Goal: Task Accomplishment & Management: Manage account settings

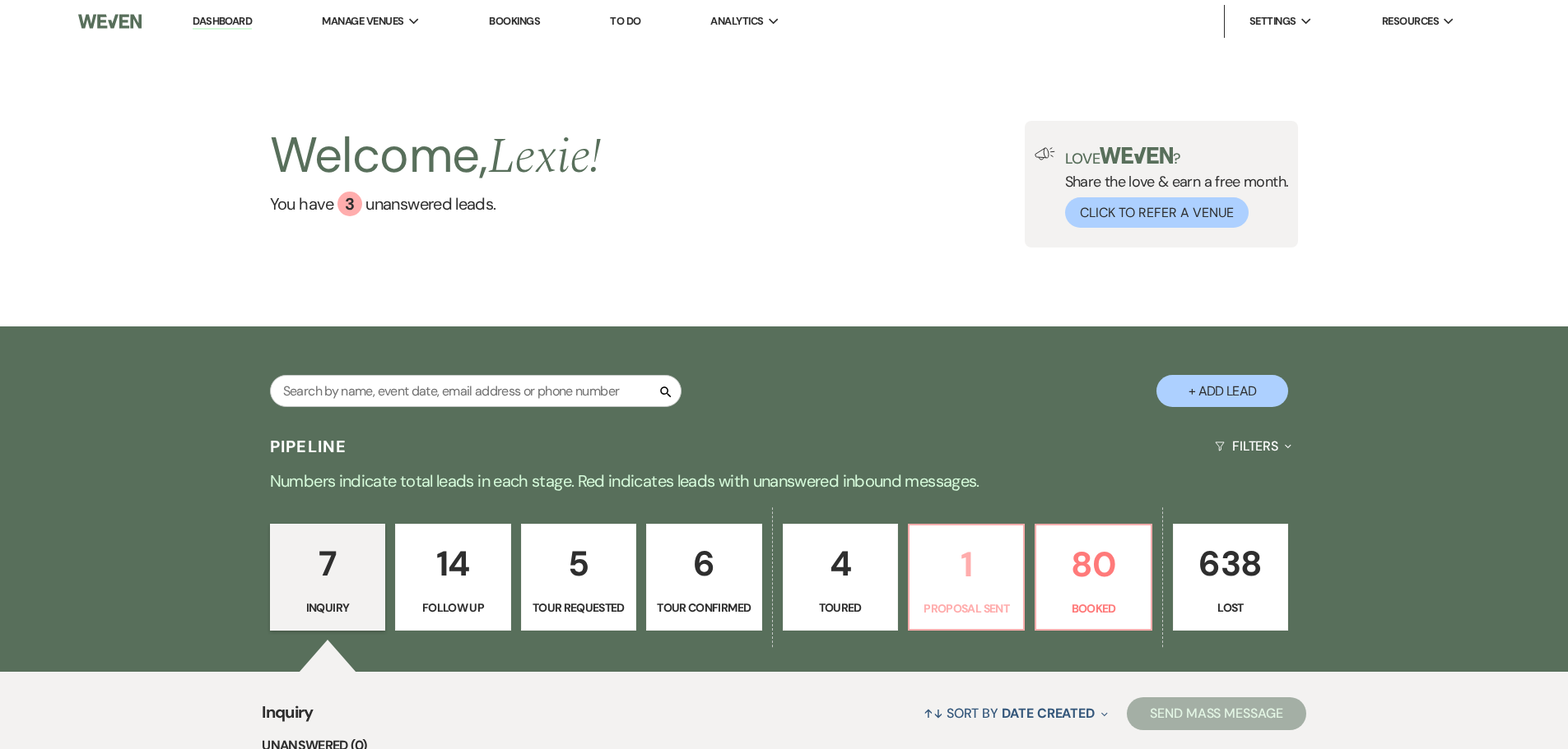
click at [969, 593] on link "1 Proposal Sent" at bounding box center [965, 578] width 117 height 107
select select "6"
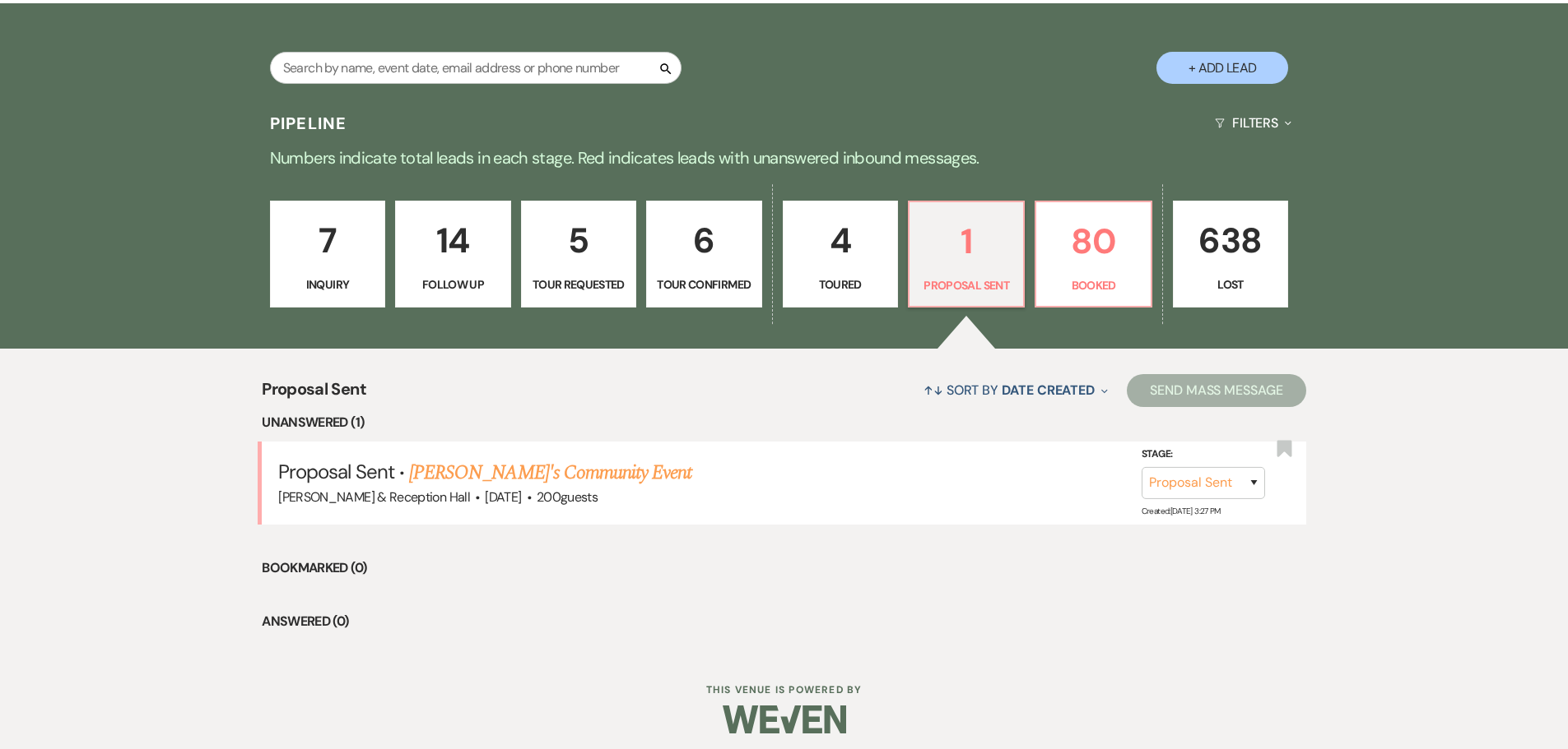
scroll to position [329, 0]
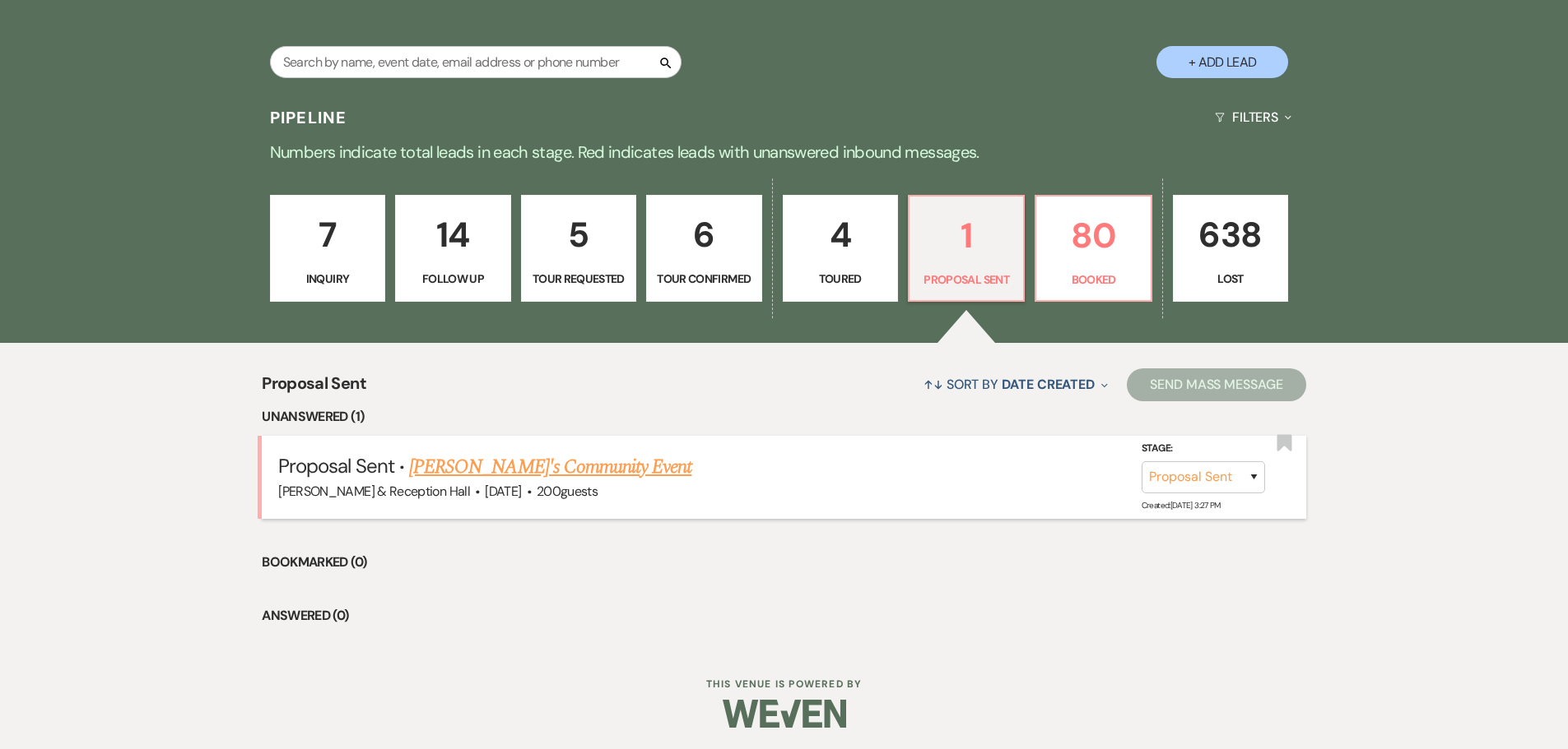
click at [479, 465] on link "Vicki's Community Event" at bounding box center [550, 466] width 282 height 30
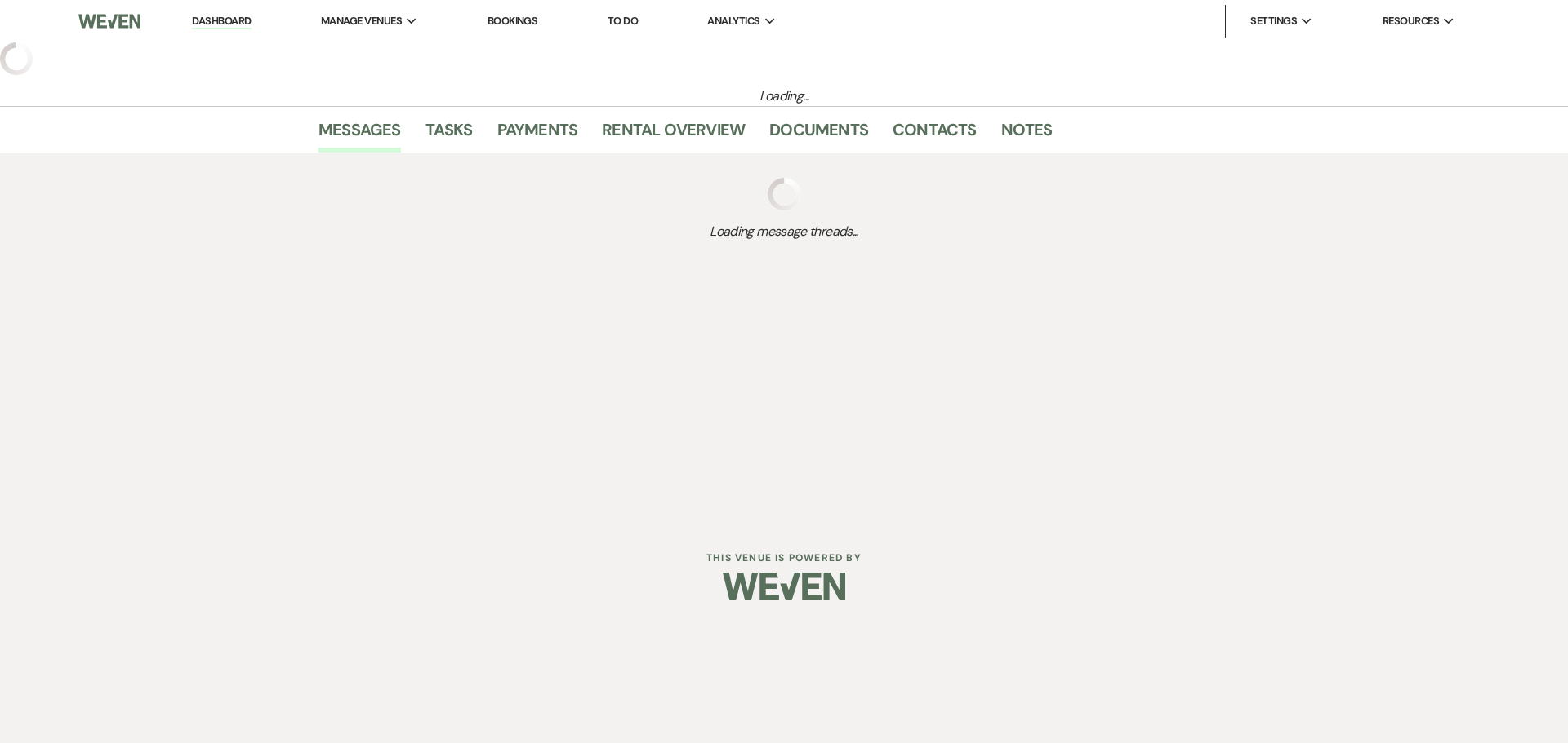
select select "6"
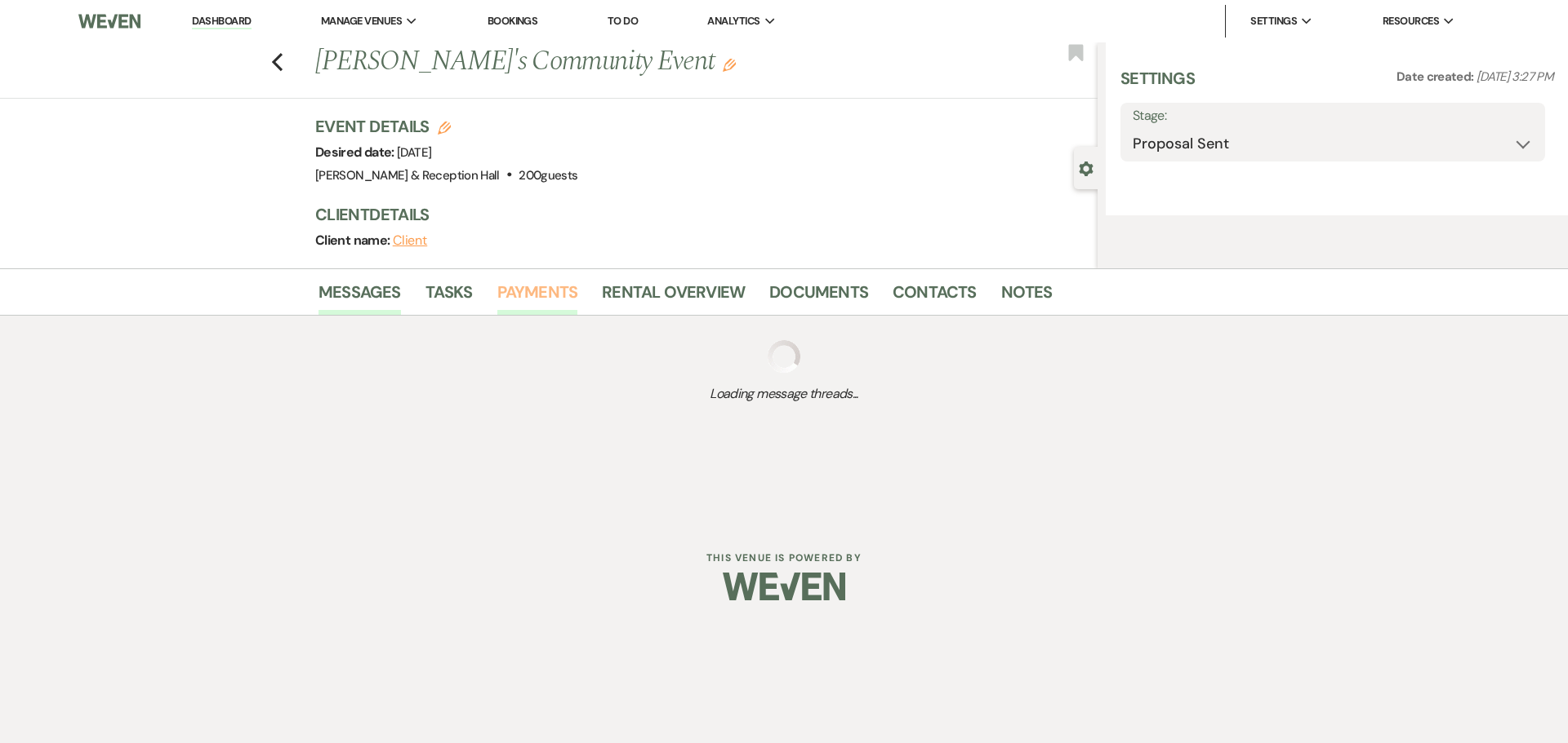
select select "5"
select select "7"
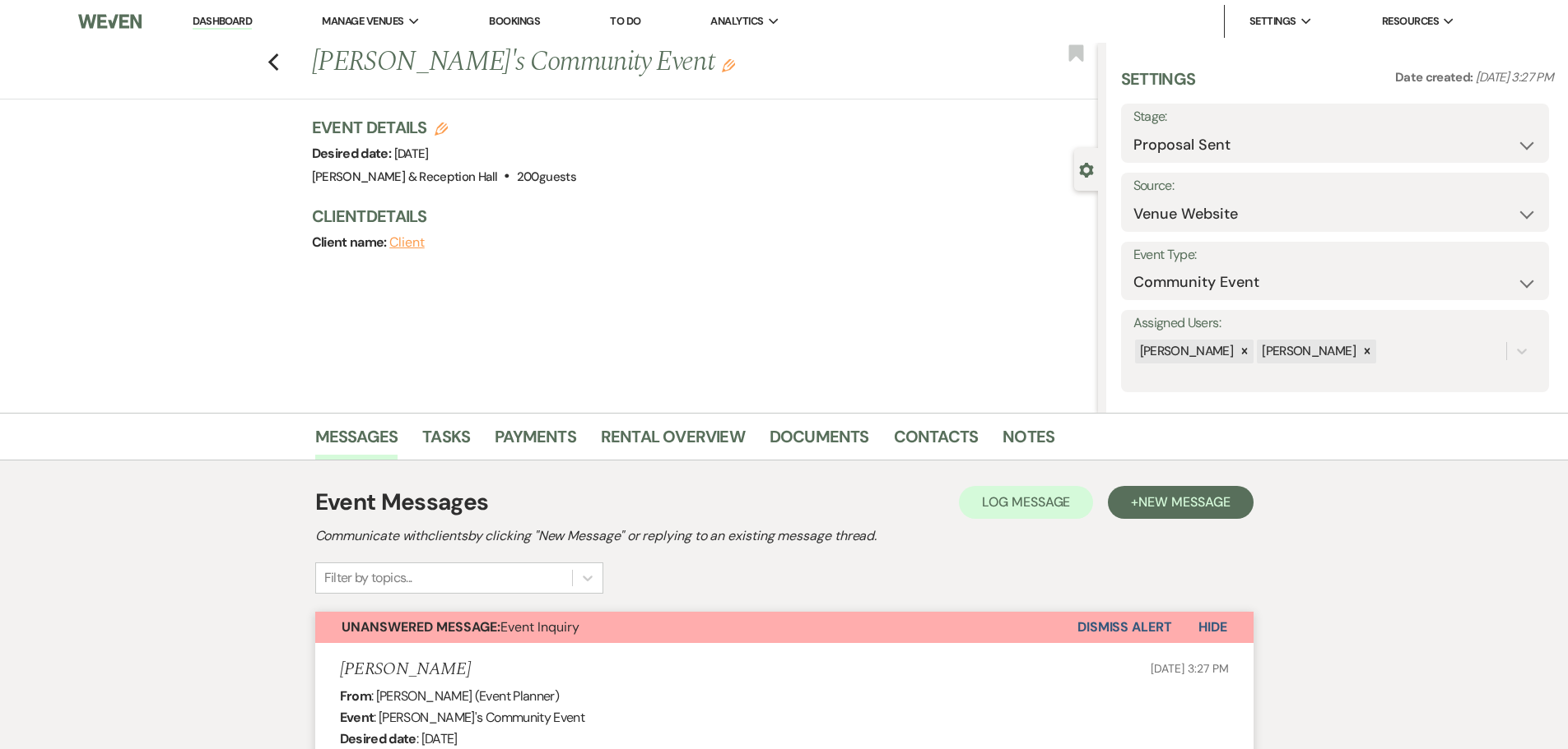
click at [234, 25] on link "Dashboard" at bounding box center [222, 22] width 59 height 15
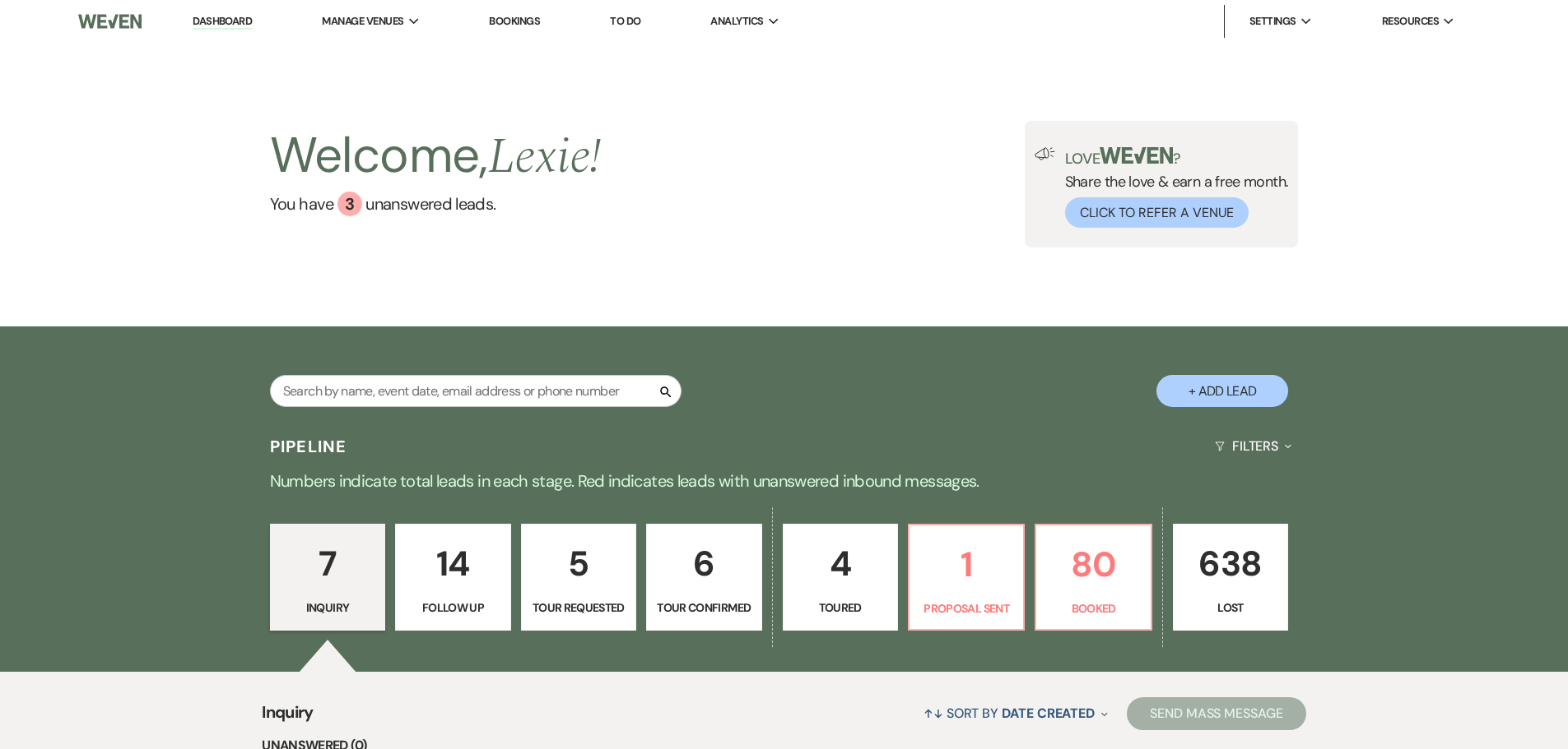
click at [517, 365] on div "Search + Add Lead" at bounding box center [784, 378] width 1185 height 87
click at [525, 391] on input "text" at bounding box center [476, 391] width 411 height 32
type input "nick"
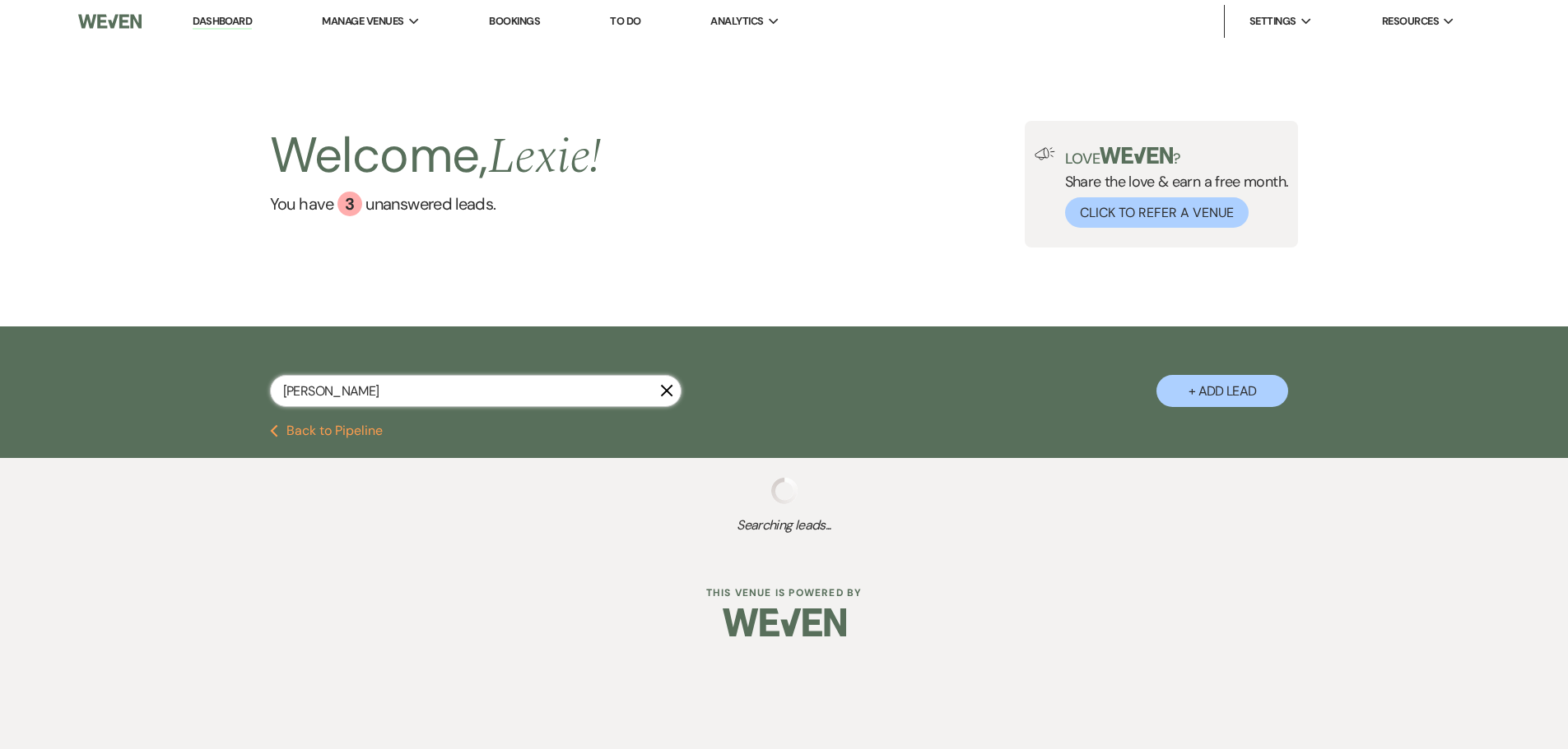
select select "5"
select select "8"
select select "7"
select select "8"
select select "5"
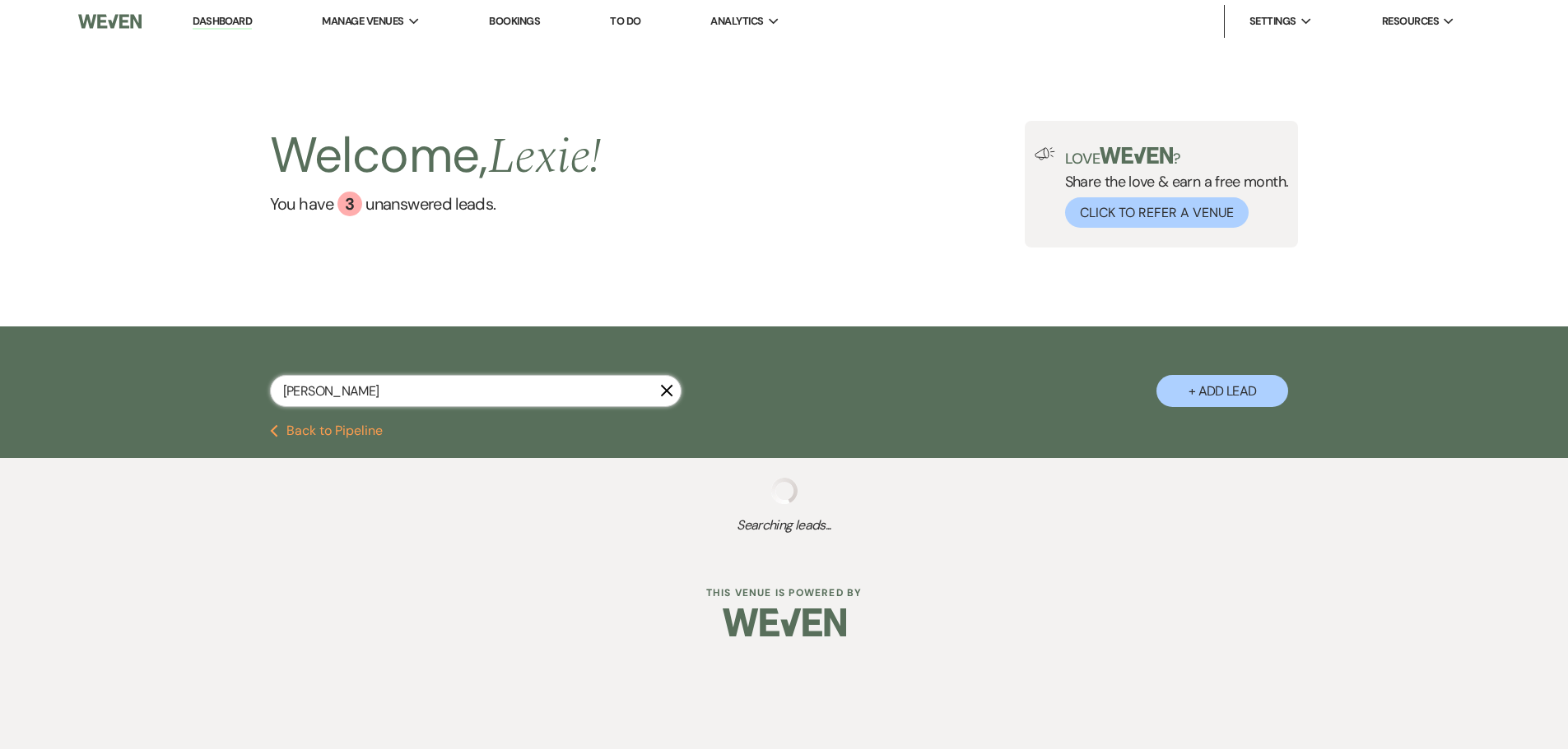
select select "8"
select select "5"
select select "8"
select select "6"
select select "8"
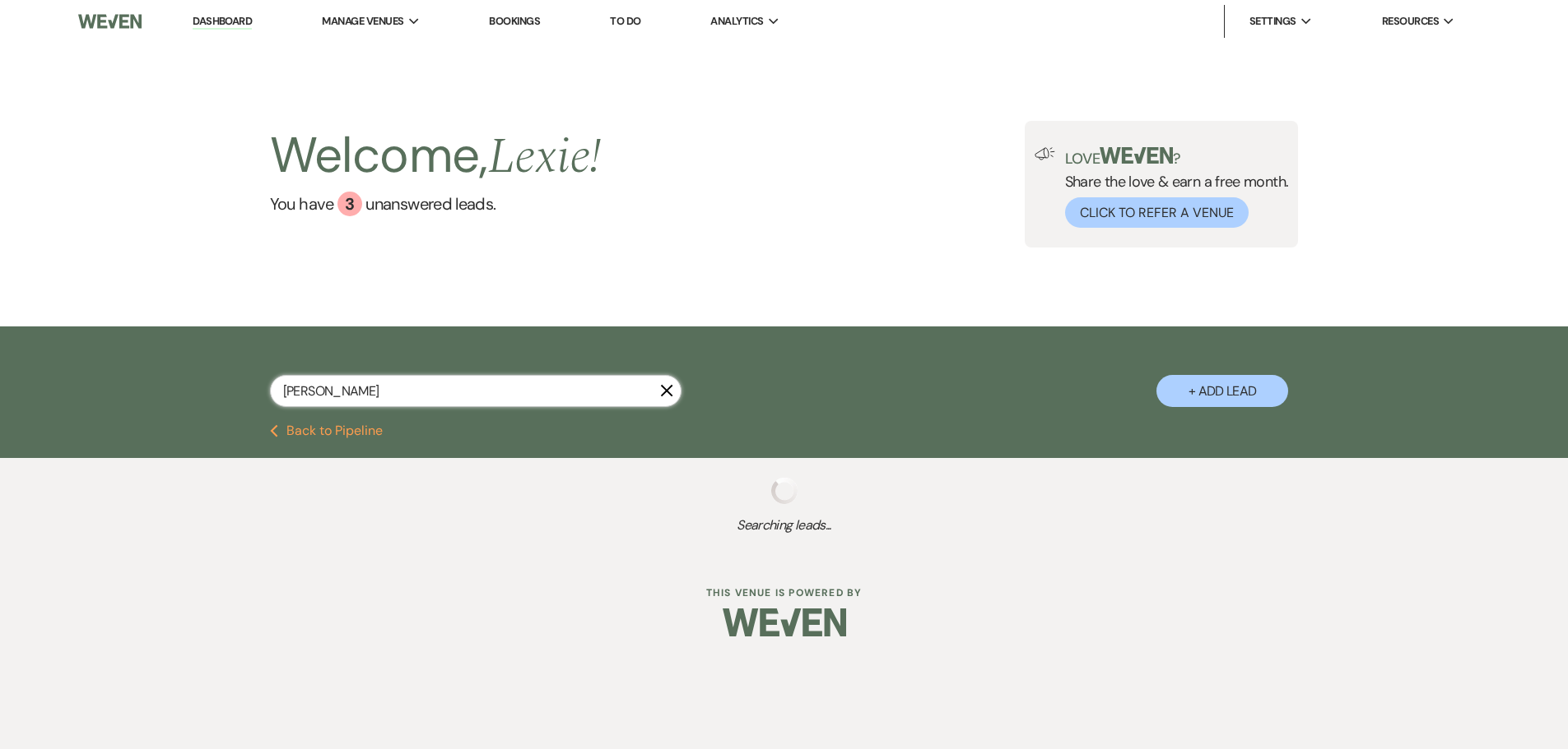
select select "1"
select select "8"
select select "5"
select select "8"
select select "5"
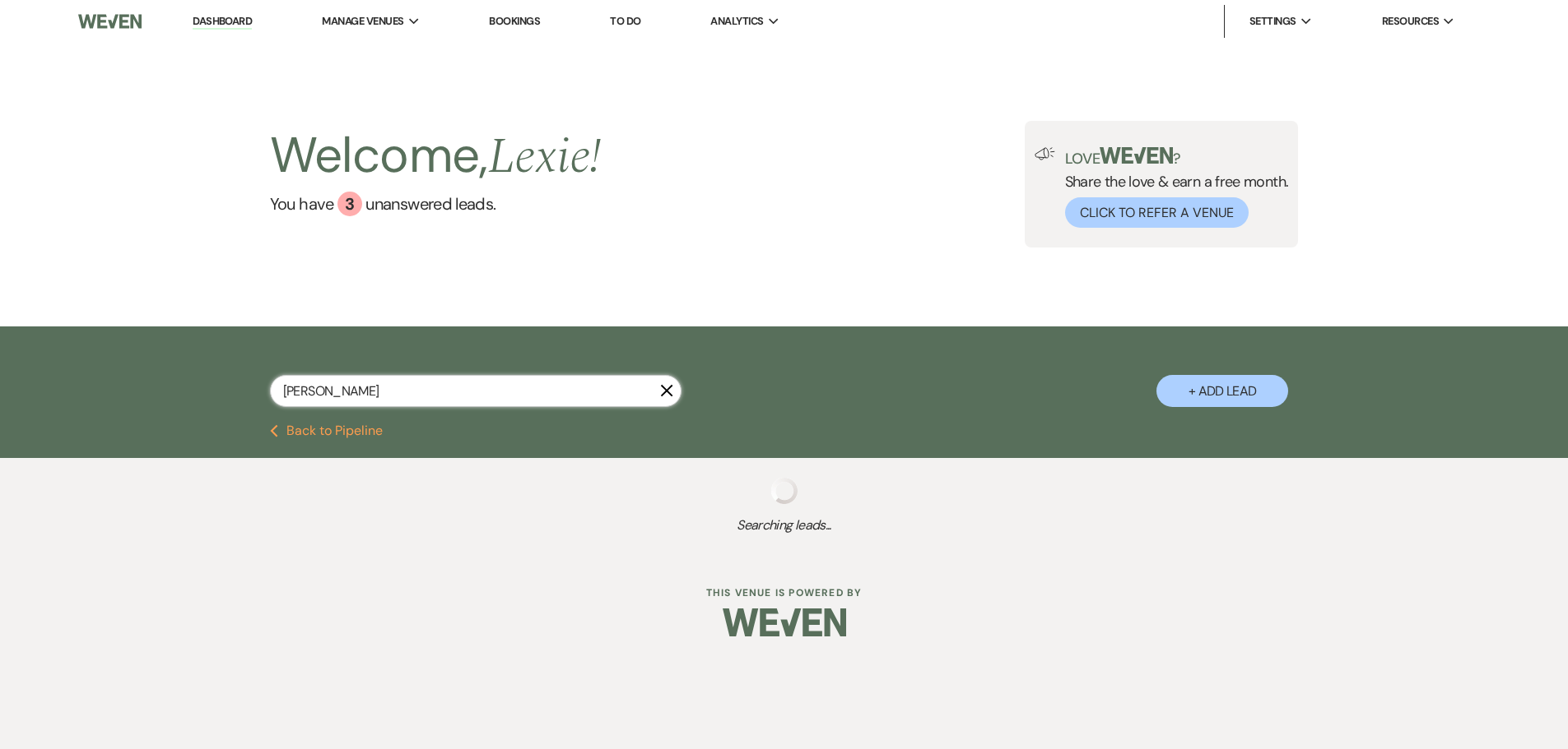
select select "8"
select select "5"
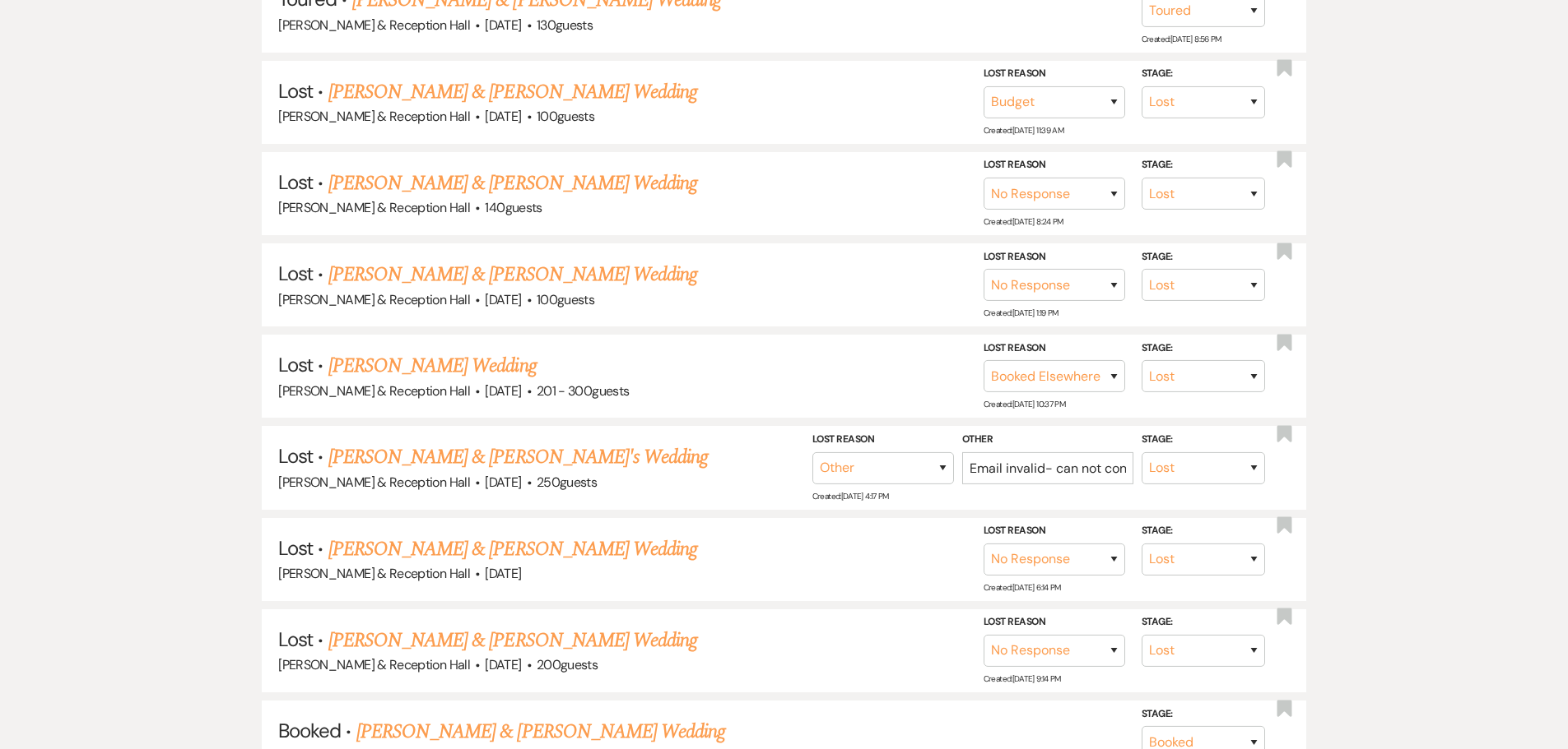
scroll to position [869, 0]
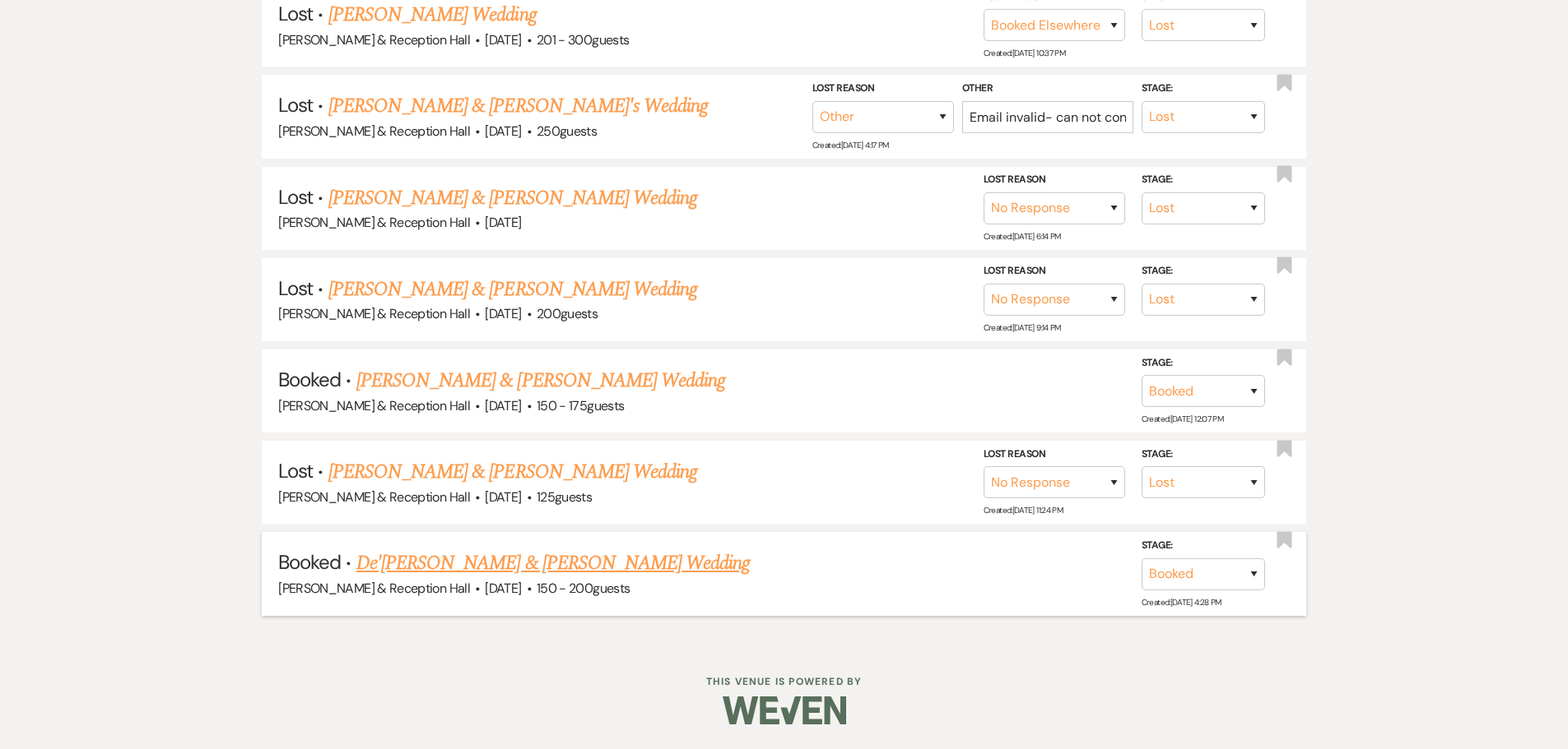
type input "nick"
click at [566, 562] on link "De'[PERSON_NAME] & [PERSON_NAME] Wedding" at bounding box center [553, 563] width 394 height 30
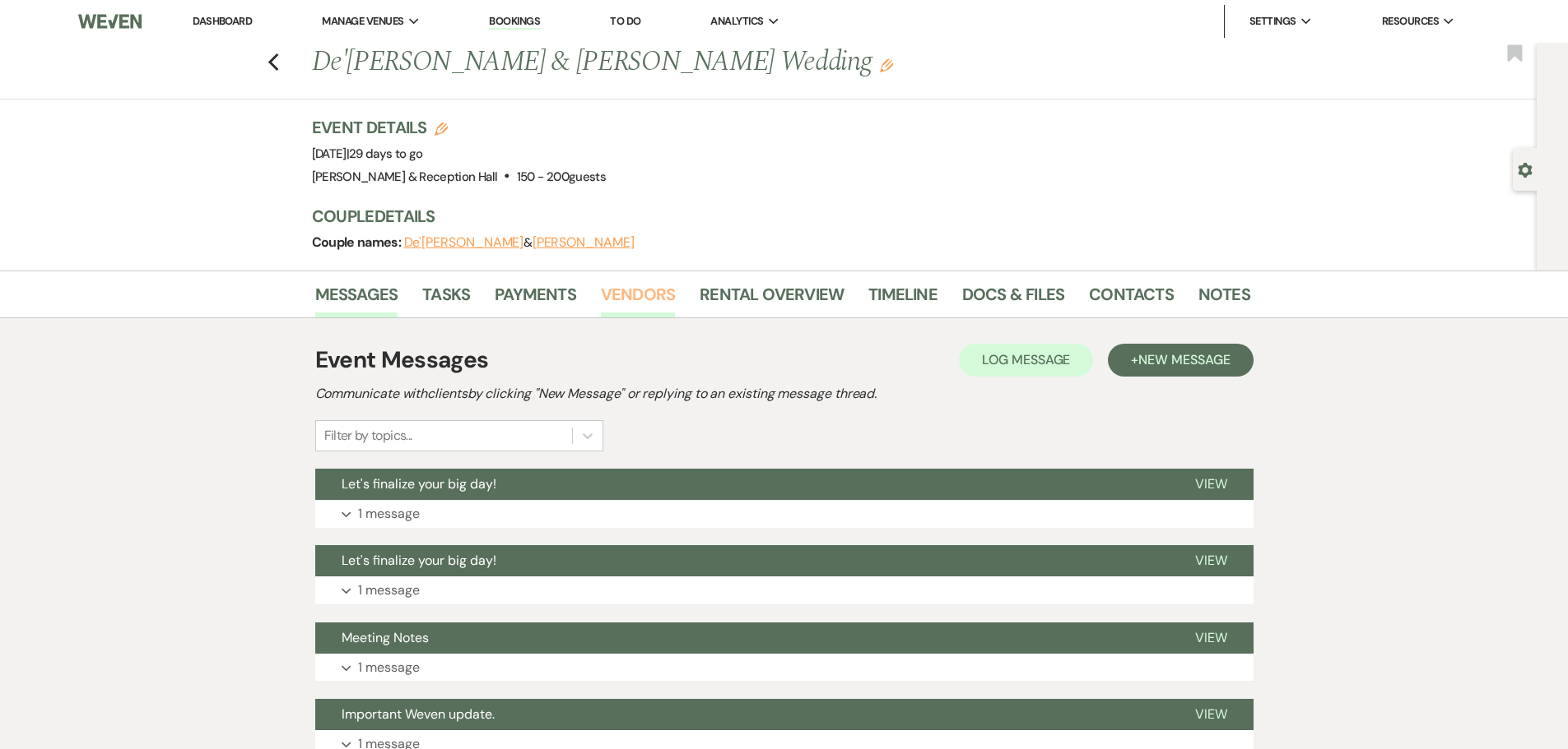
click at [634, 288] on link "Vendors" at bounding box center [638, 300] width 74 height 36
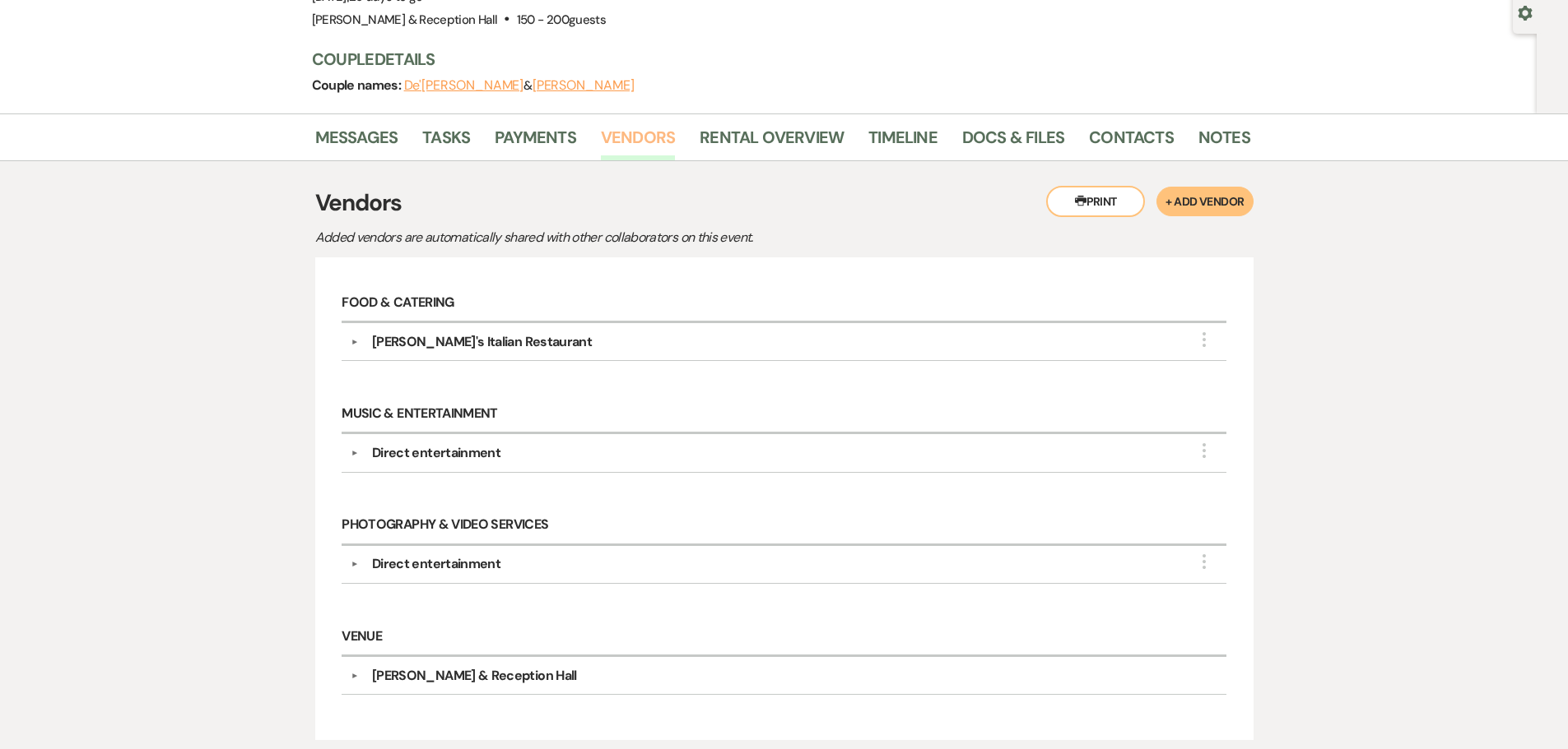
scroll to position [295, 0]
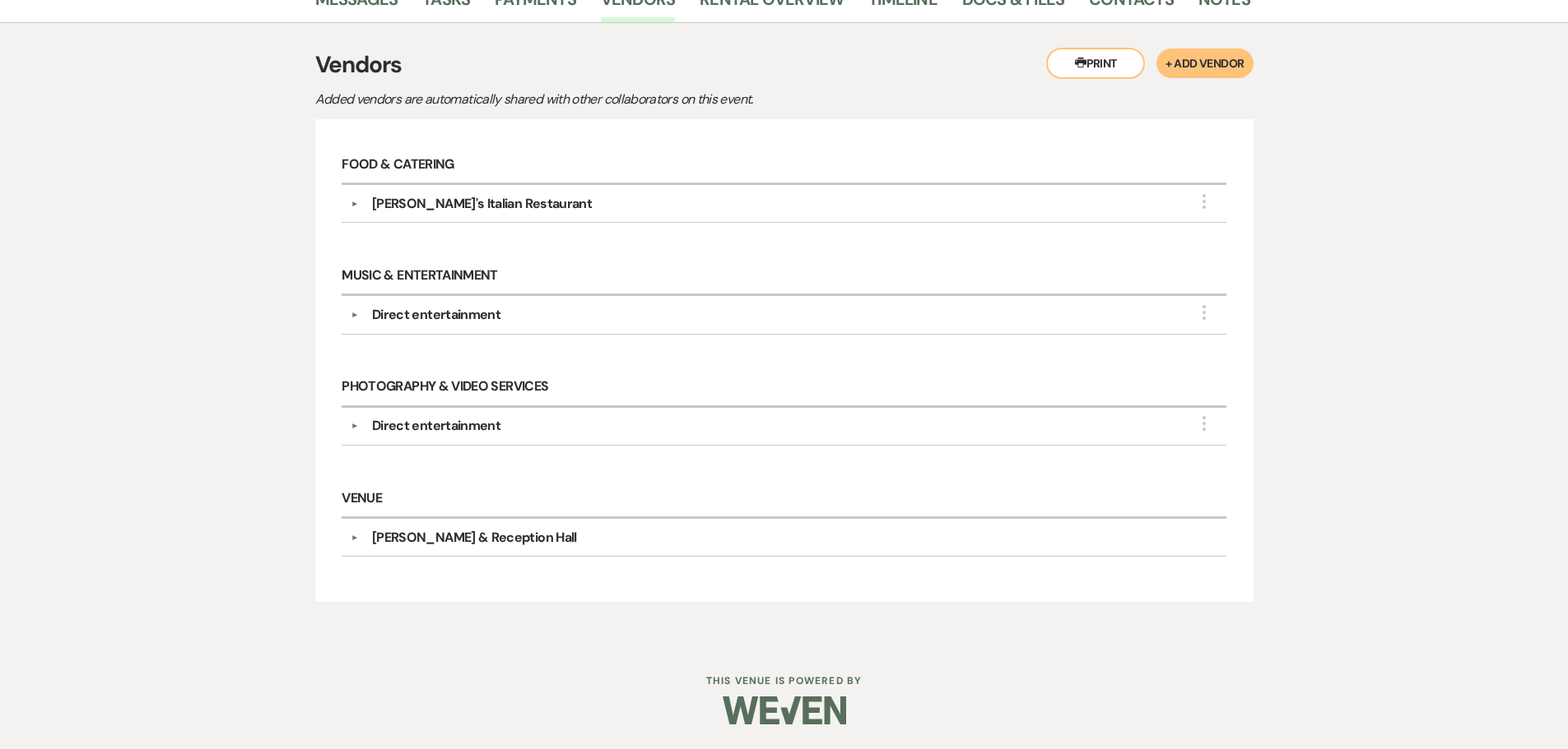
click at [431, 322] on div "Direct entertainment" at bounding box center [436, 315] width 129 height 20
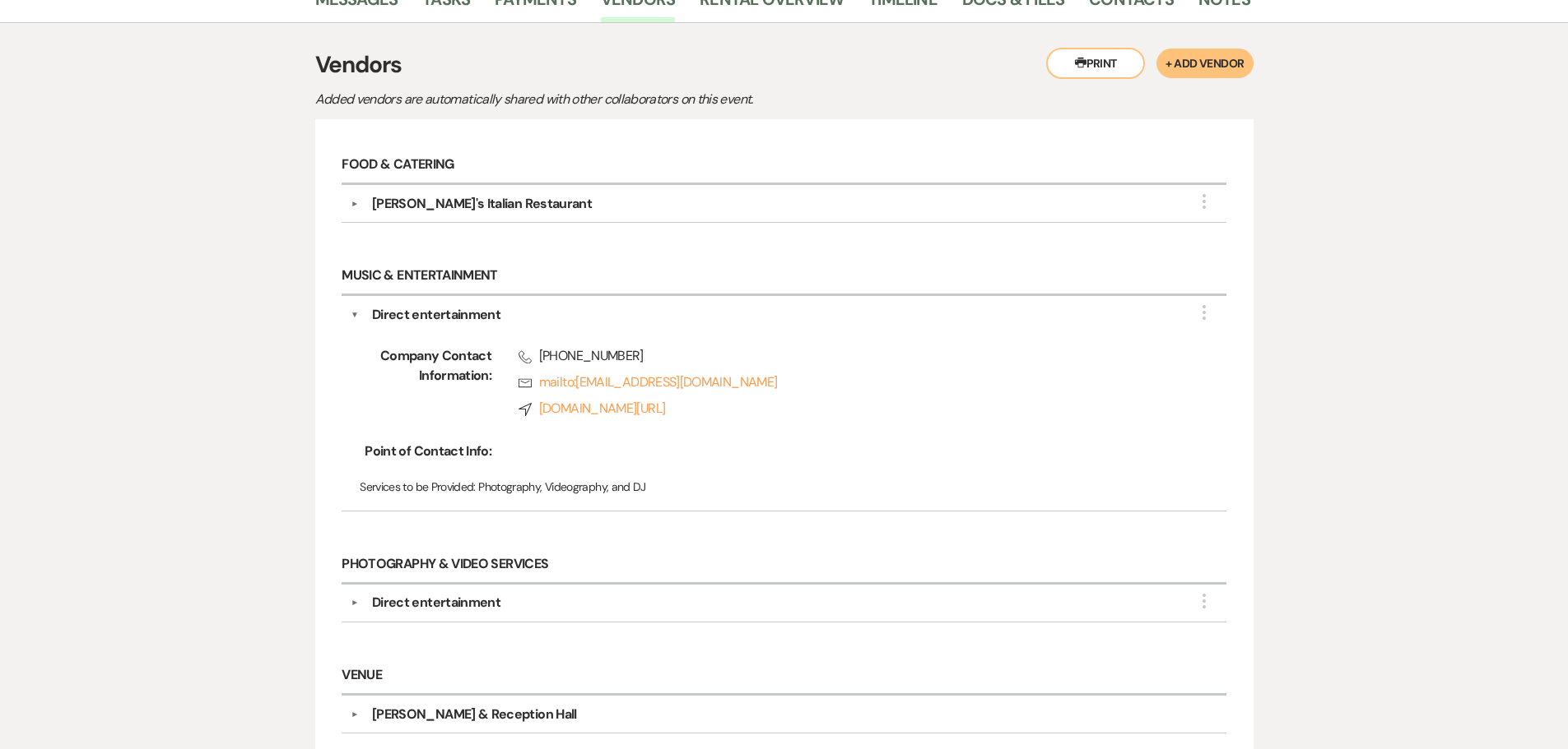
click at [426, 598] on div "Direct entertainment" at bounding box center [436, 602] width 129 height 20
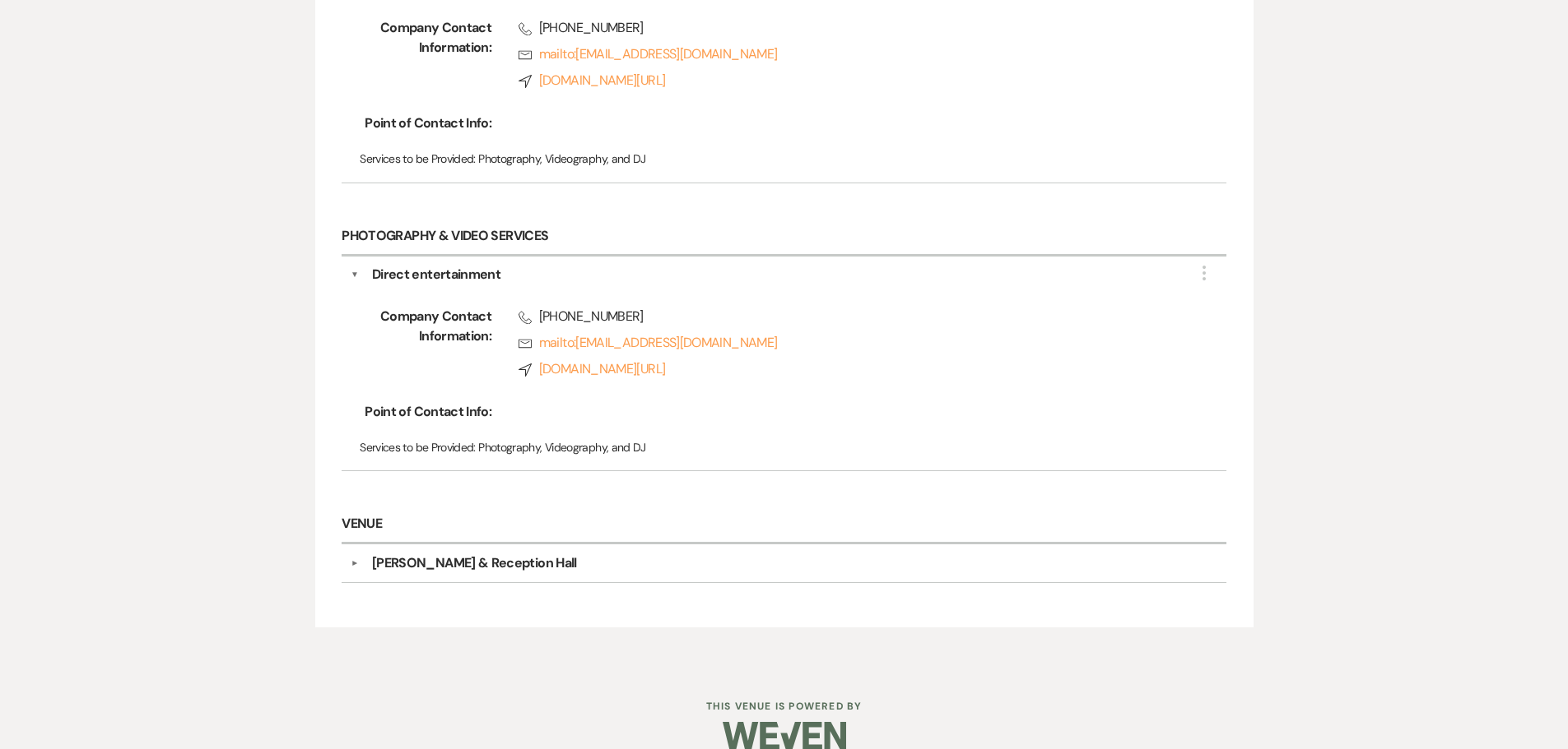
scroll to position [624, 0]
click at [435, 561] on div "[PERSON_NAME] & Reception Hall" at bounding box center [474, 562] width 205 height 20
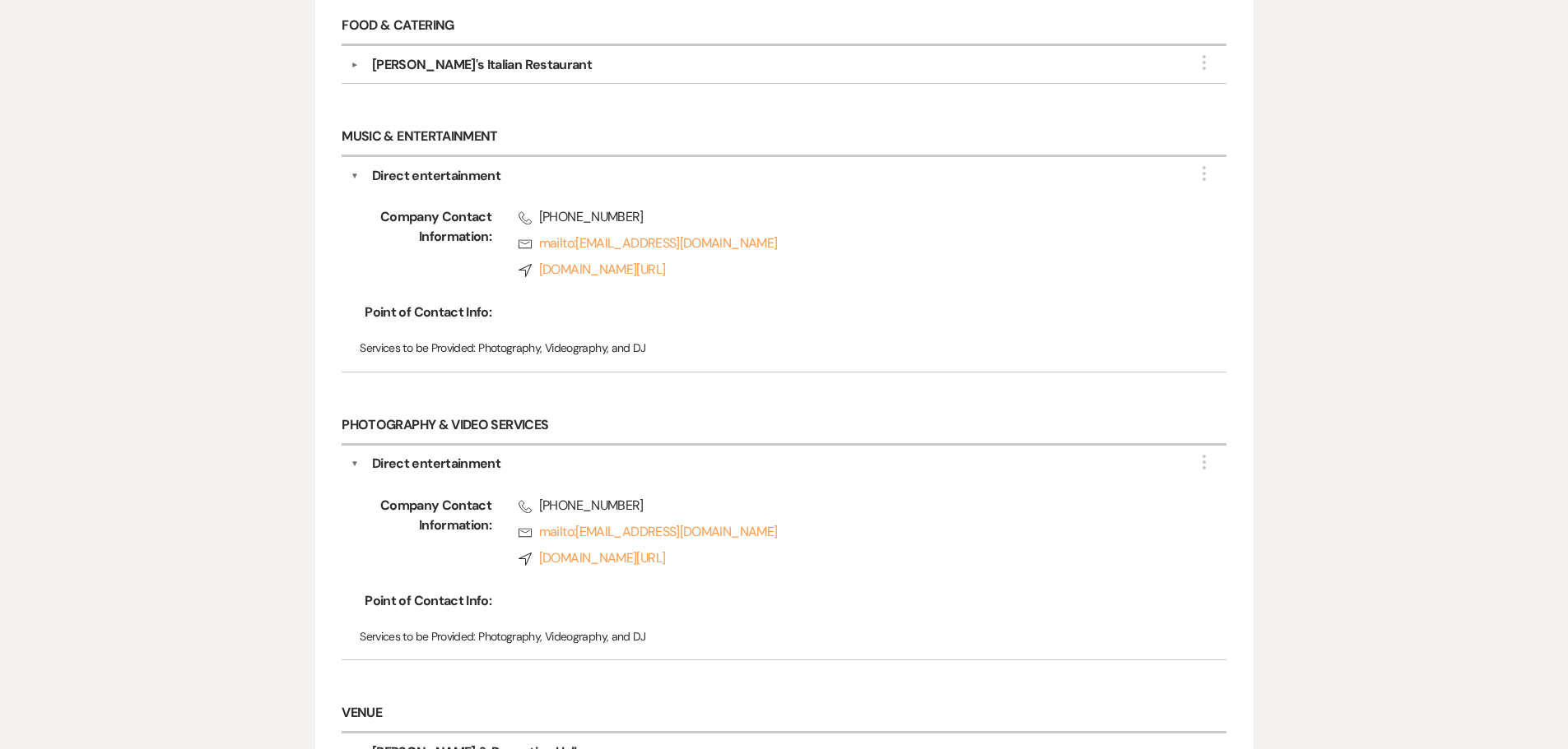
scroll to position [23, 0]
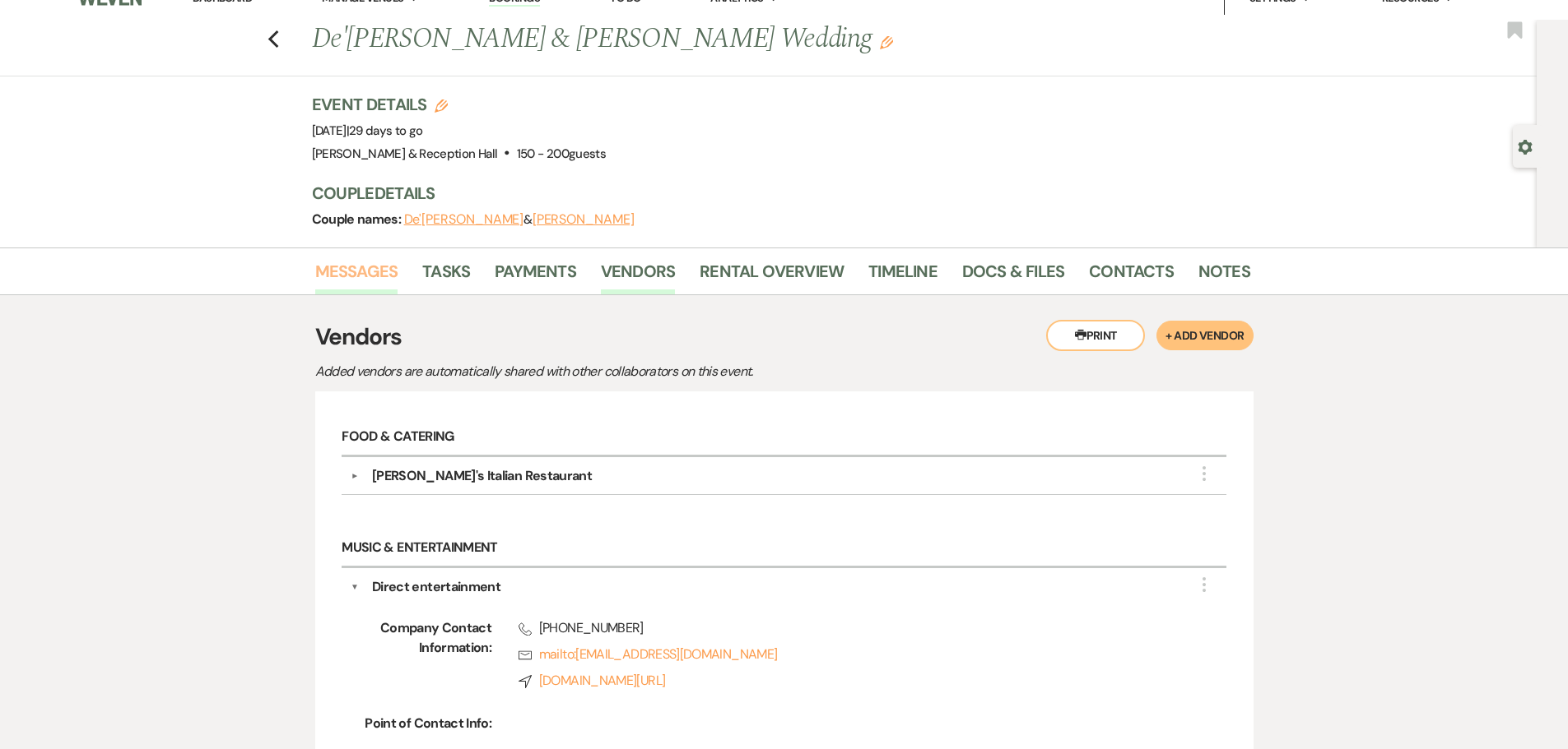
click at [335, 275] on link "Messages" at bounding box center [356, 276] width 83 height 36
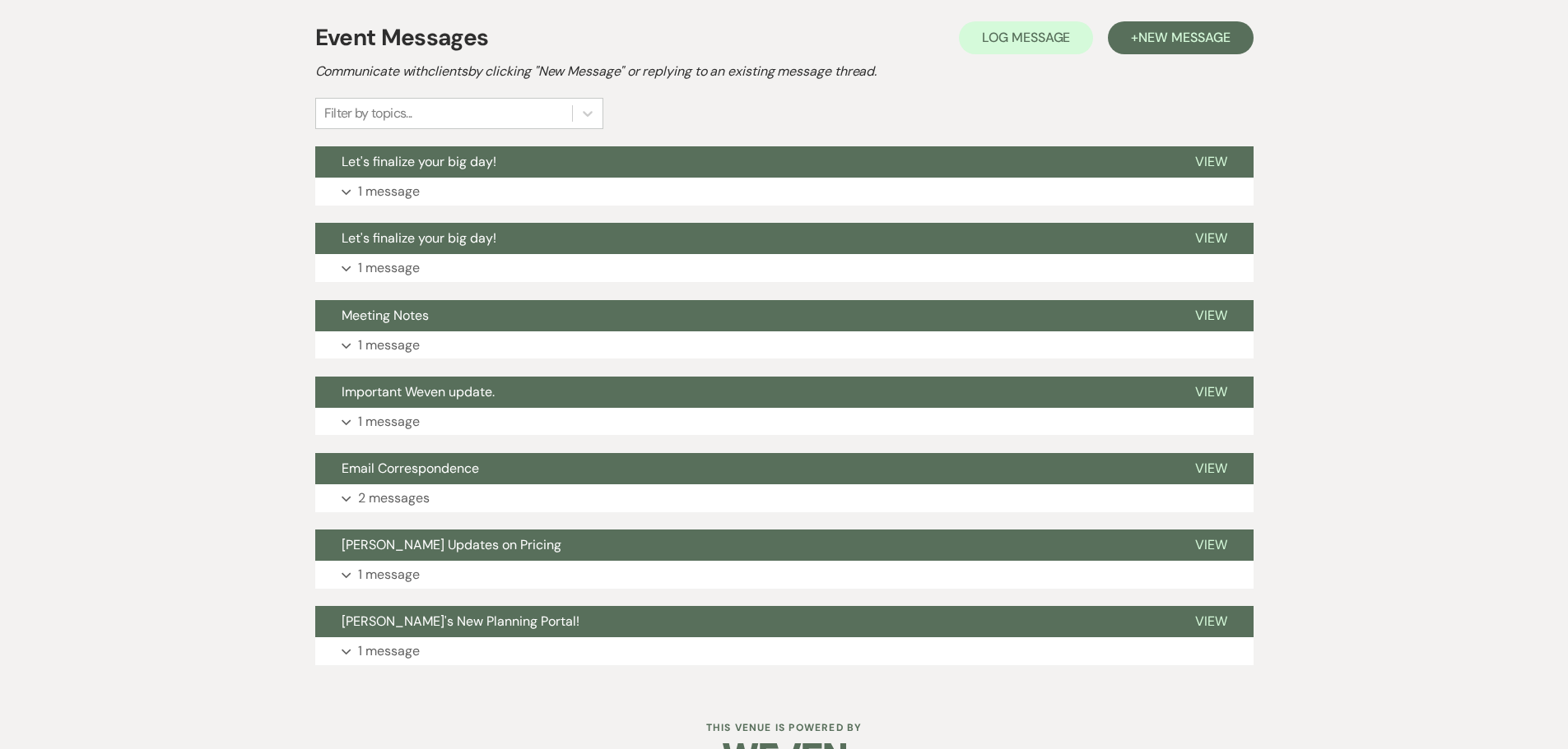
scroll to position [352, 0]
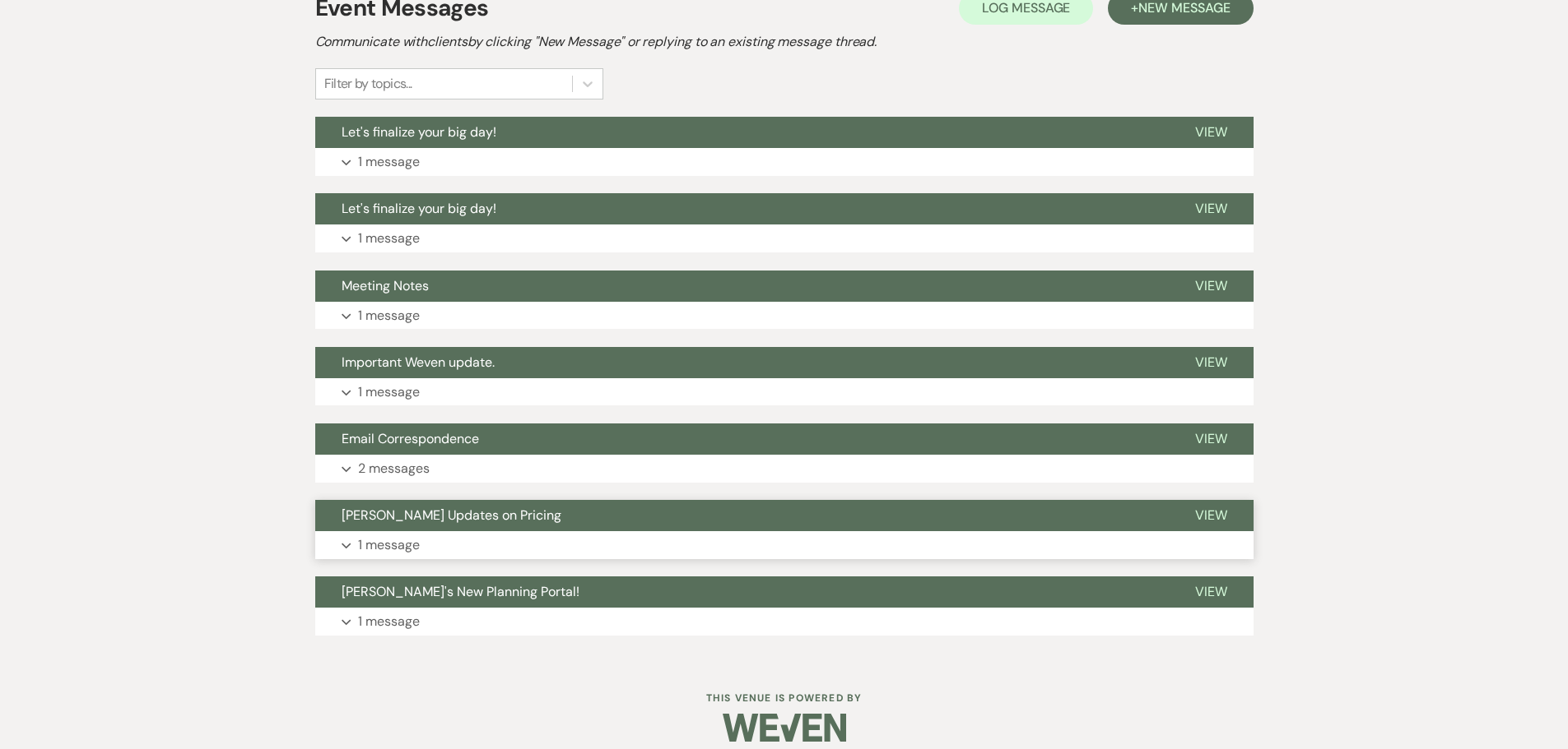
click at [400, 534] on button "Expand 1 message" at bounding box center [784, 544] width 938 height 28
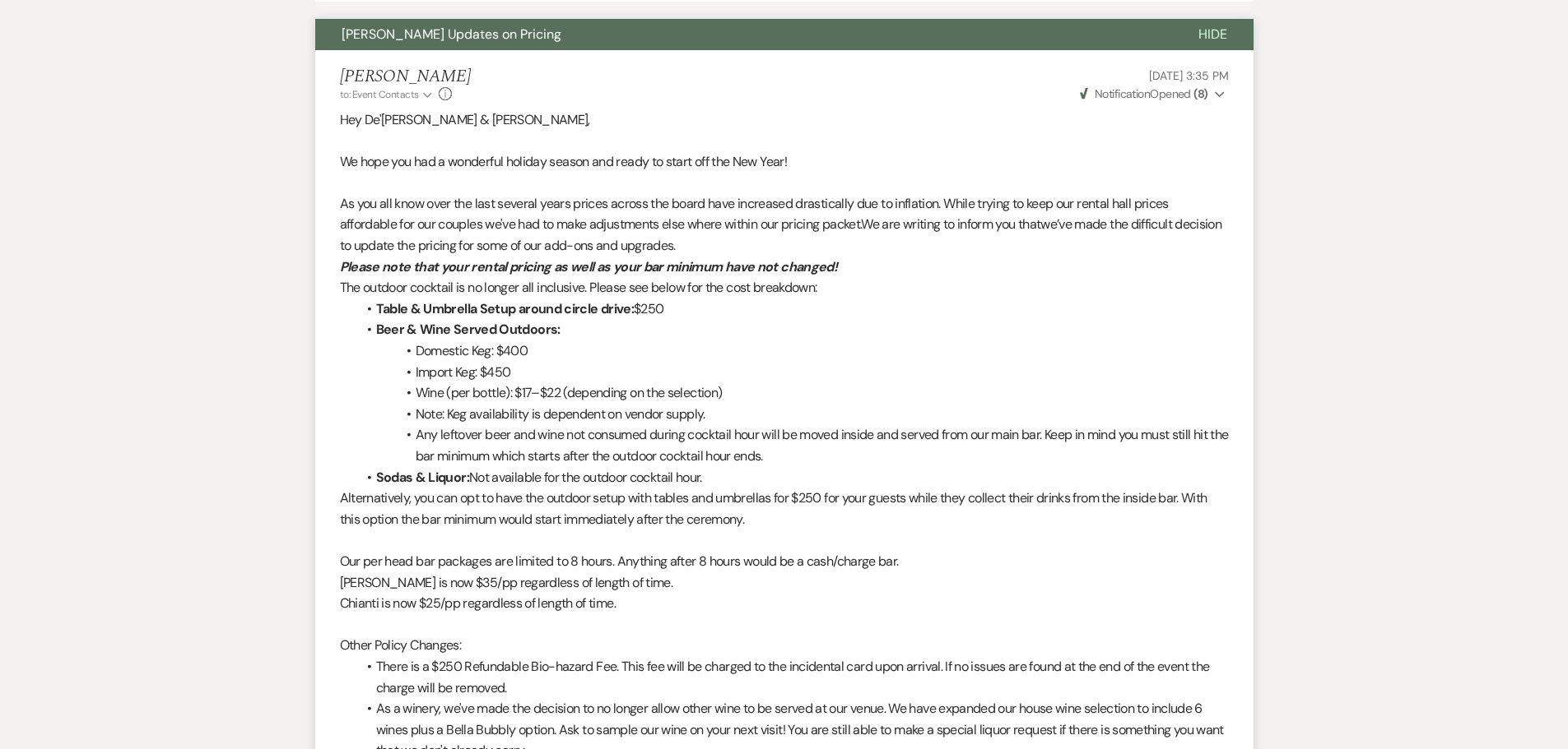
scroll to position [681, 0]
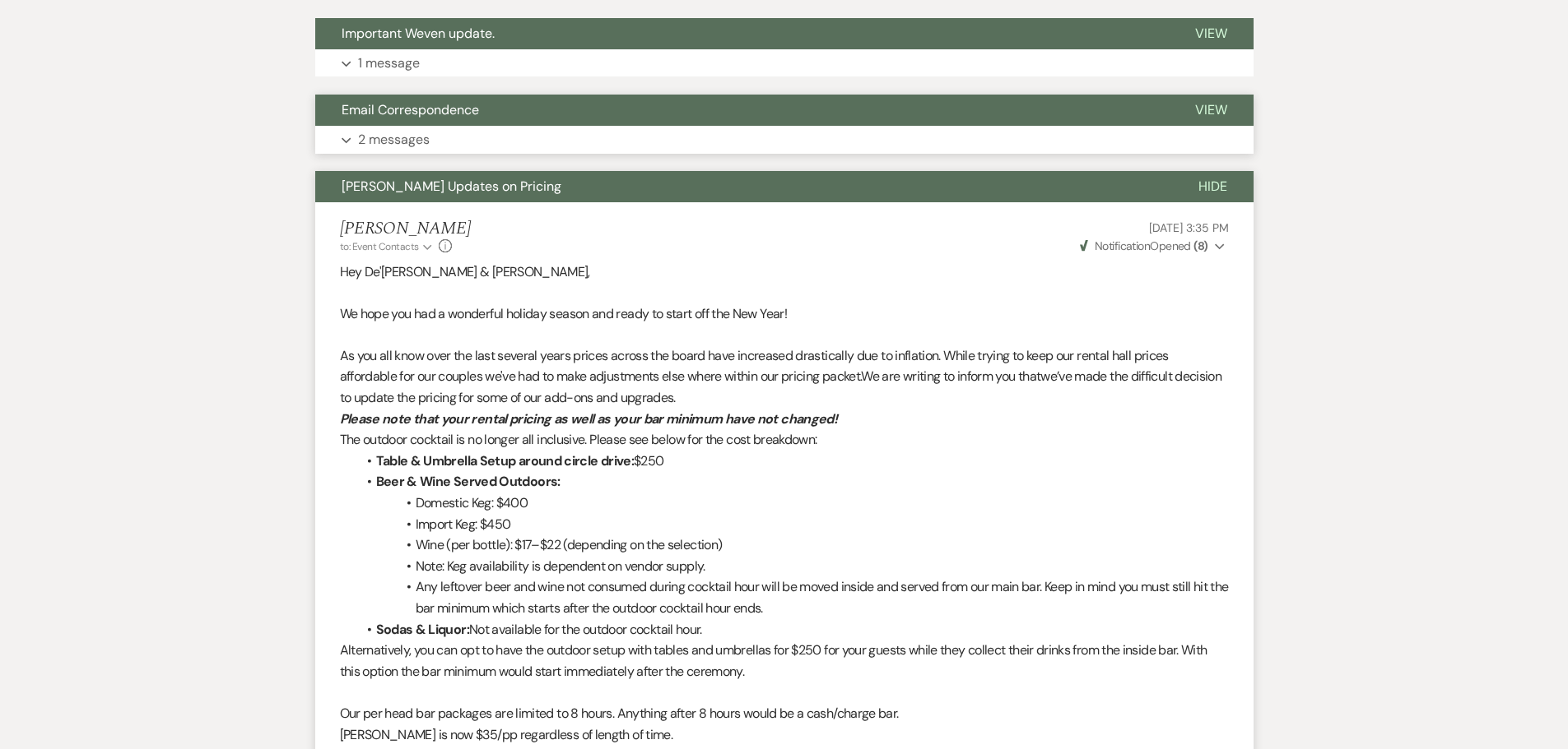
click at [417, 136] on p "2 messages" at bounding box center [393, 140] width 71 height 21
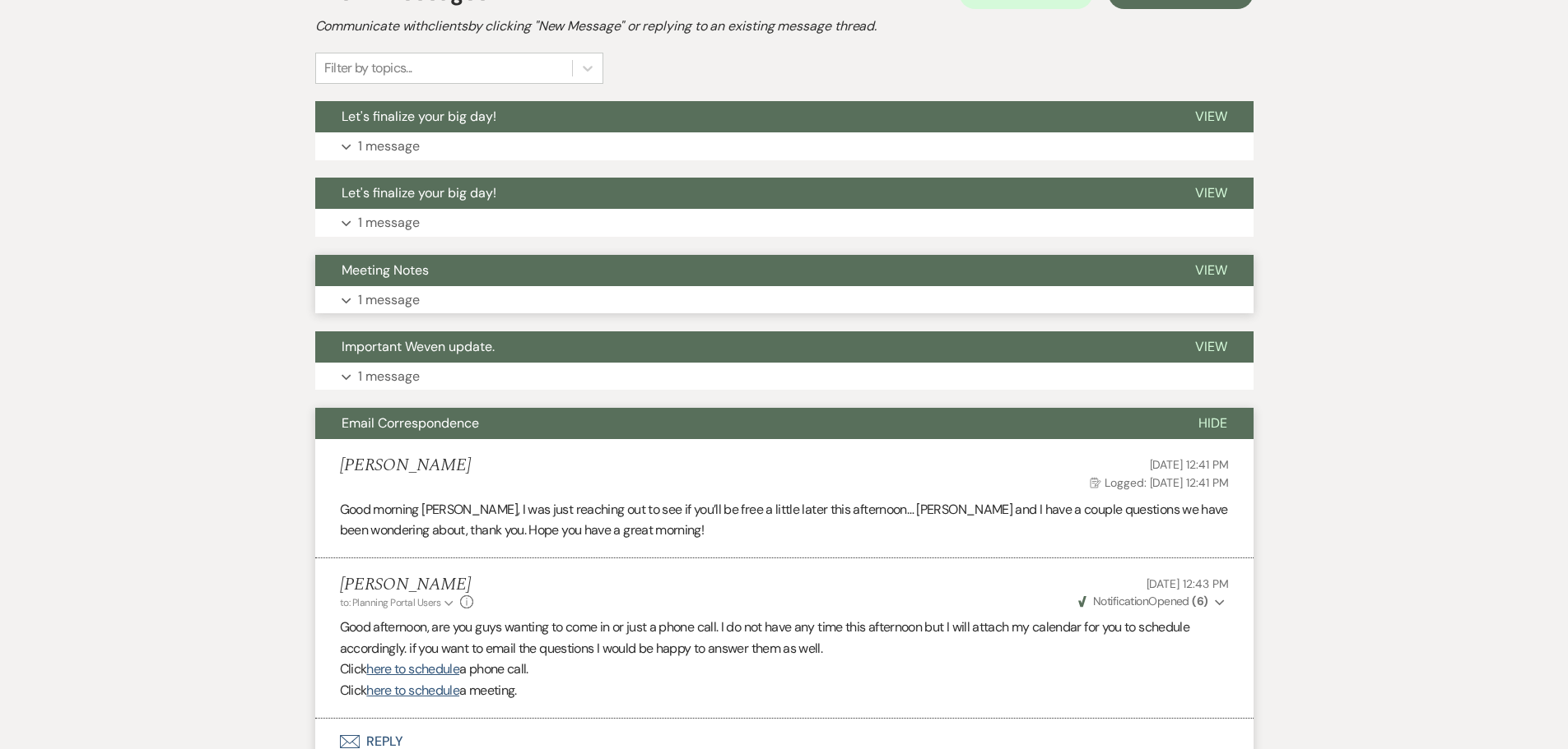
scroll to position [352, 0]
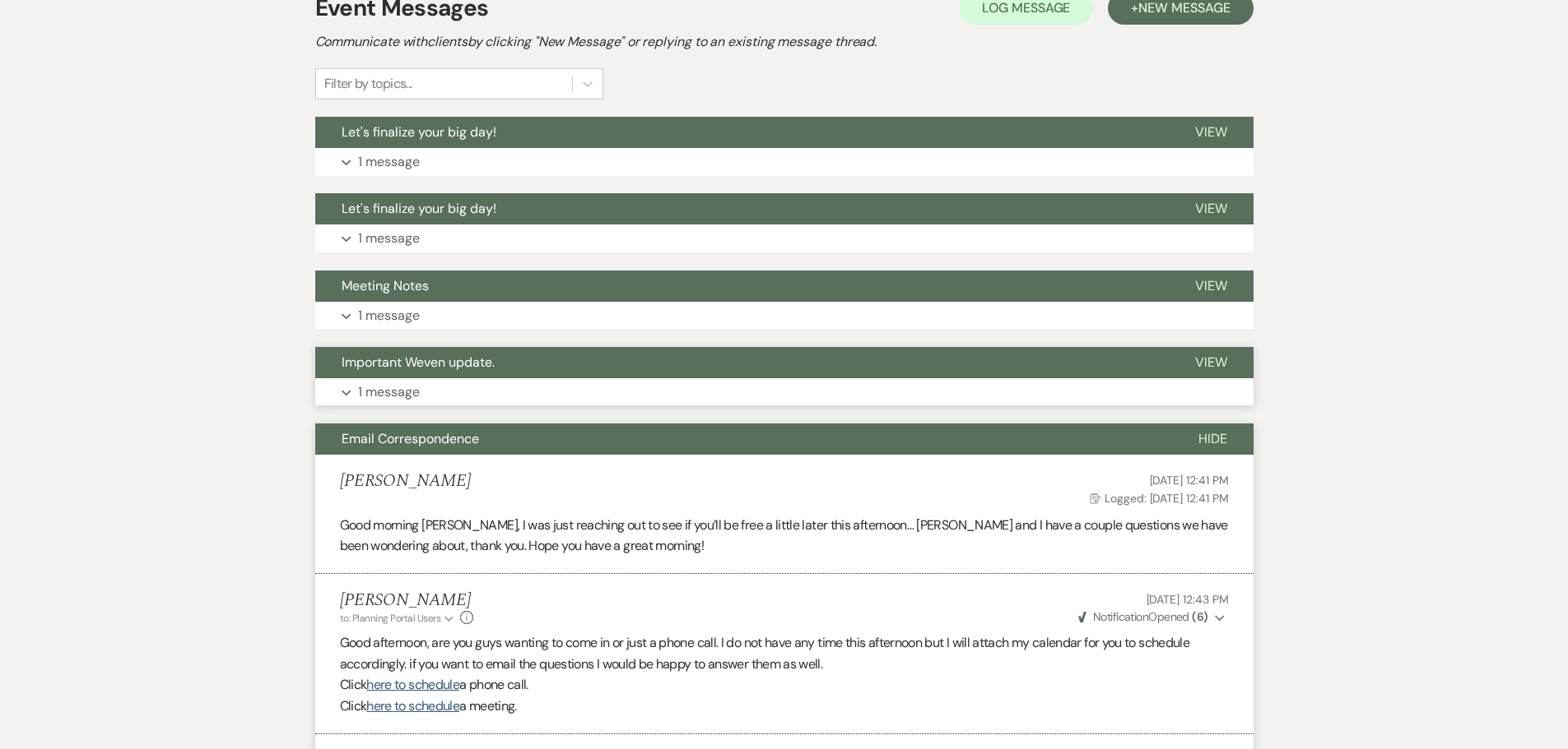
click at [416, 391] on p "1 message" at bounding box center [388, 392] width 62 height 21
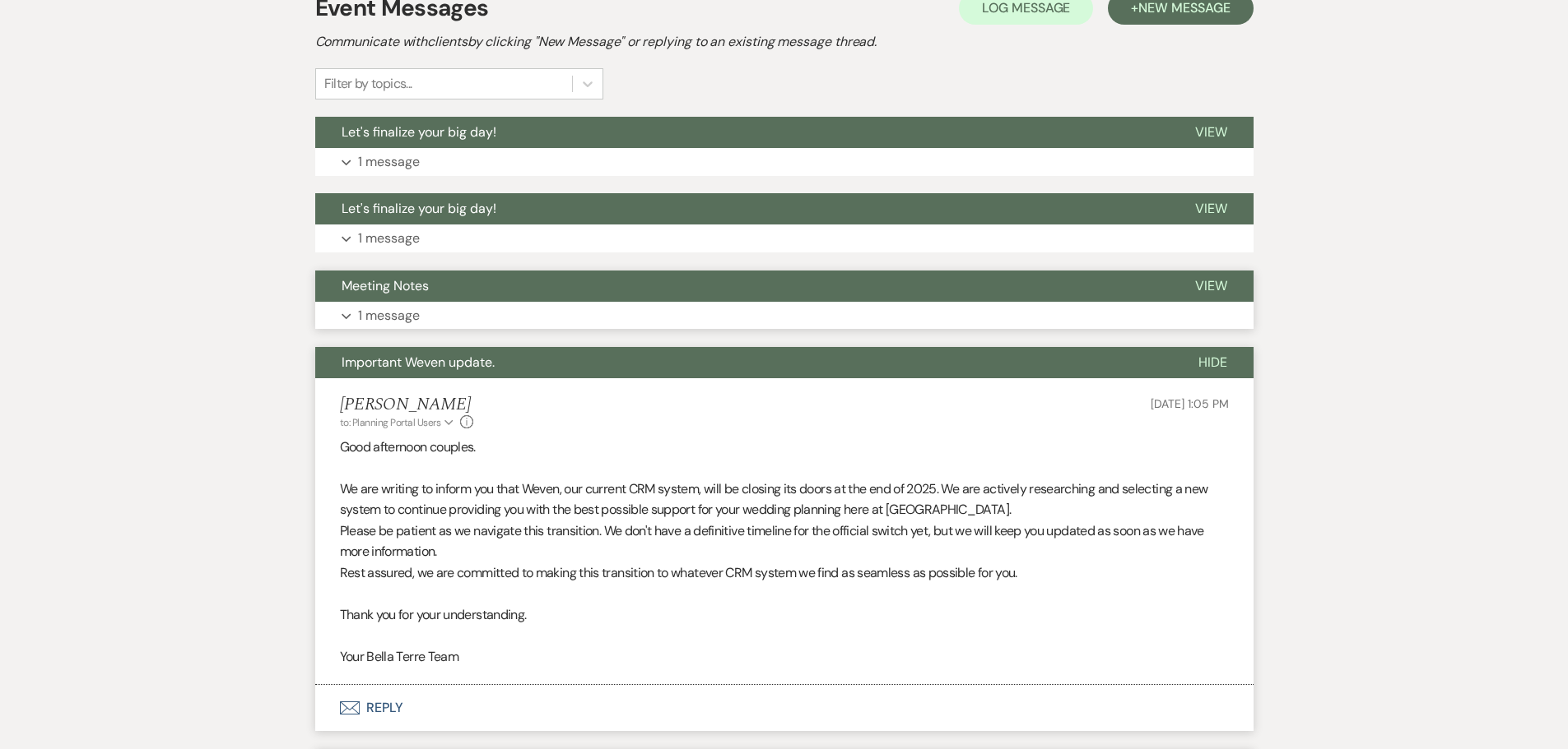
click at [427, 304] on button "Expand 1 message" at bounding box center [784, 315] width 938 height 28
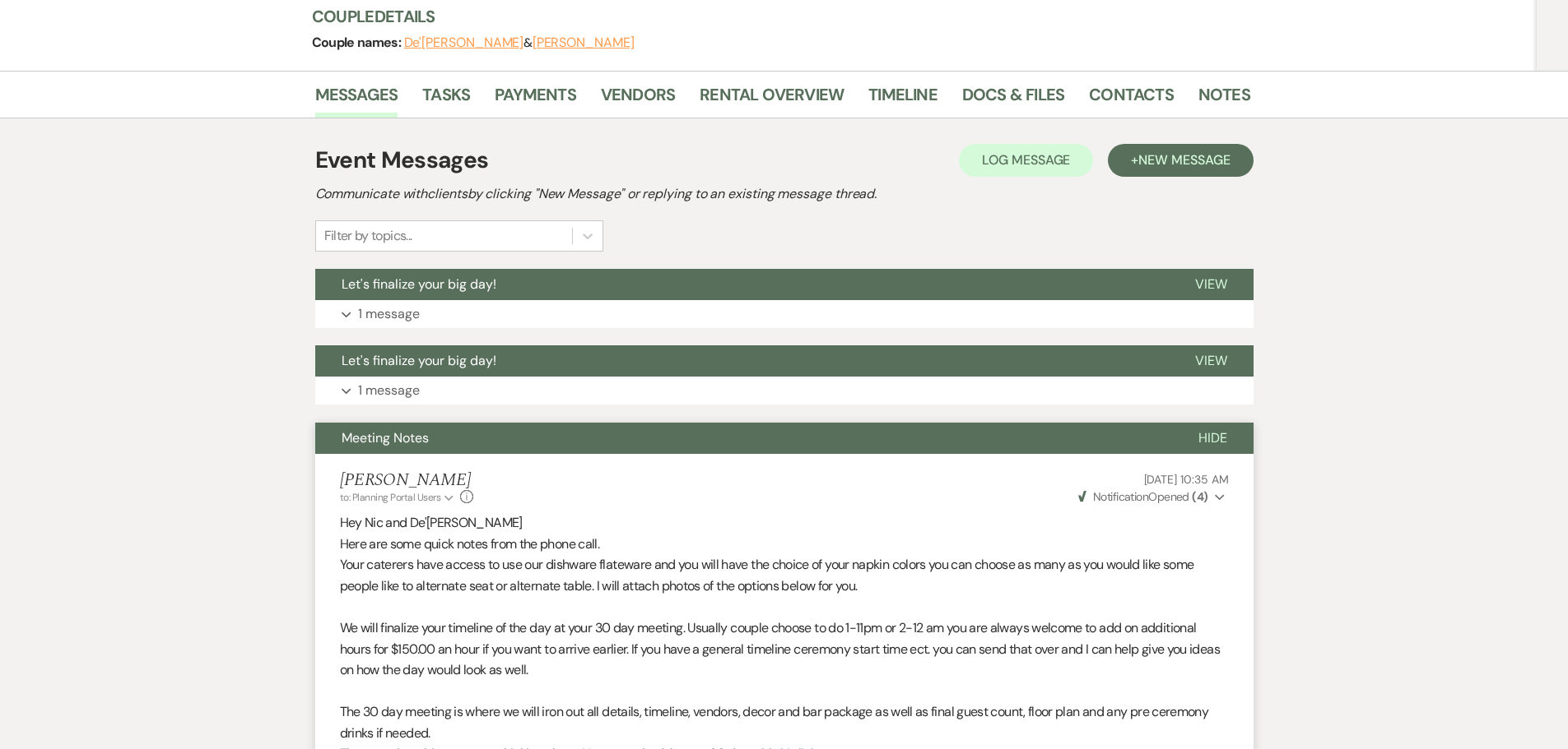
scroll to position [187, 0]
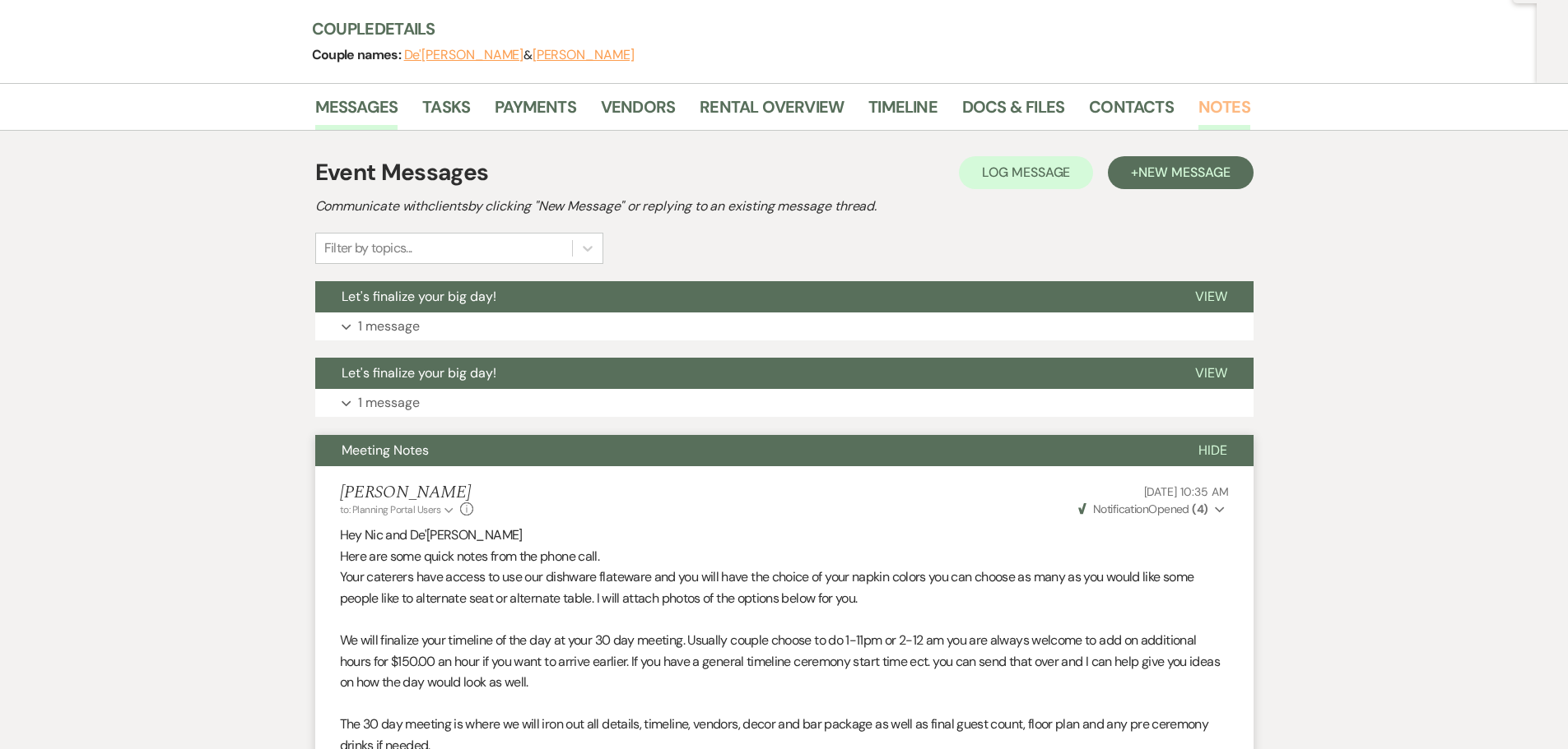
click at [1227, 112] on link "Notes" at bounding box center [1224, 112] width 51 height 36
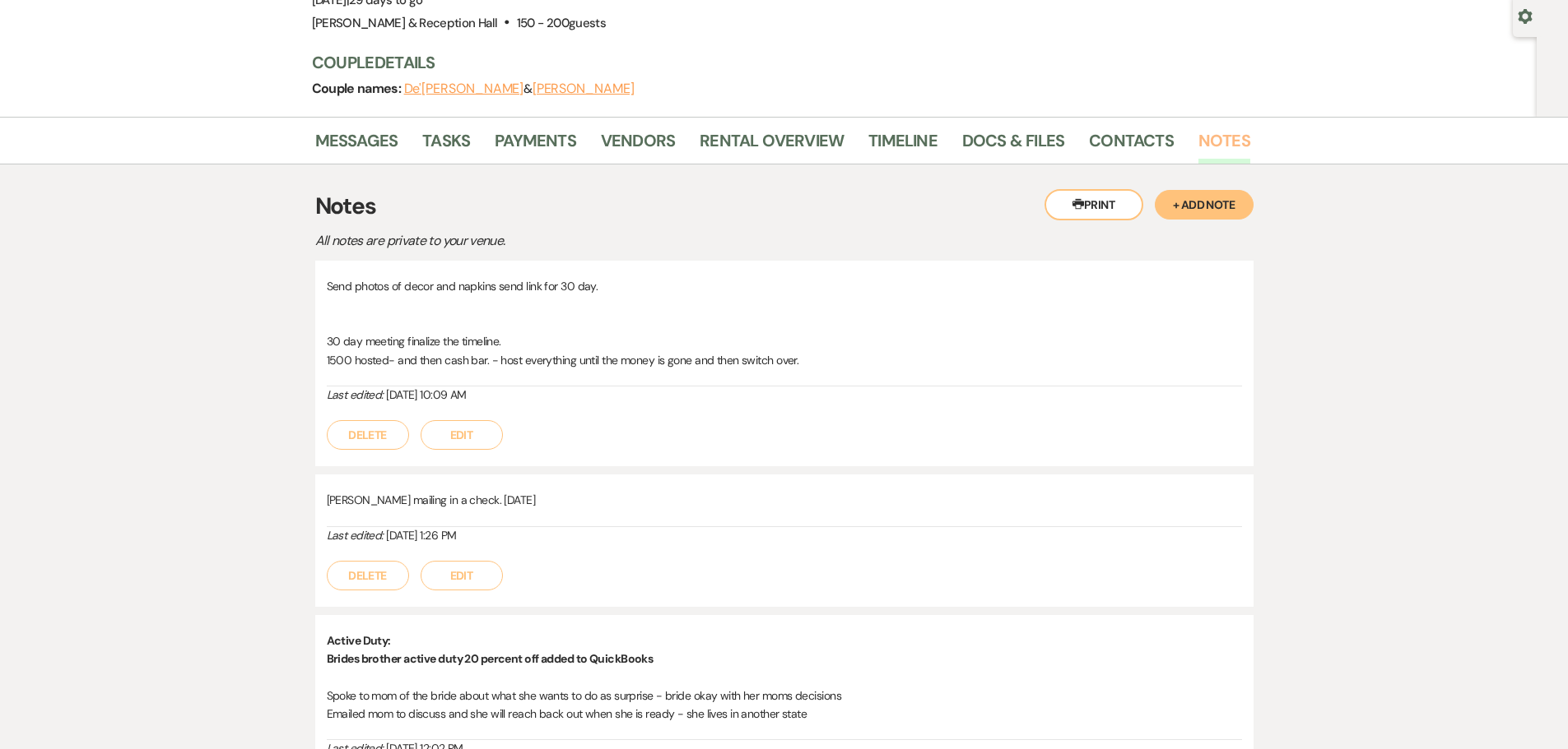
scroll to position [108, 0]
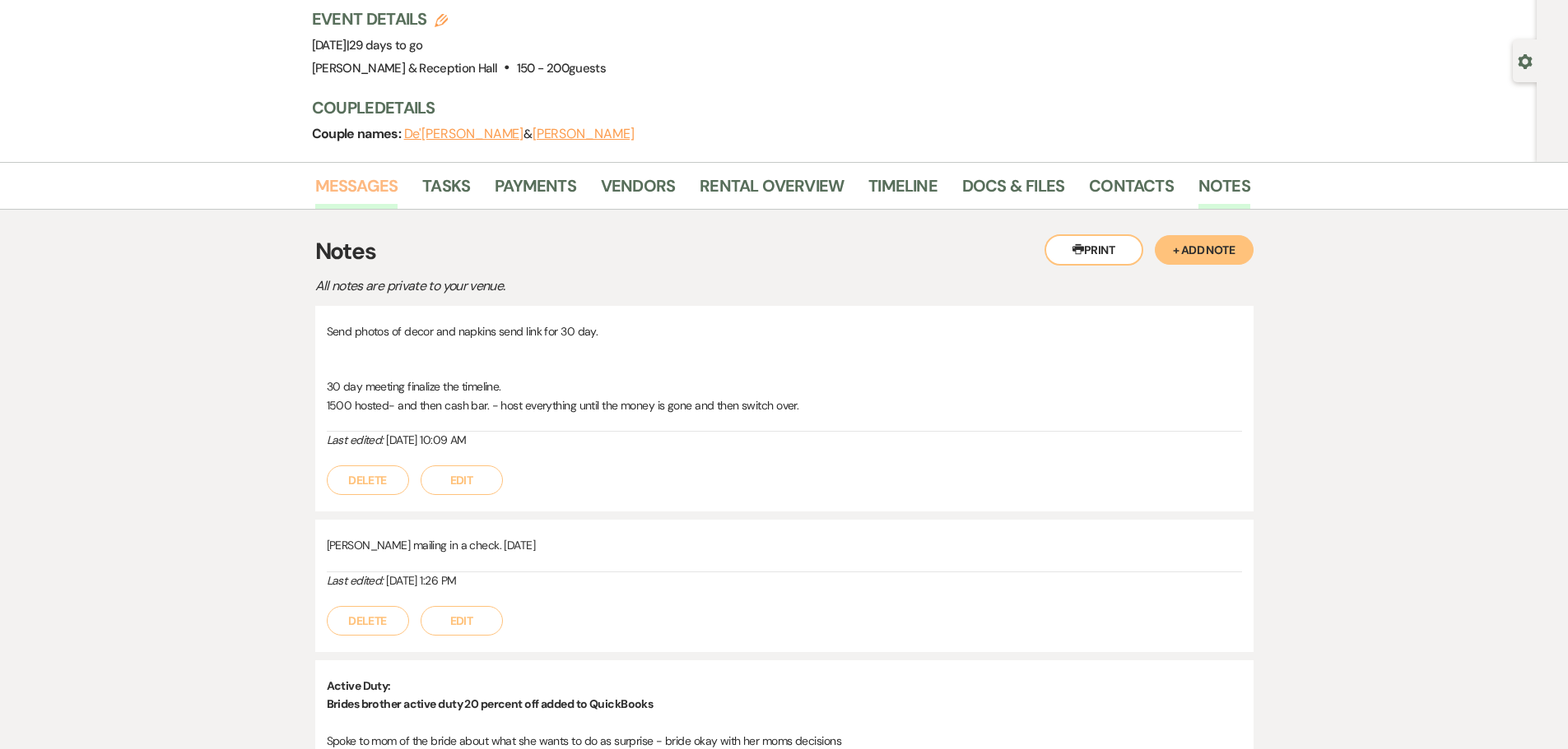
click at [365, 187] on link "Messages" at bounding box center [356, 191] width 83 height 36
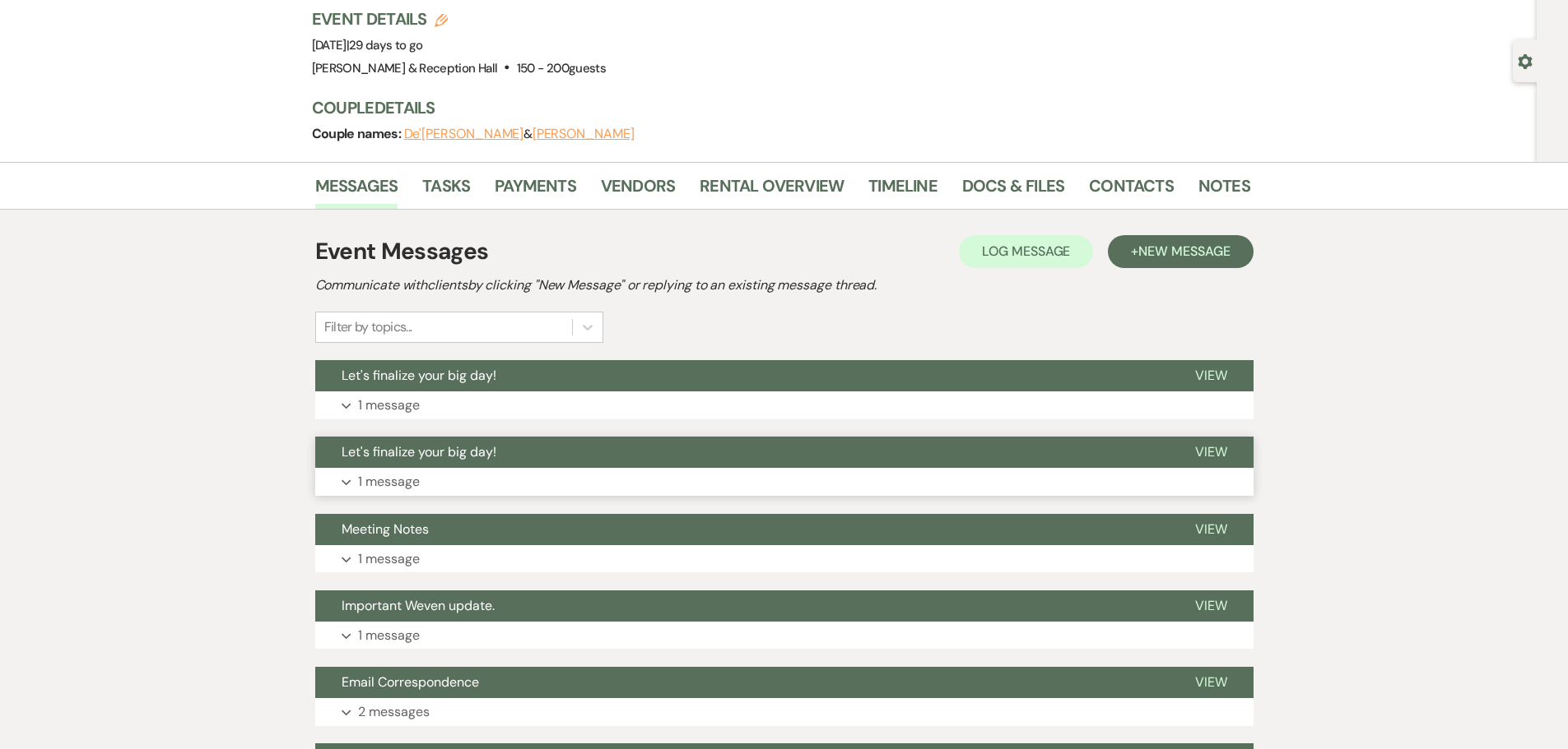
click at [424, 481] on button "Expand 1 message" at bounding box center [784, 482] width 938 height 28
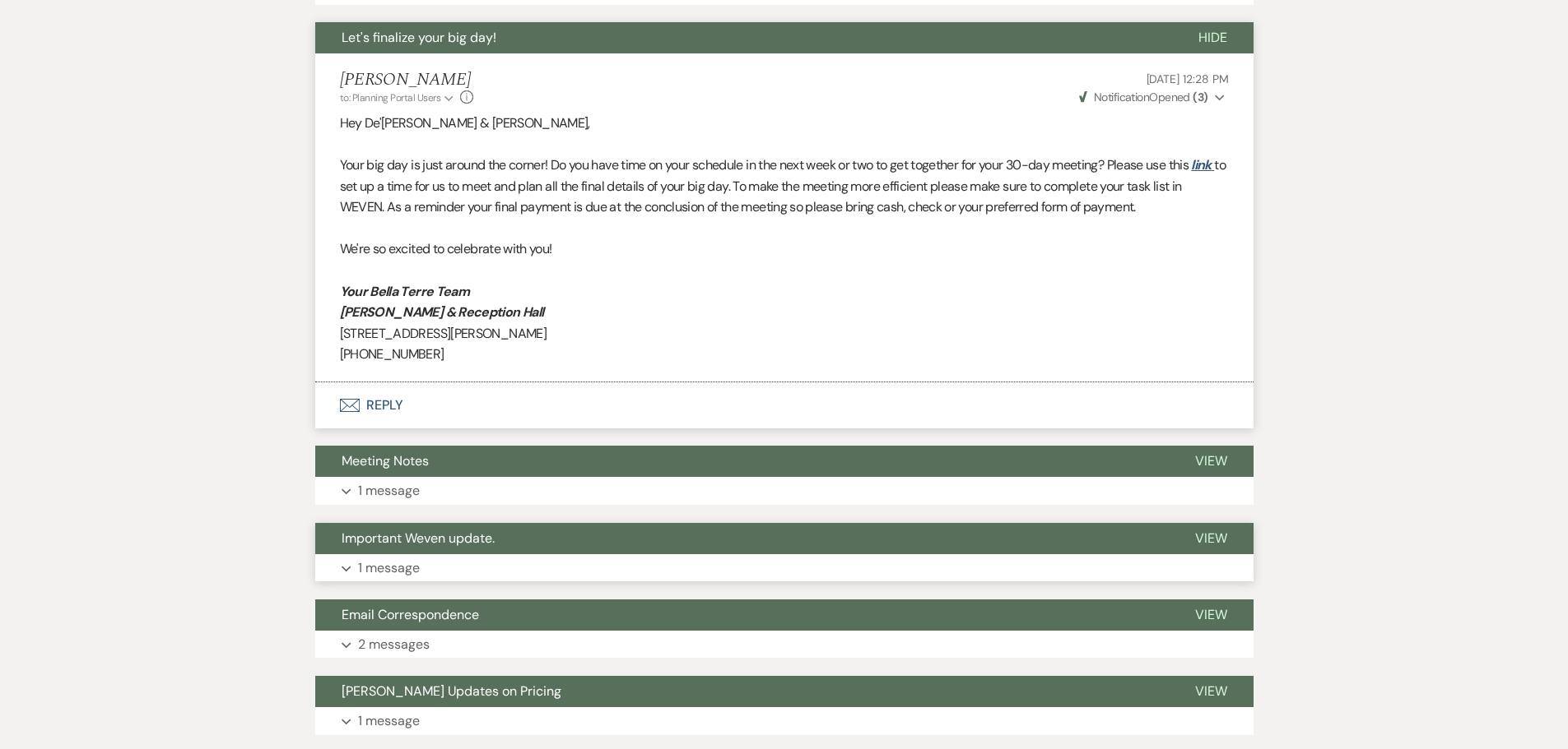
scroll to position [684, 0]
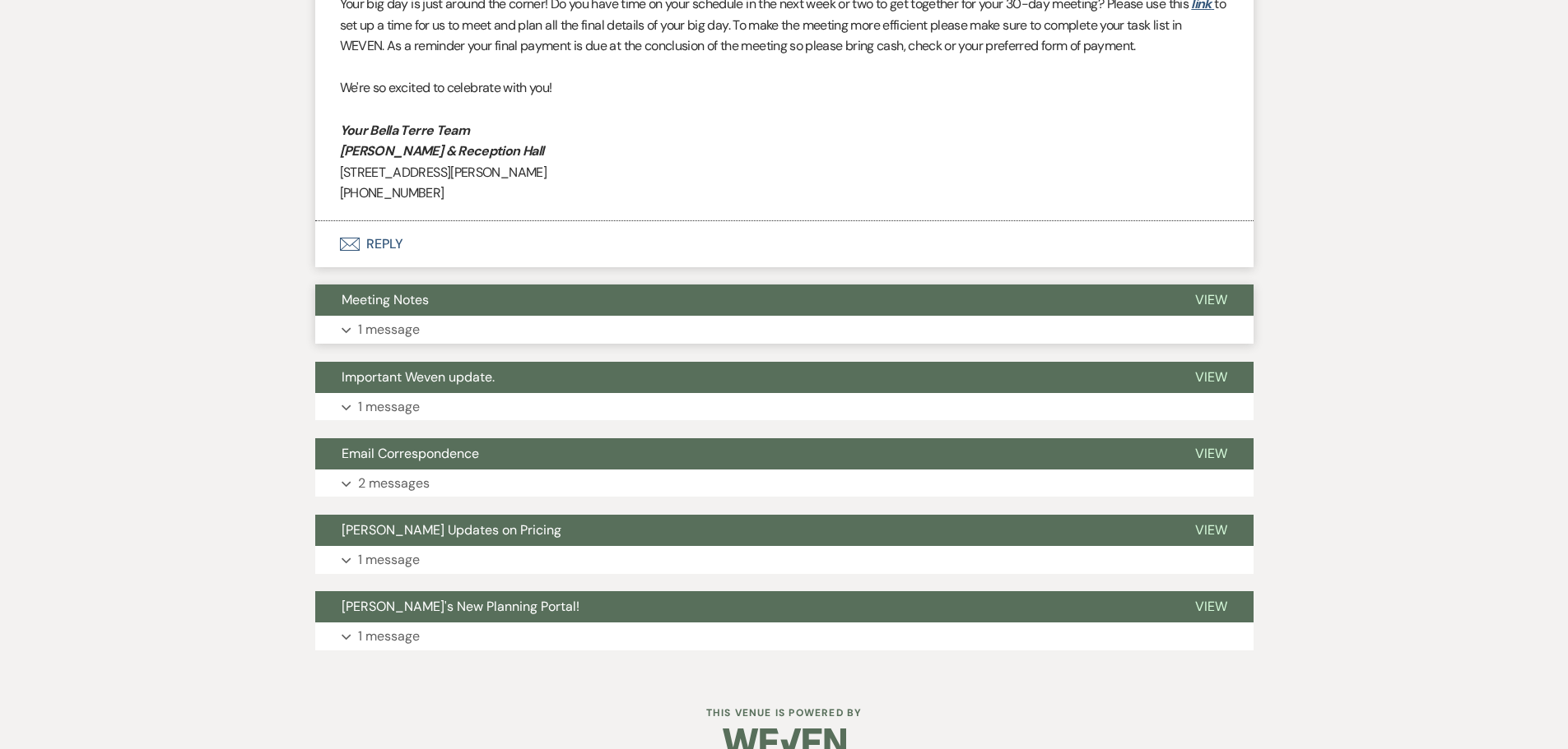
click at [397, 303] on span "Meeting Notes" at bounding box center [386, 300] width 88 height 17
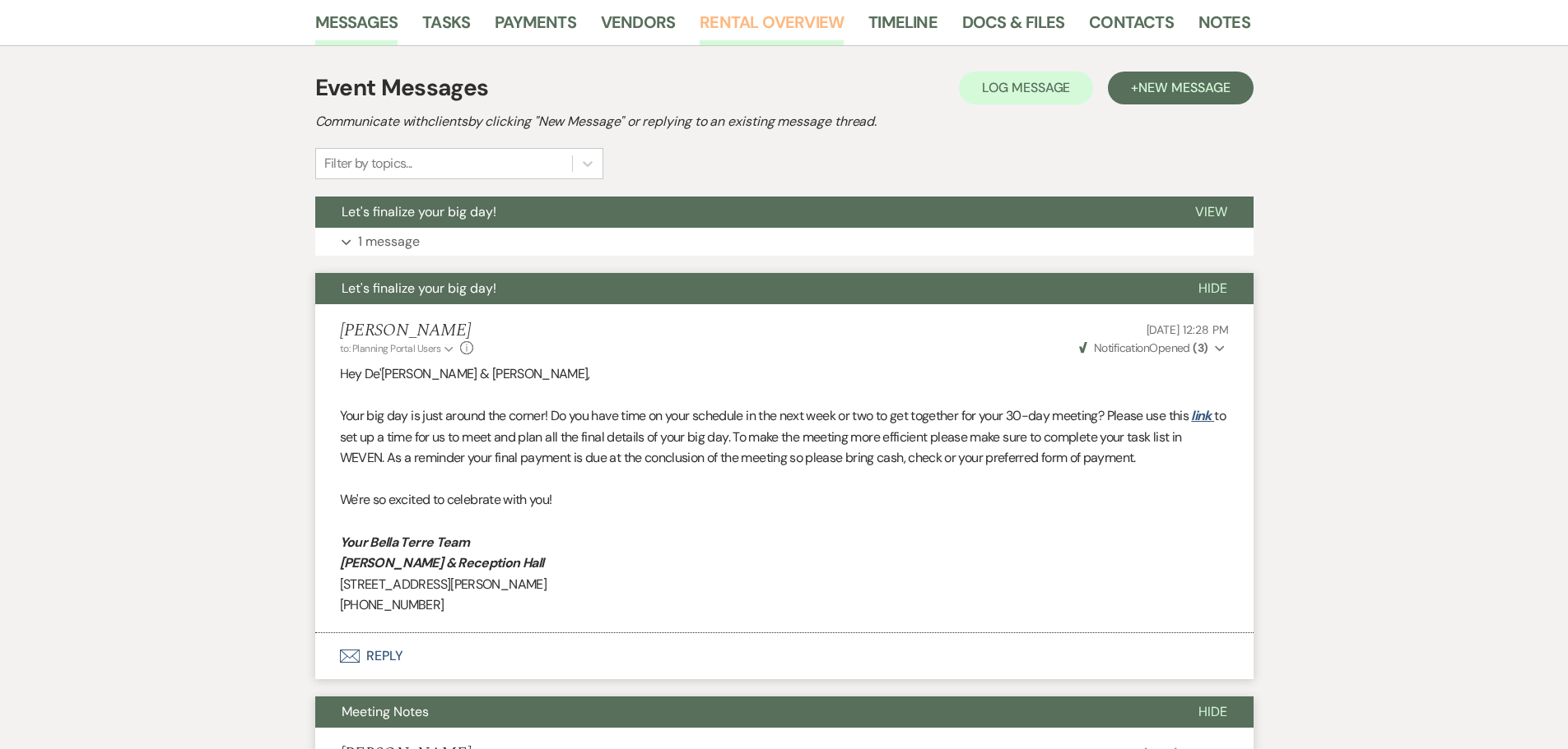
scroll to position [27, 0]
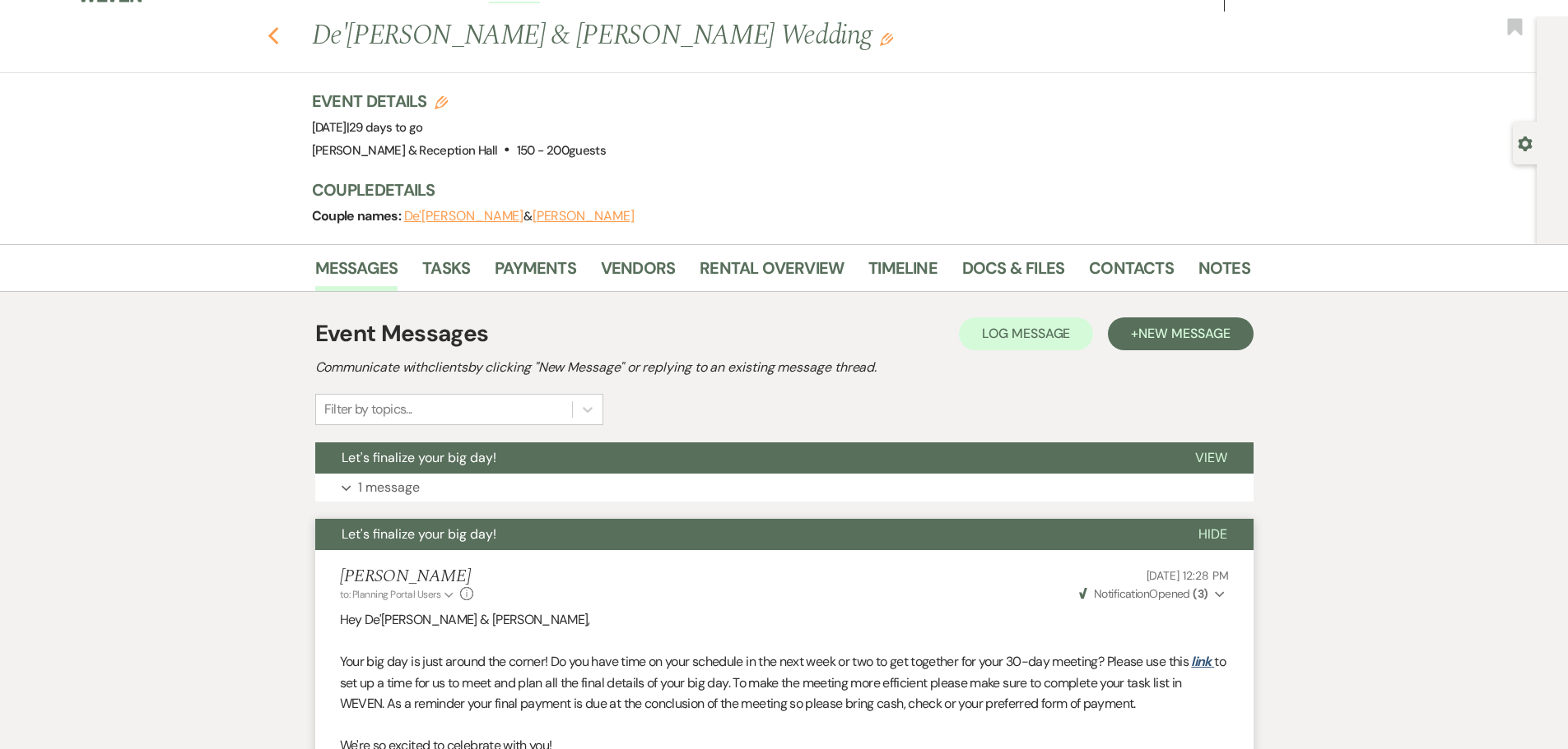
click at [279, 44] on icon "Previous" at bounding box center [273, 36] width 12 height 20
select select "5"
select select "8"
select select "7"
select select "8"
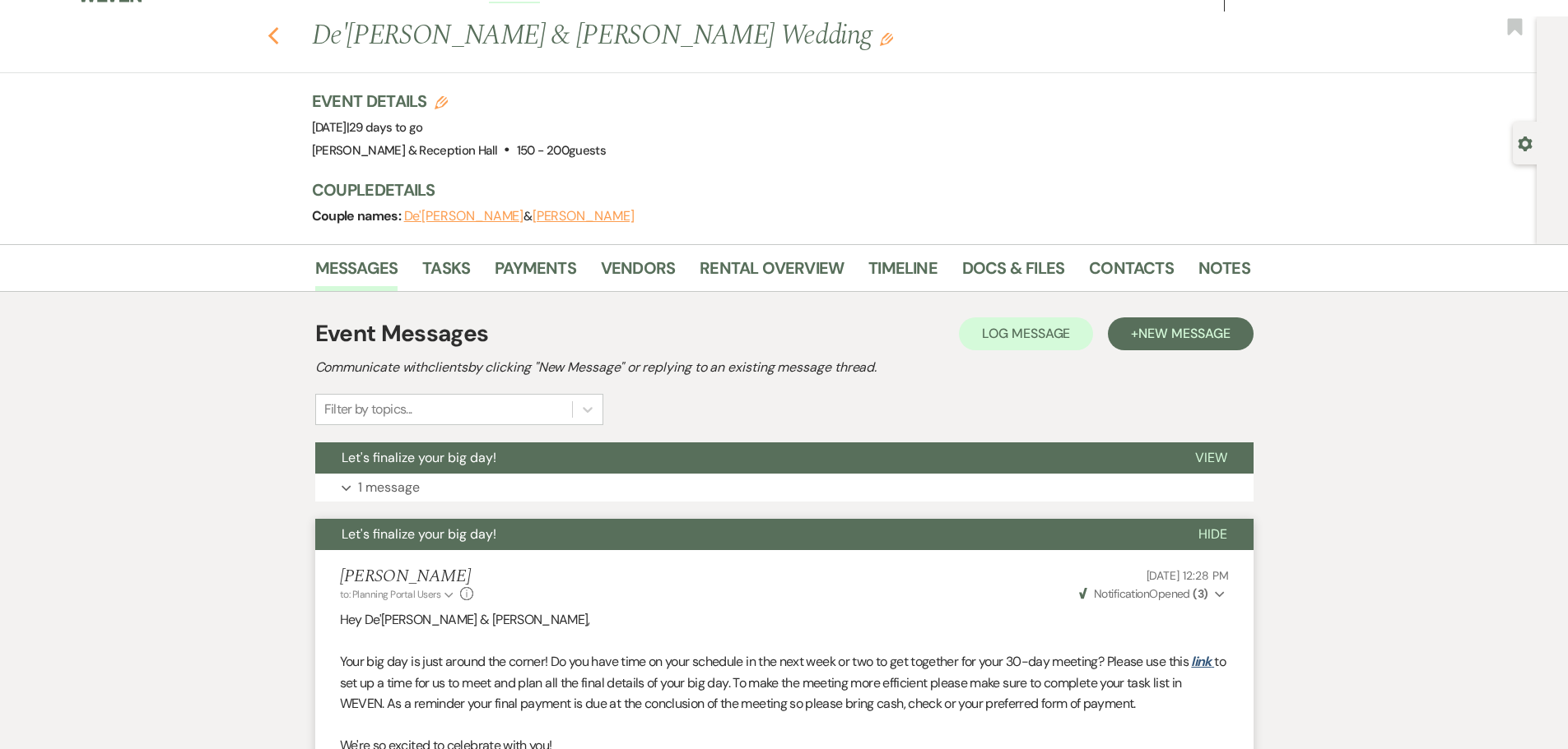
select select "5"
select select "8"
select select "5"
select select "8"
select select "6"
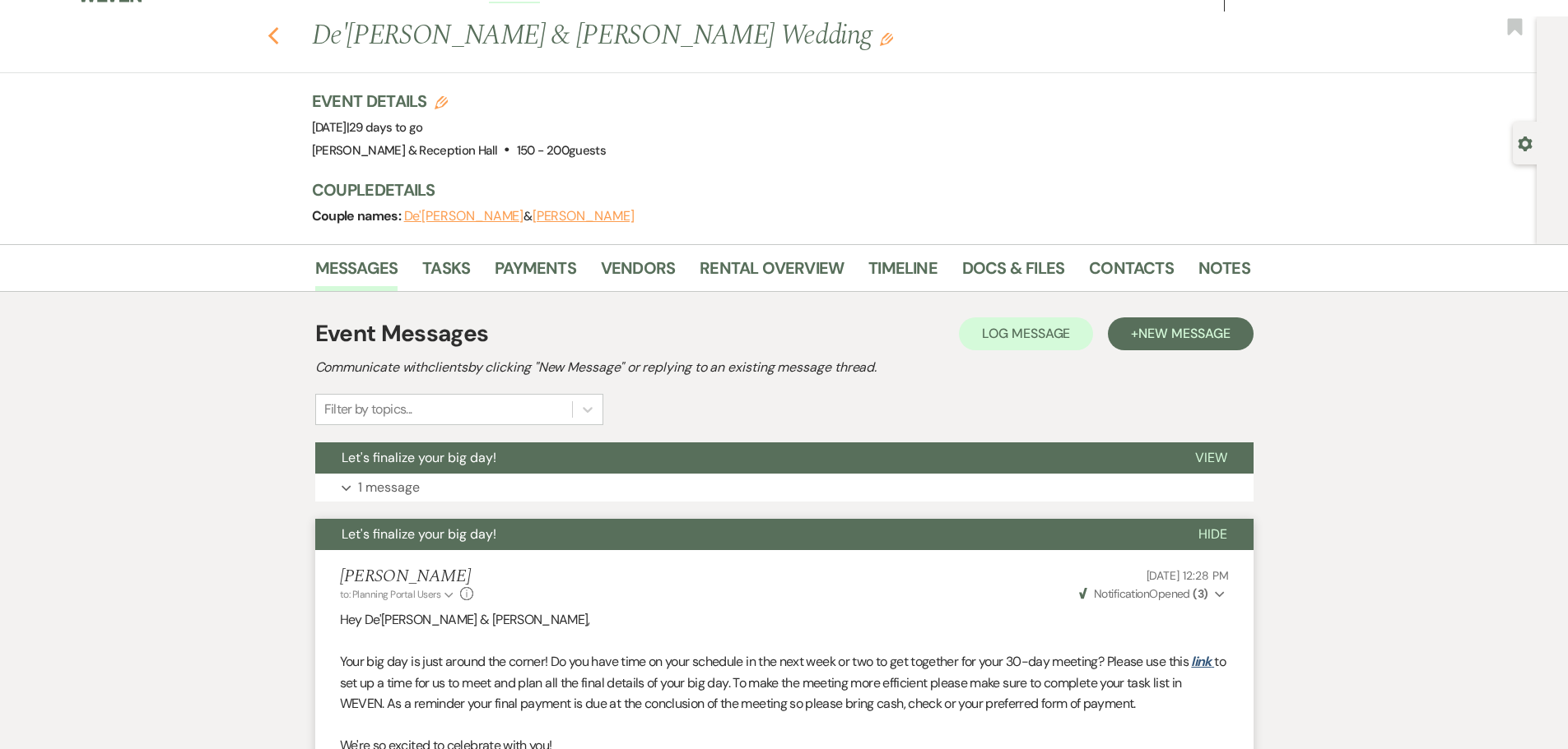
select select "8"
select select "1"
select select "8"
select select "5"
select select "8"
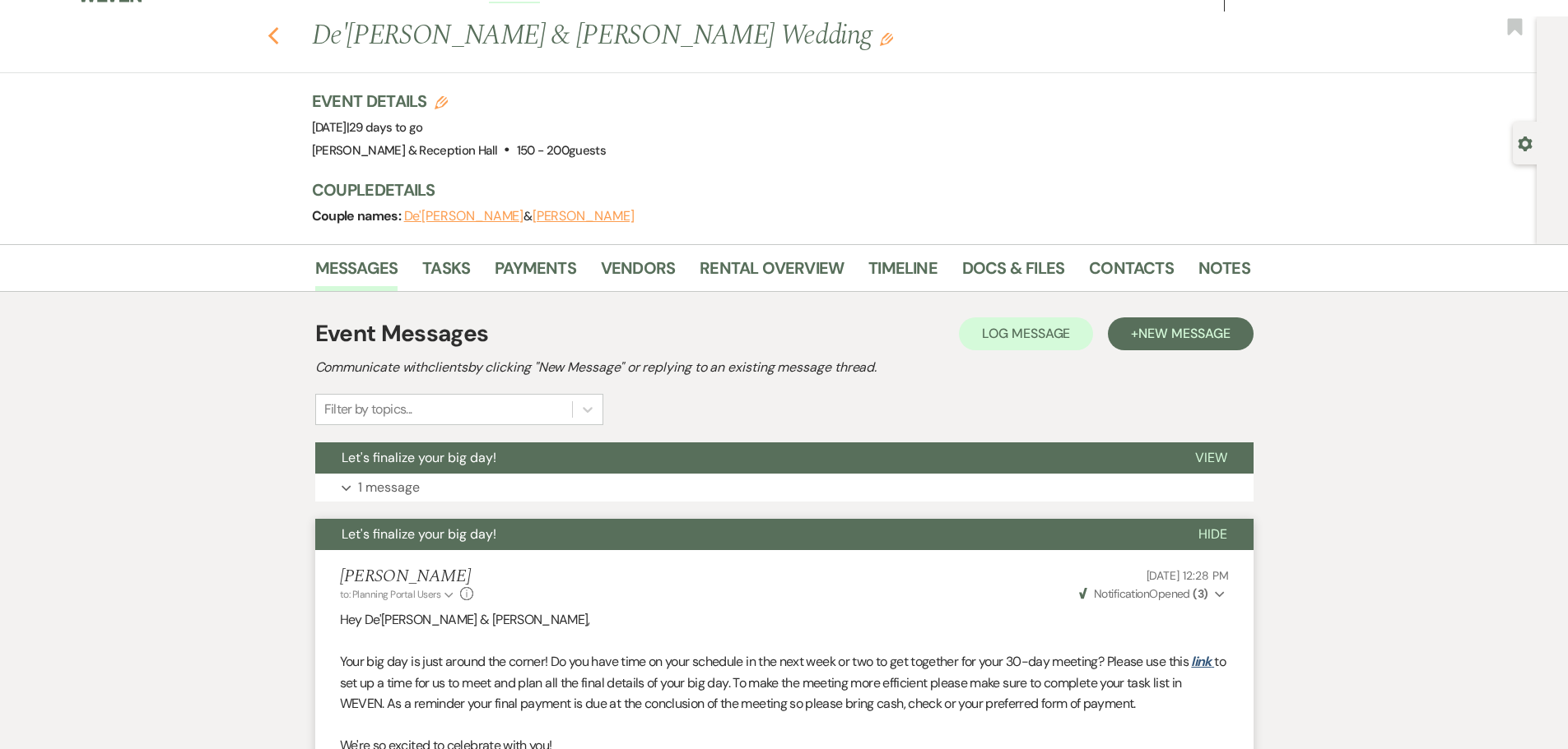
select select "5"
select select "8"
select select "5"
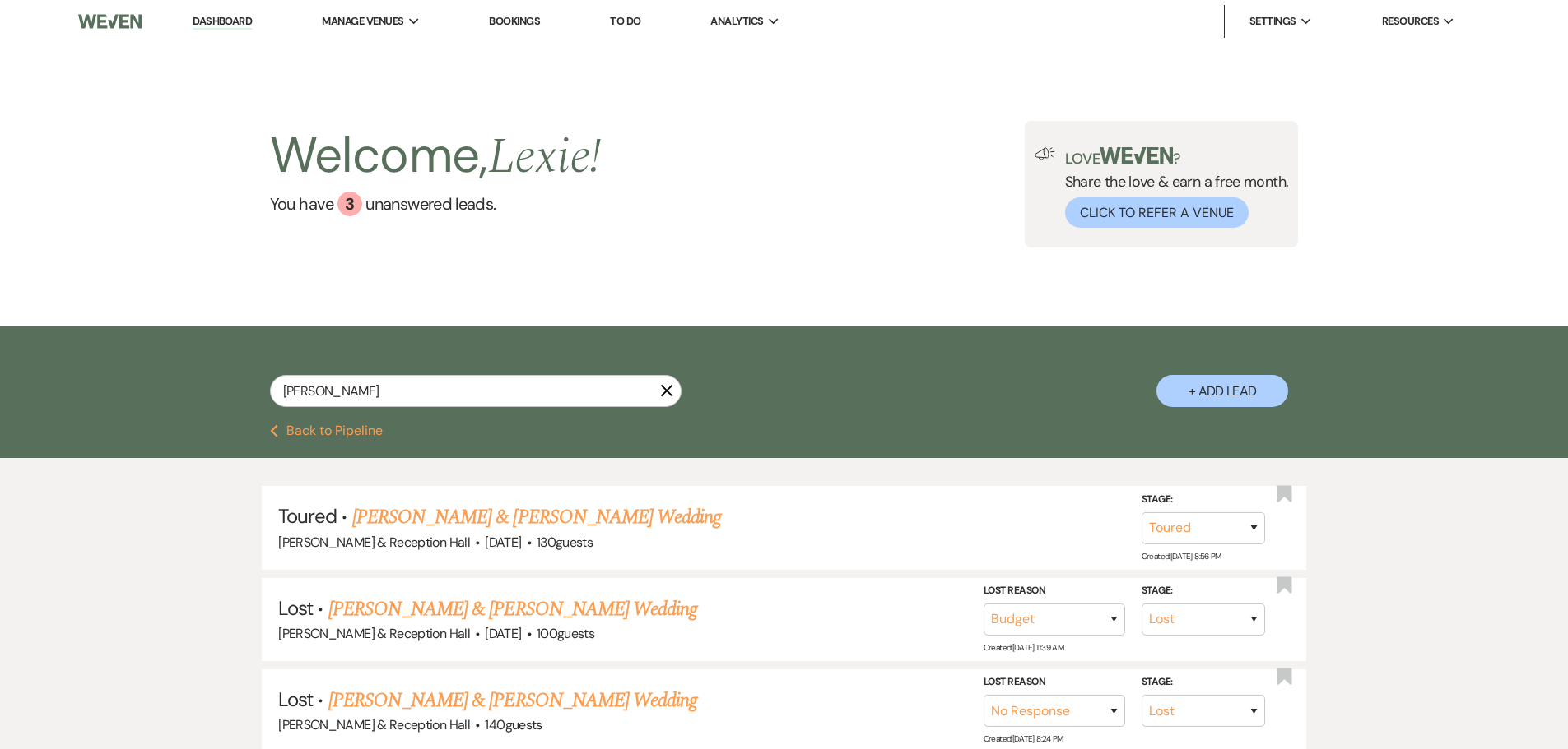
click at [352, 422] on div "nick X + Add Lead" at bounding box center [784, 376] width 1568 height 99
click at [353, 434] on button "Previous Back to Pipeline" at bounding box center [327, 431] width 112 height 13
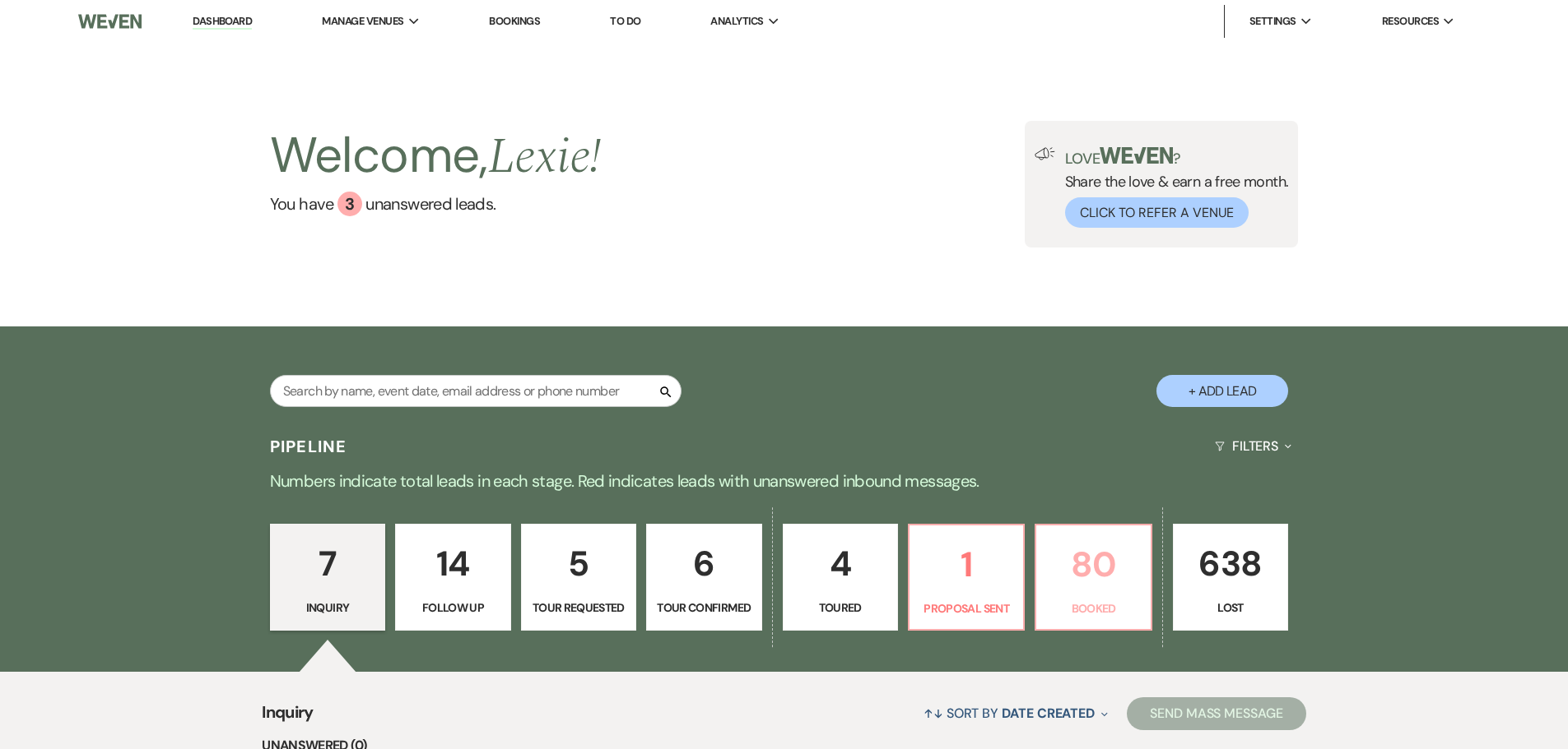
click at [1105, 524] on link "80 Booked" at bounding box center [1093, 578] width 117 height 107
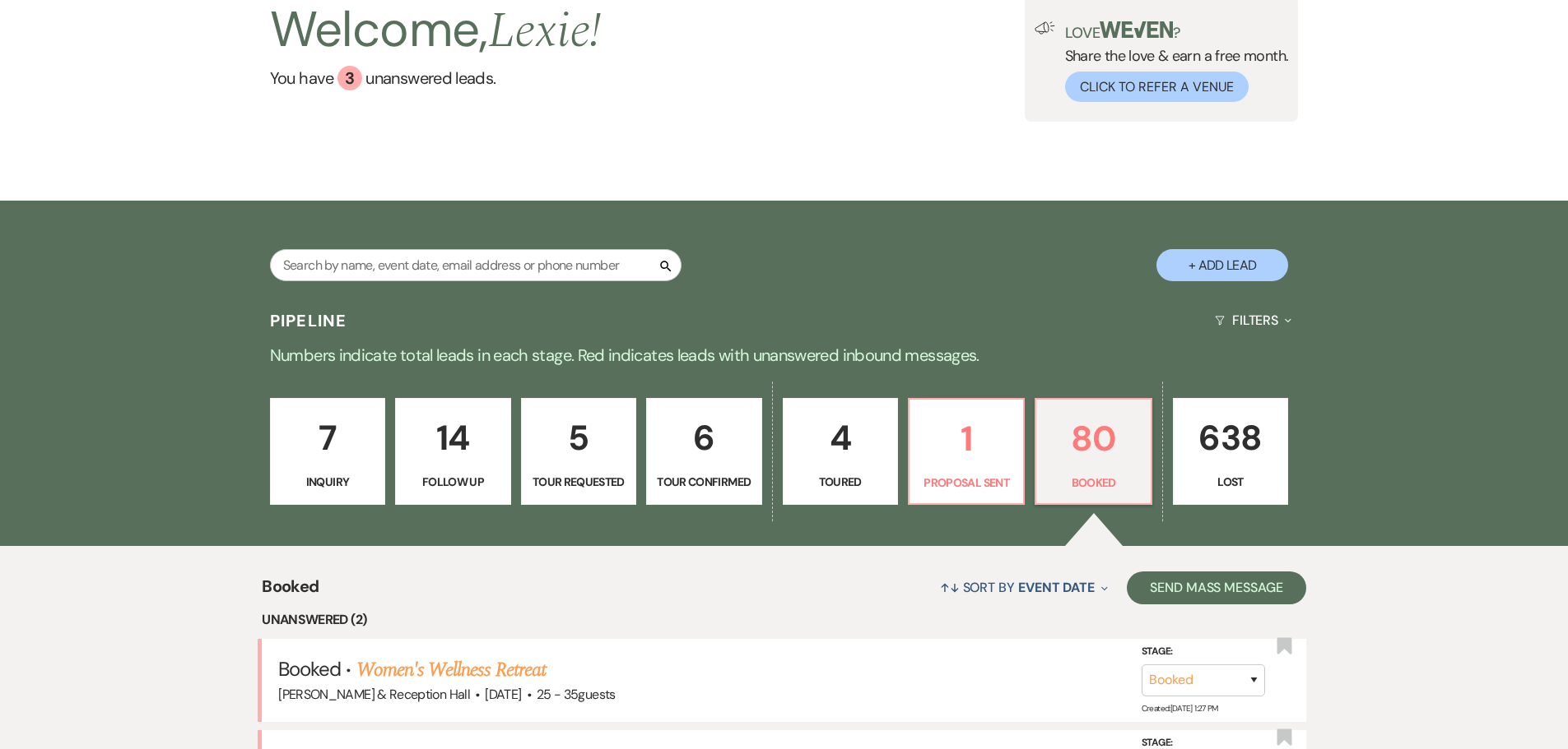
scroll to position [620, 0]
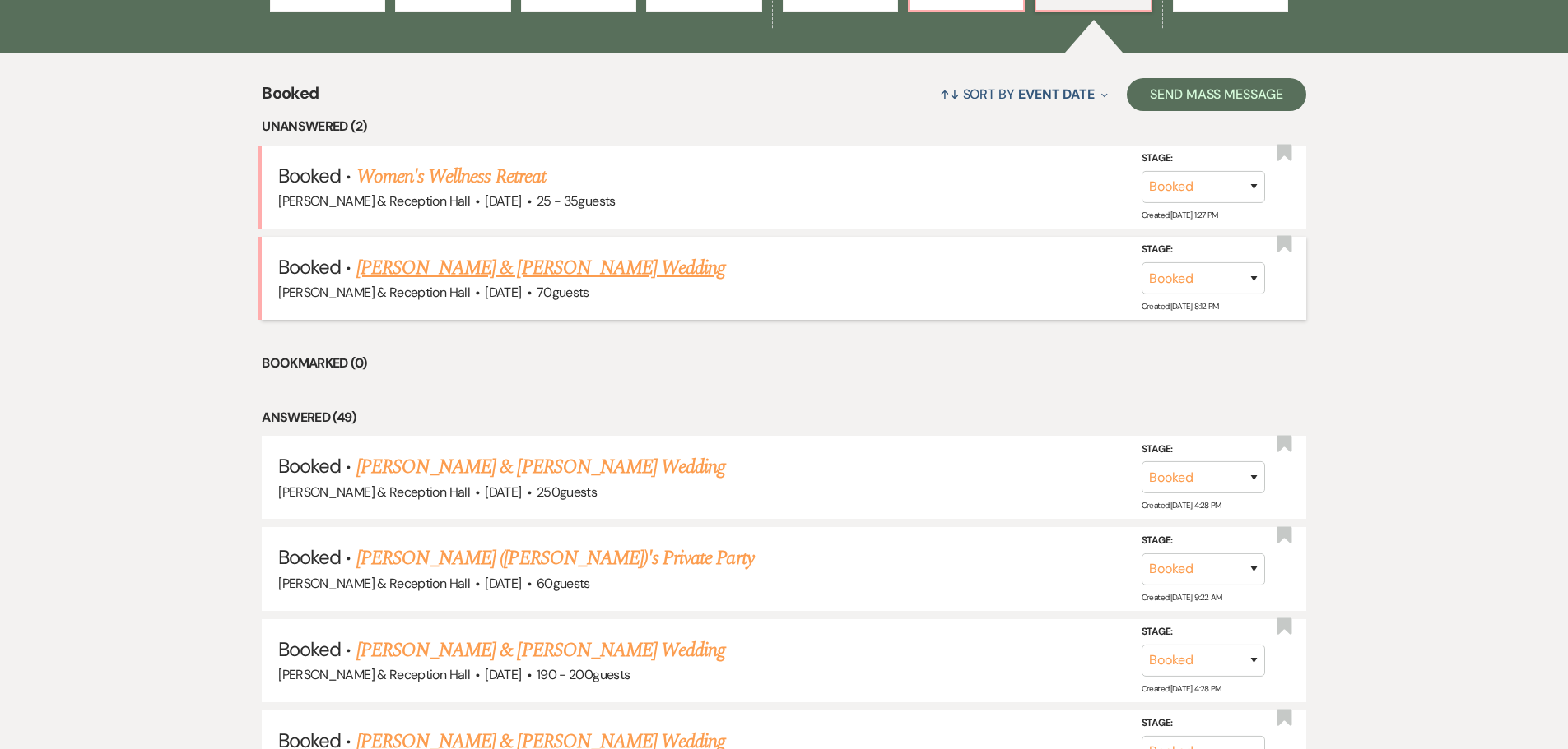
click at [474, 274] on link "[PERSON_NAME] & [PERSON_NAME] Wedding" at bounding box center [540, 267] width 368 height 30
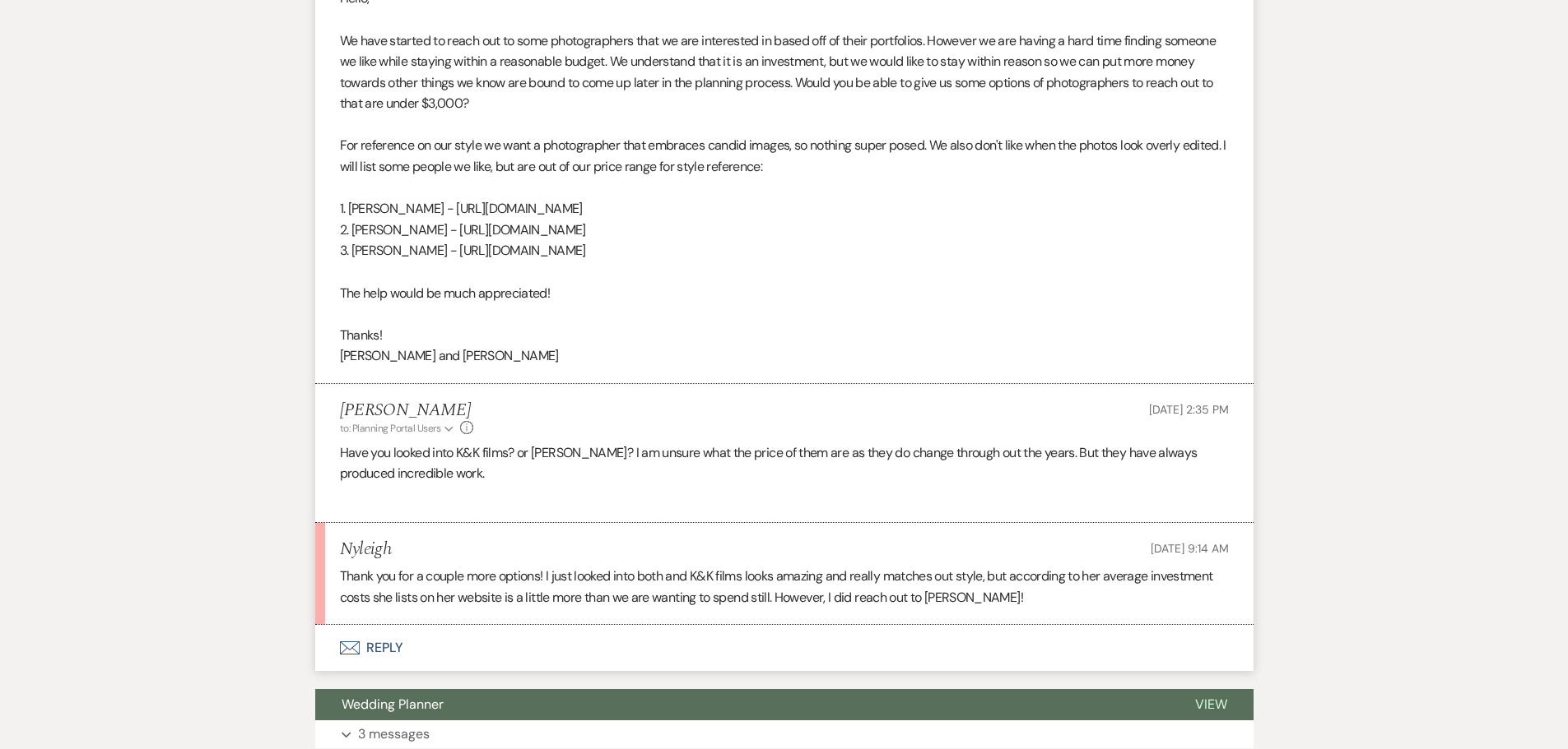
scroll to position [740, 0]
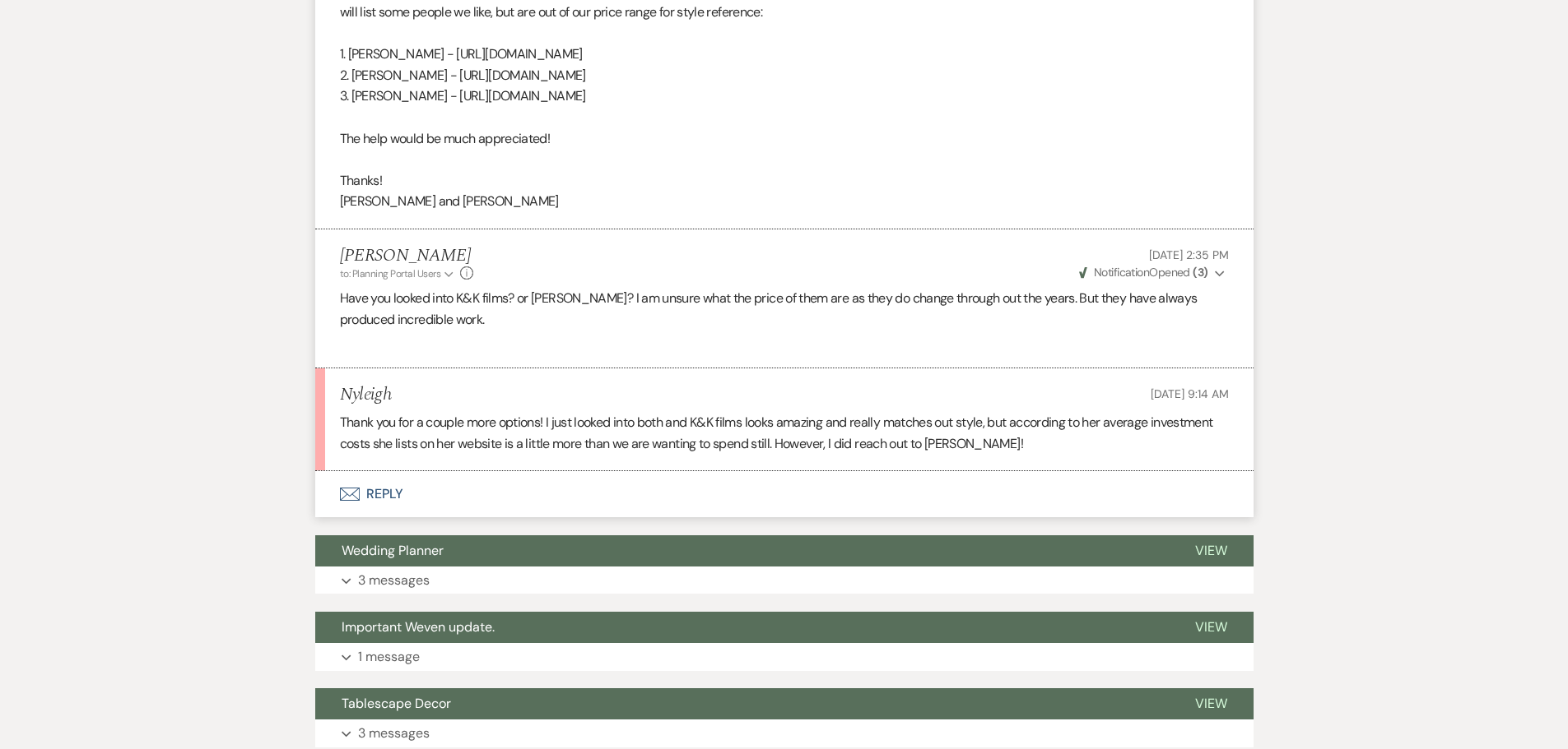
click at [391, 484] on button "Envelope Reply" at bounding box center [784, 494] width 938 height 46
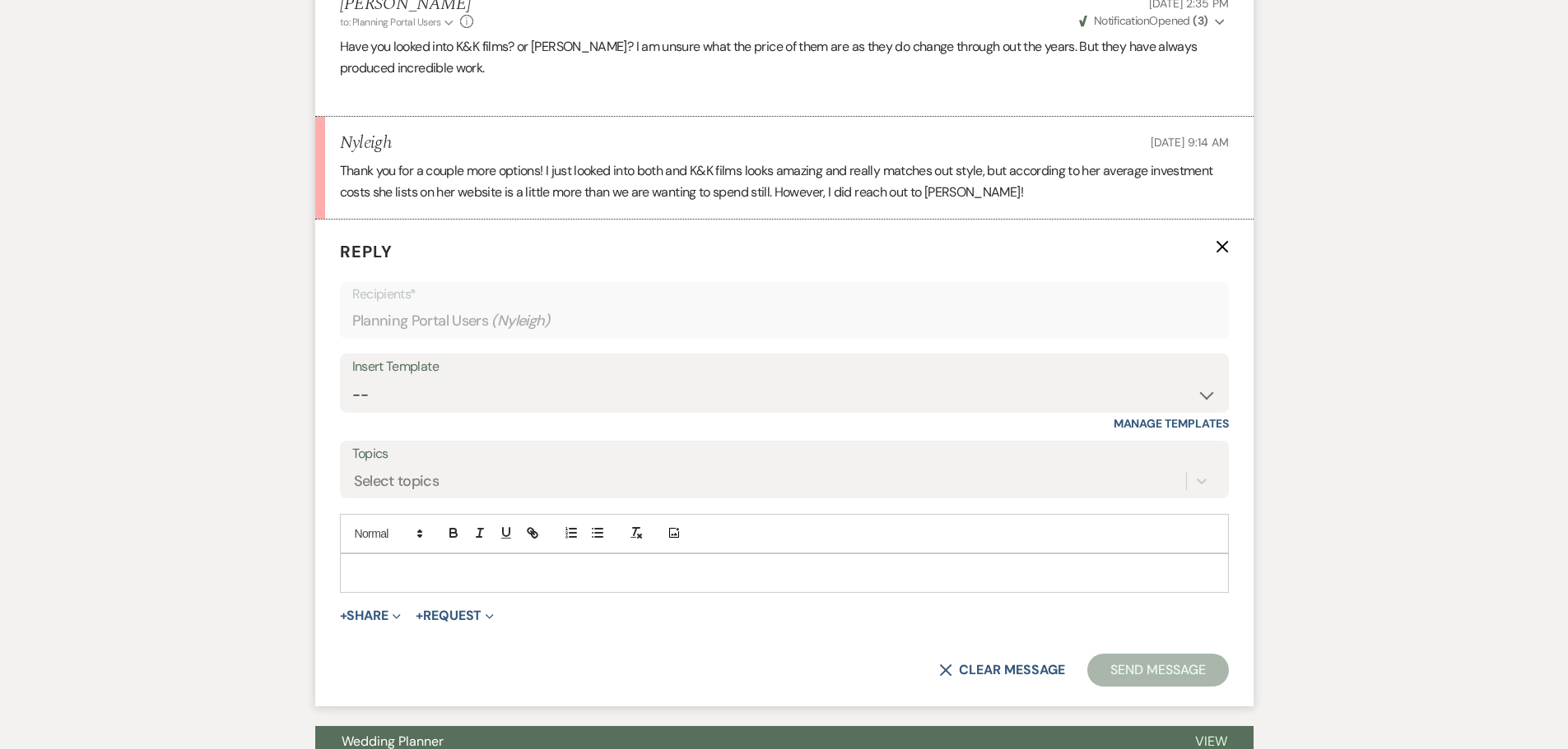
scroll to position [1007, 0]
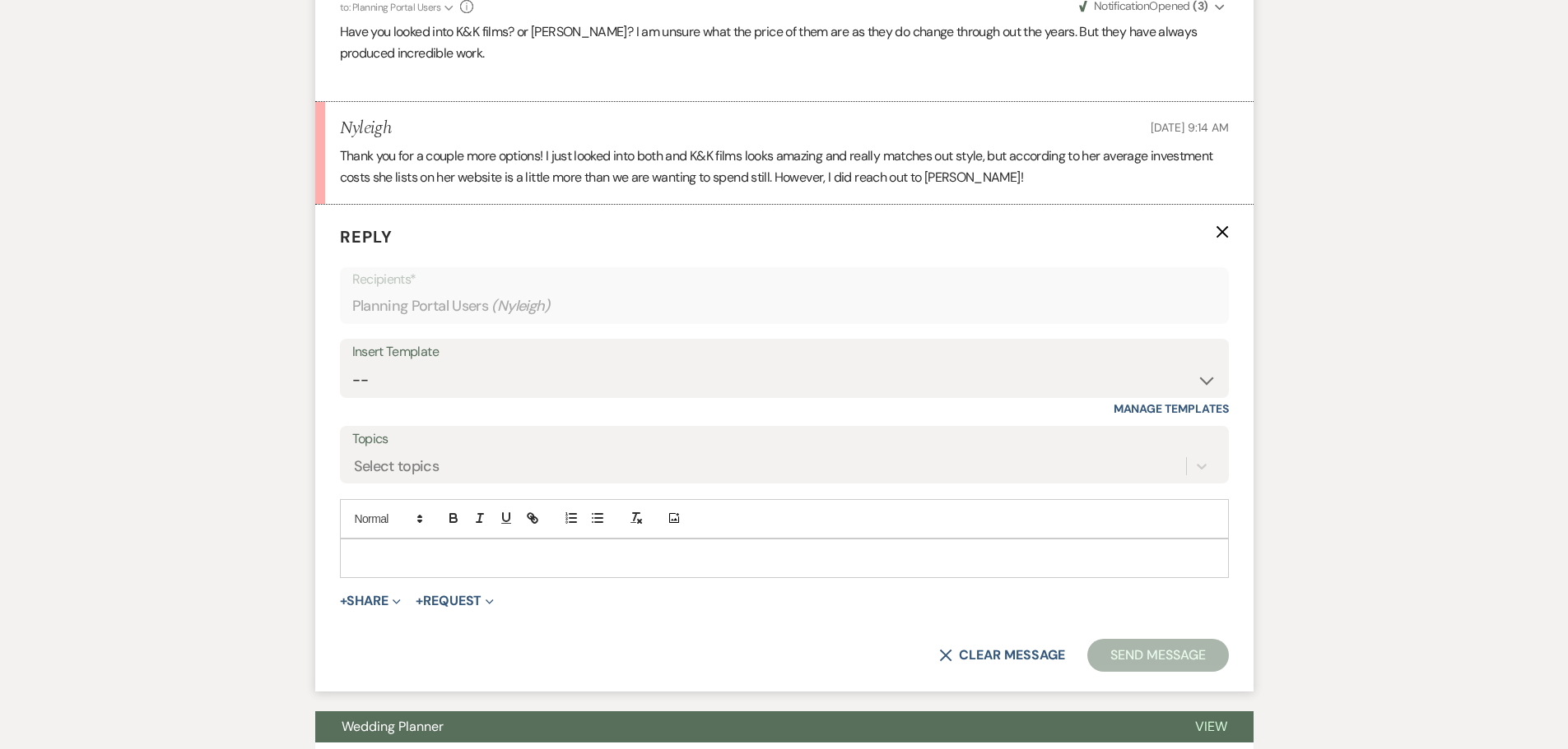
click at [426, 552] on p at bounding box center [784, 558] width 863 height 18
click at [426, 552] on p "To enrich screen reader interactions, please activate Accessibility in Grammarl…" at bounding box center [784, 558] width 863 height 18
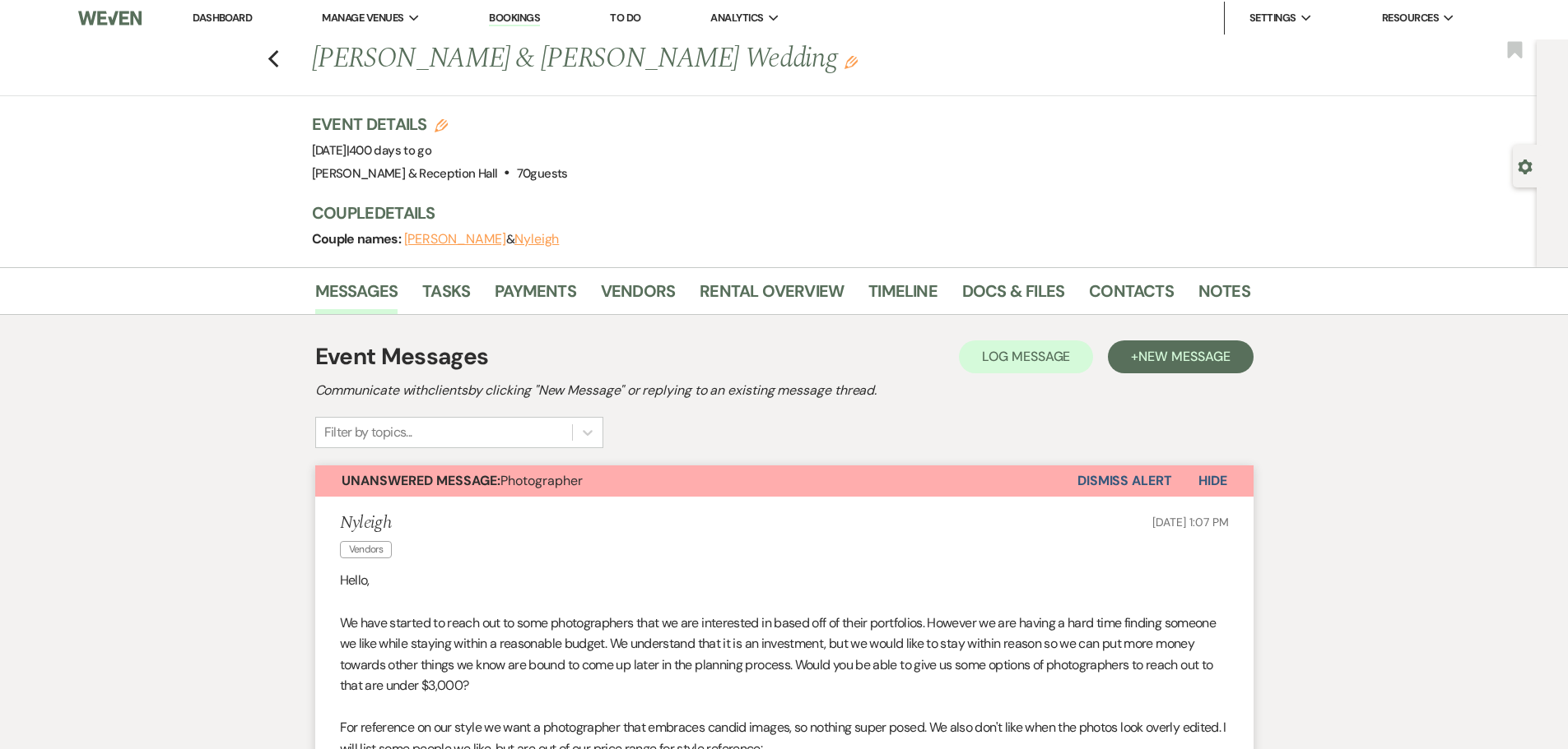
scroll to position [0, 0]
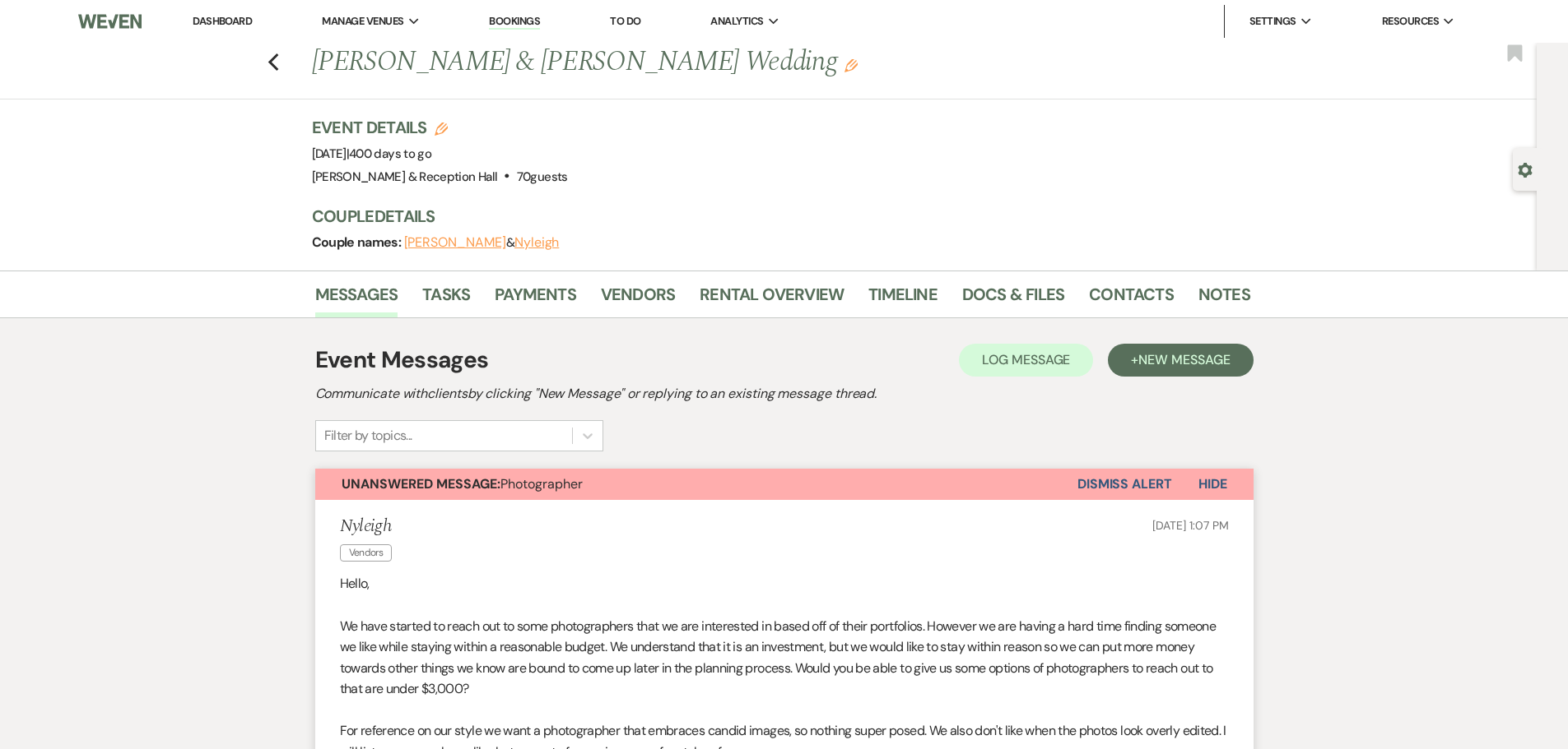
click at [232, 29] on li "Dashboard" at bounding box center [223, 21] width 76 height 33
click at [237, 11] on li "Dashboard" at bounding box center [223, 21] width 76 height 33
click at [238, 28] on link "Dashboard" at bounding box center [222, 21] width 59 height 14
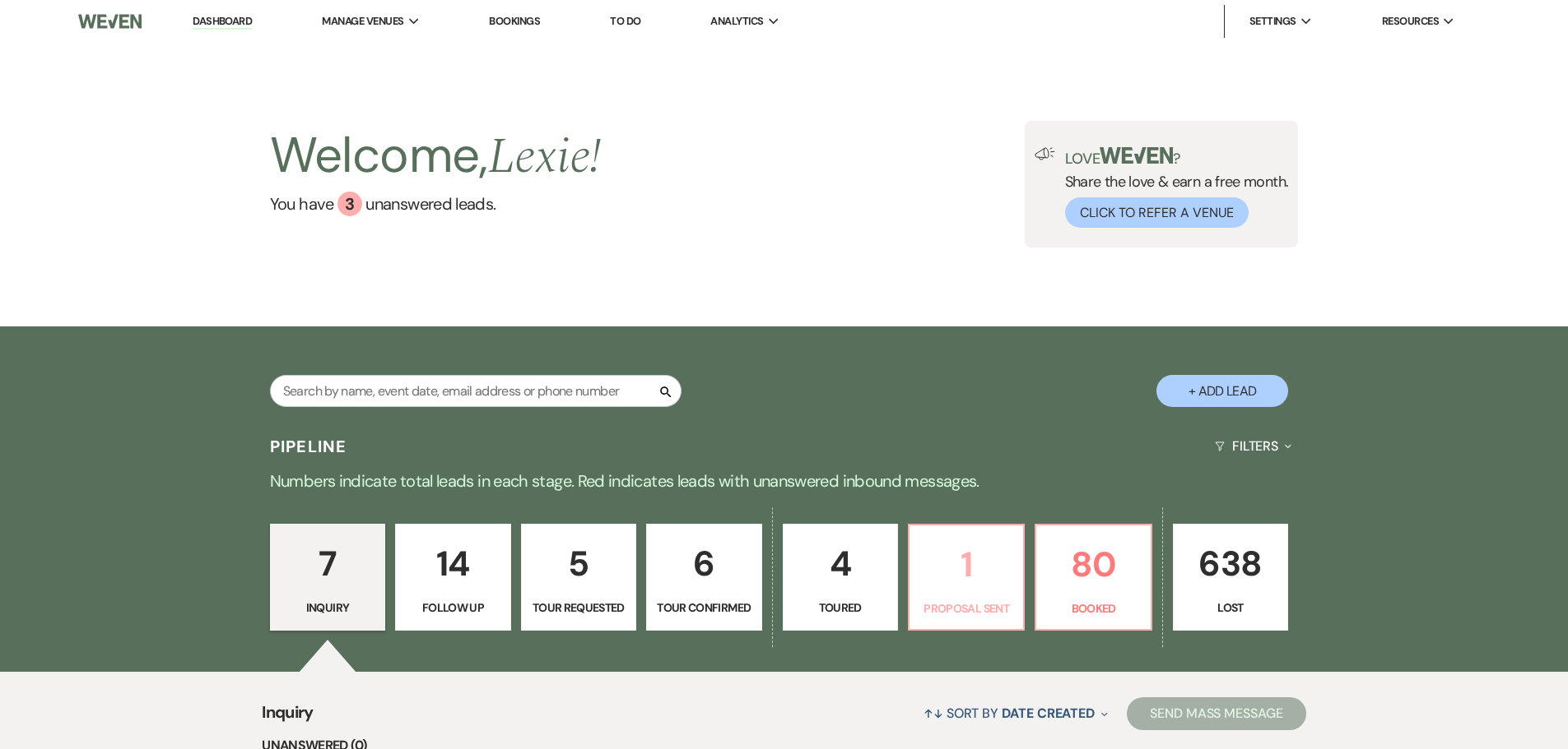
click at [966, 580] on p "1" at bounding box center [965, 564] width 94 height 55
select select "6"
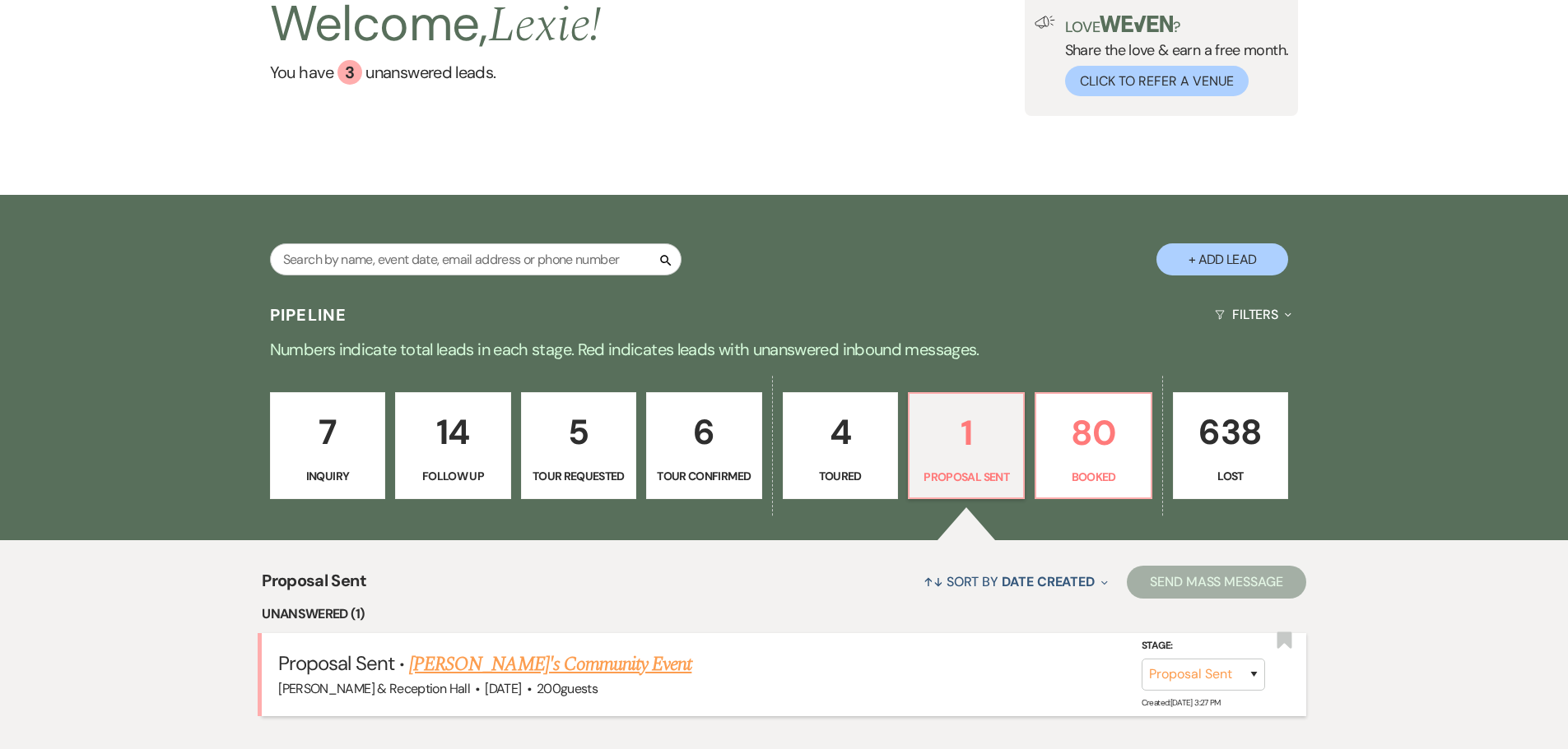
scroll to position [329, 0]
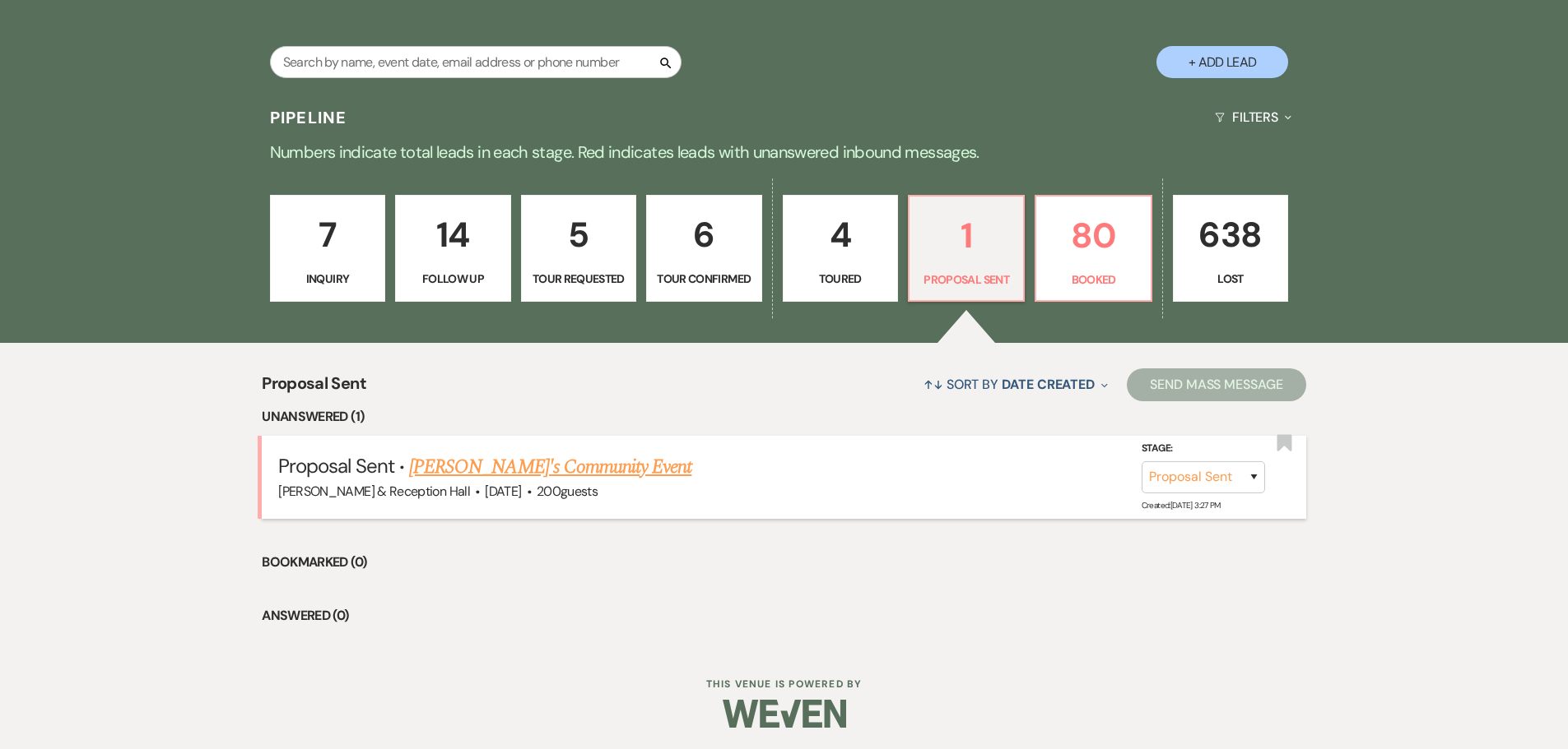
click at [535, 457] on link "Vicki's Community Event" at bounding box center [550, 466] width 282 height 30
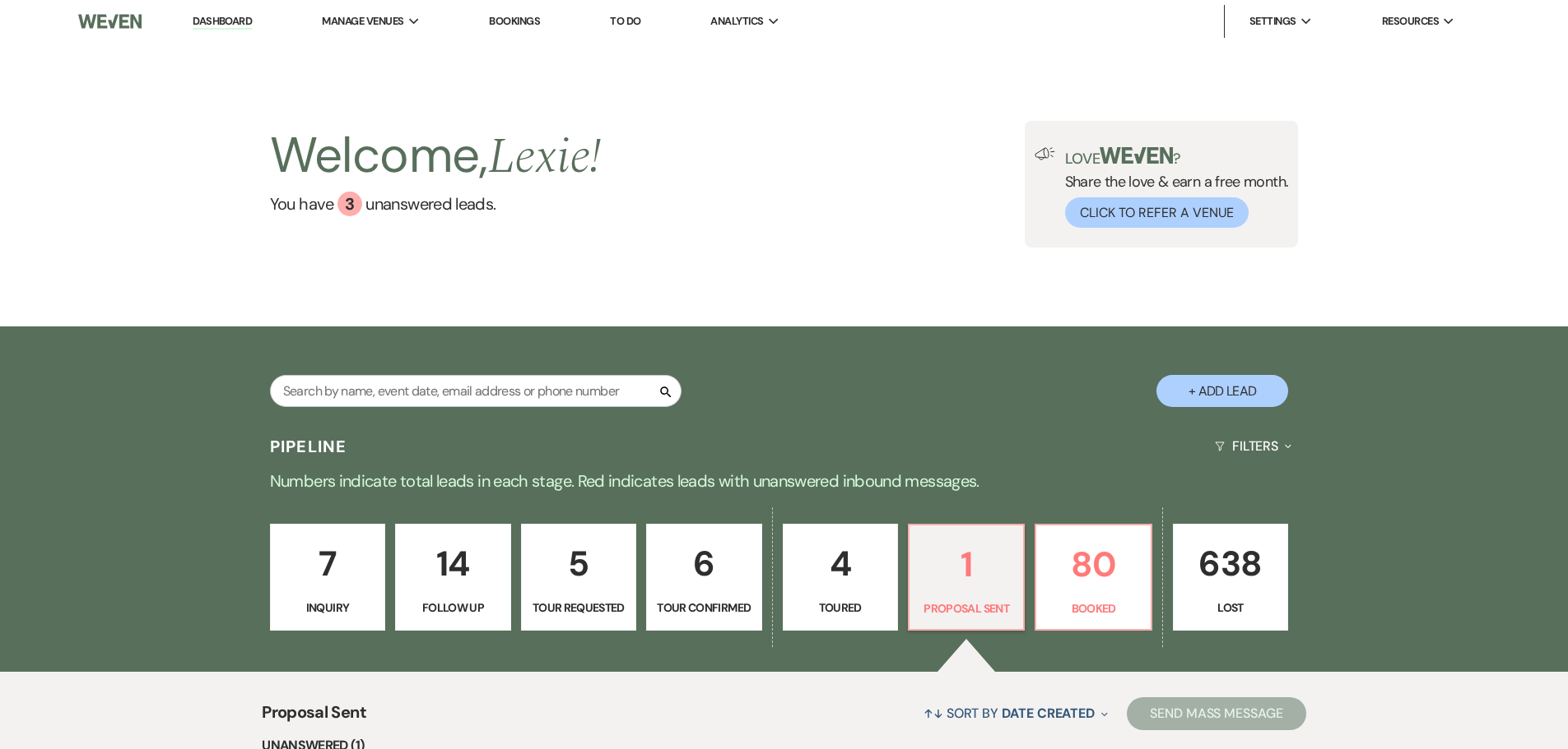
select select "6"
select select "5"
select select "7"
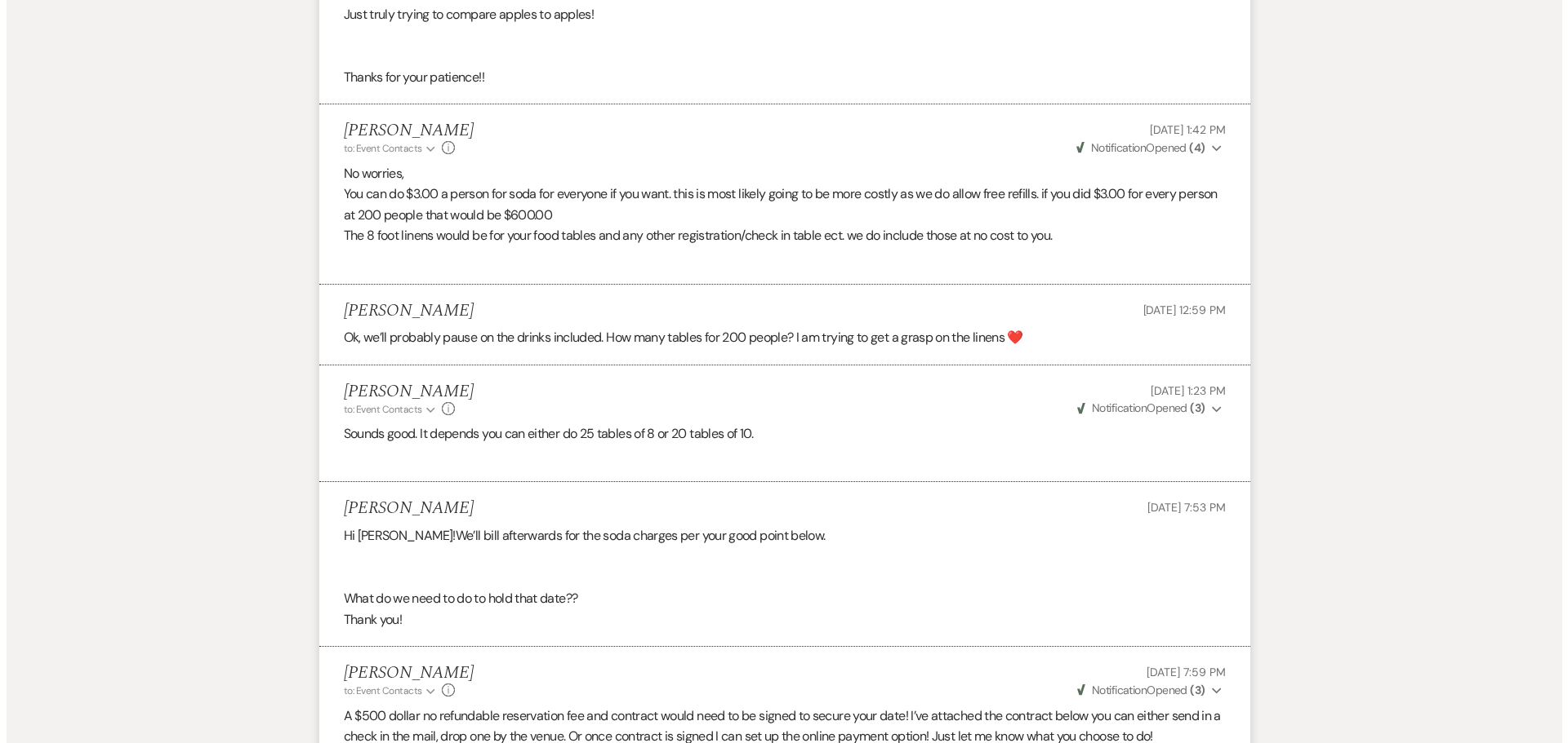
scroll to position [2867, 0]
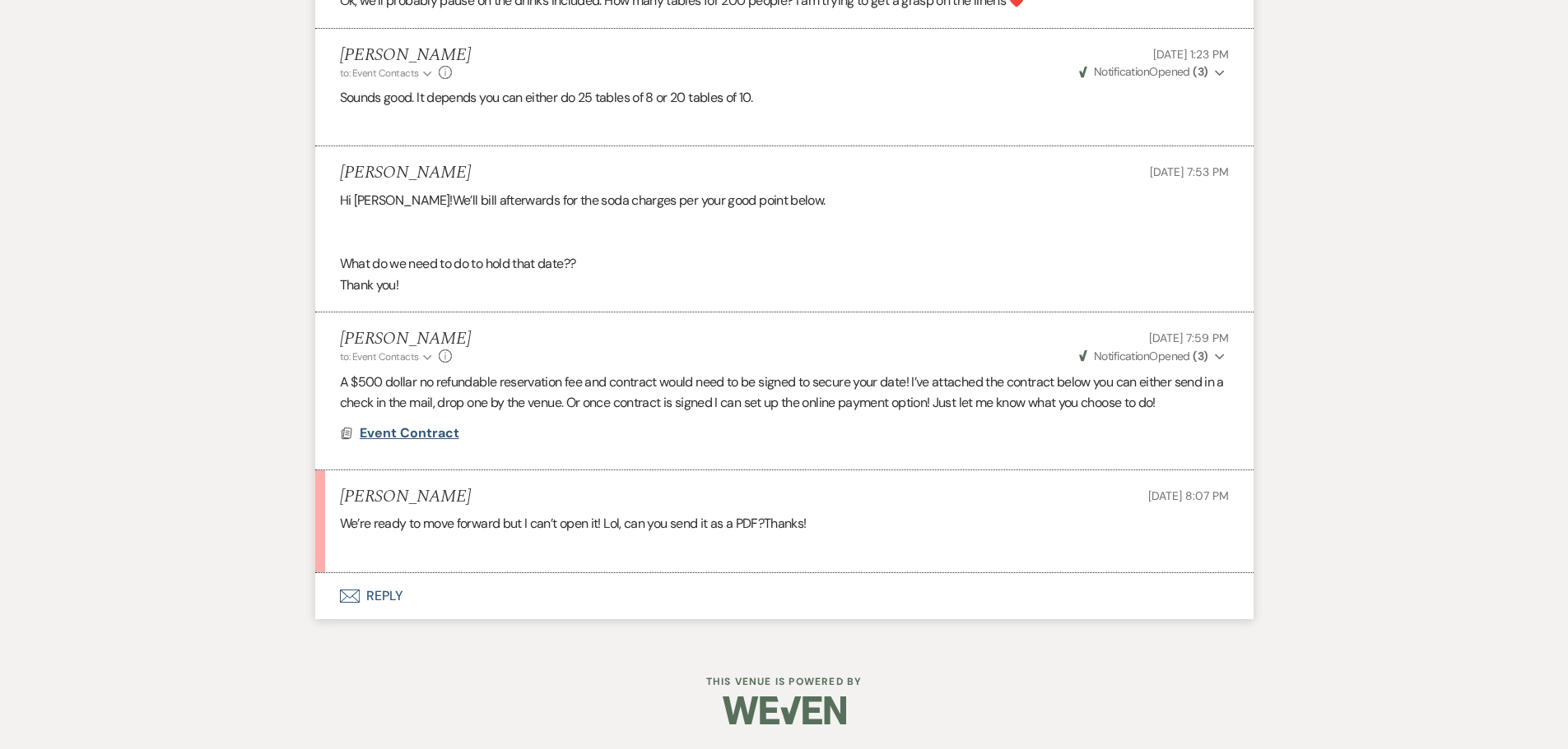
click at [431, 435] on span "Event Contract" at bounding box center [409, 433] width 100 height 17
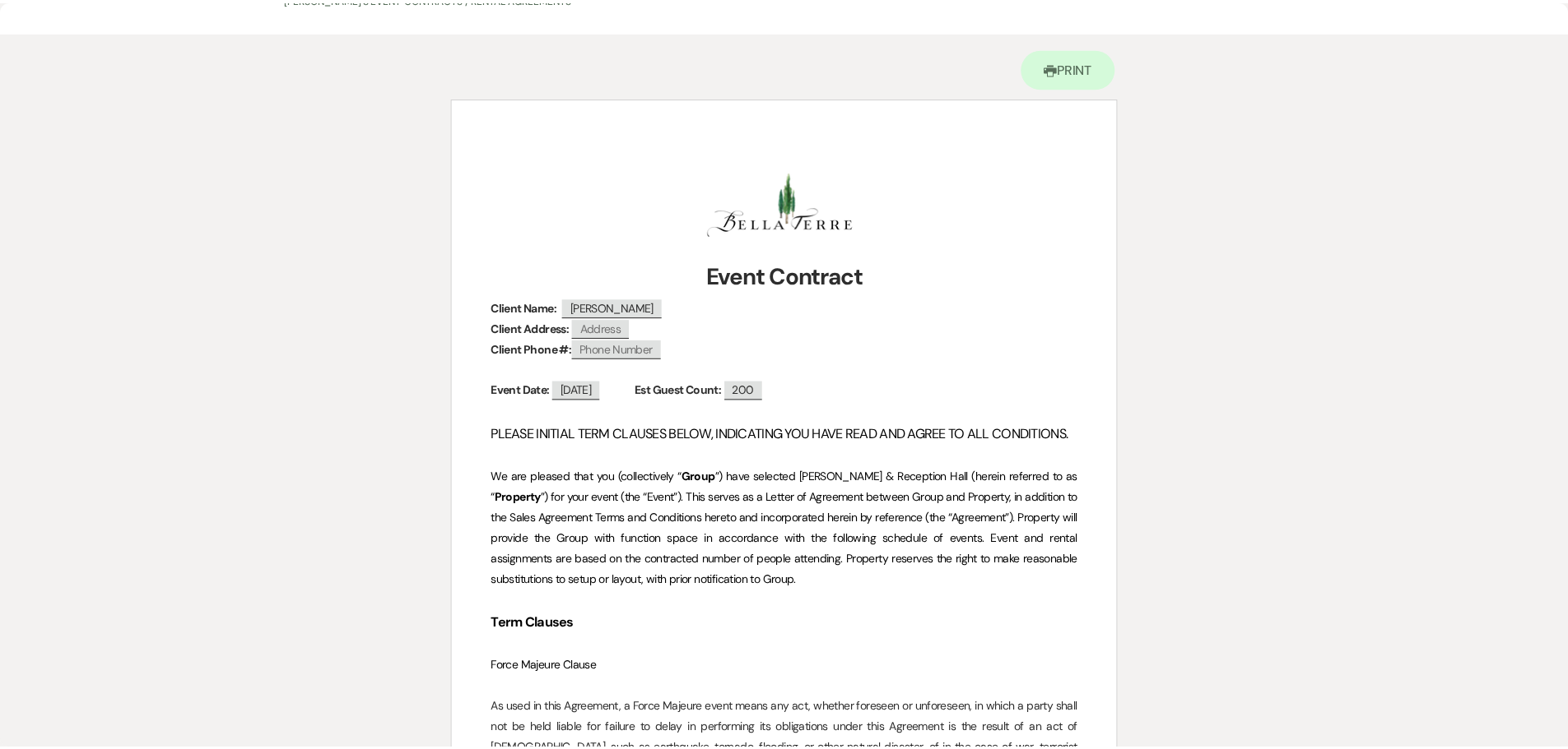
scroll to position [0, 0]
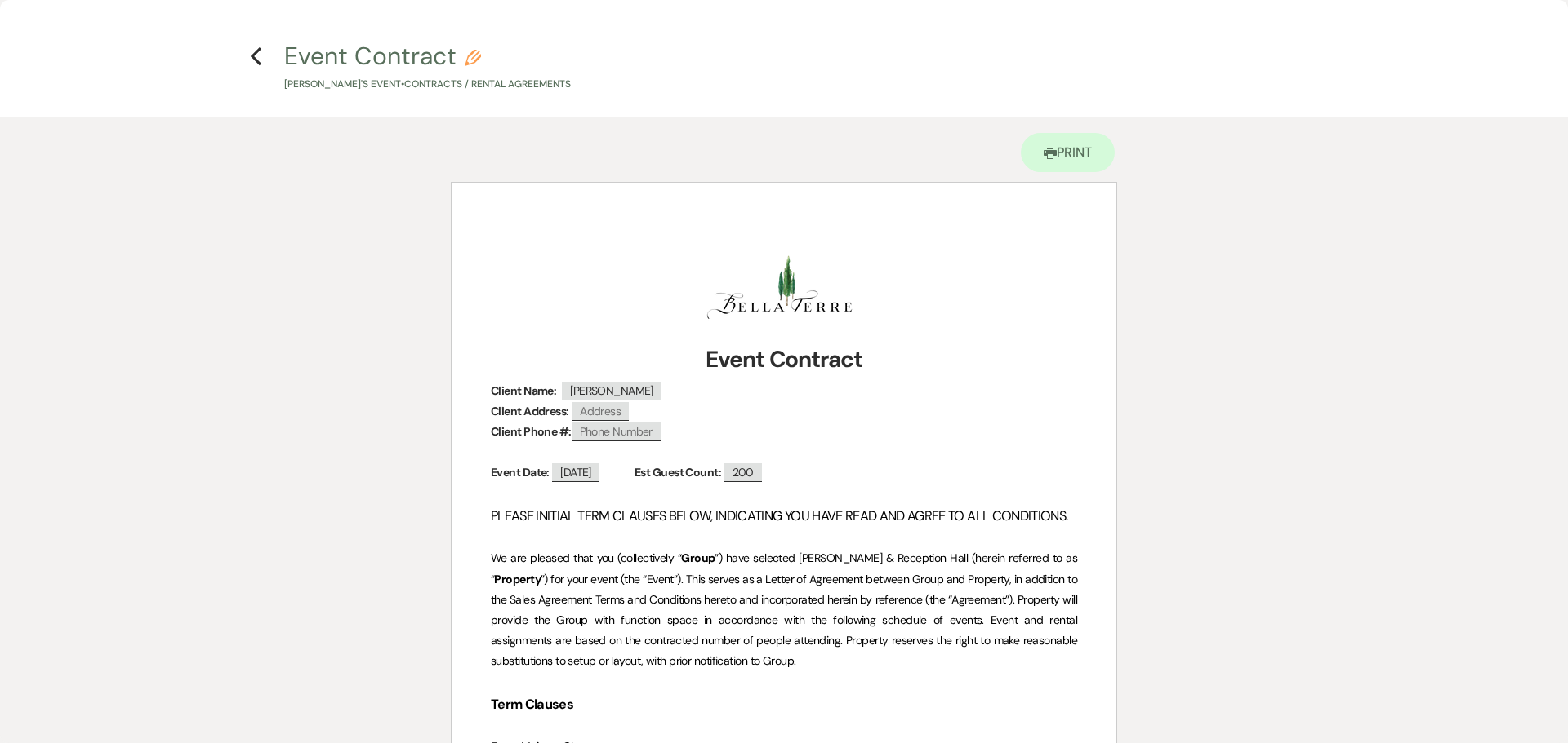
click at [263, 54] on h4 "Previous Event Contract Pencil Vicki's Event • Contracts / Rental Agreements" at bounding box center [783, 65] width 1176 height 53
click at [245, 54] on h4 "Previous Event Contract Pencil Vicki's Event • Contracts / Rental Agreements" at bounding box center [783, 65] width 1176 height 53
click at [257, 58] on icon "Previous" at bounding box center [255, 56] width 12 height 20
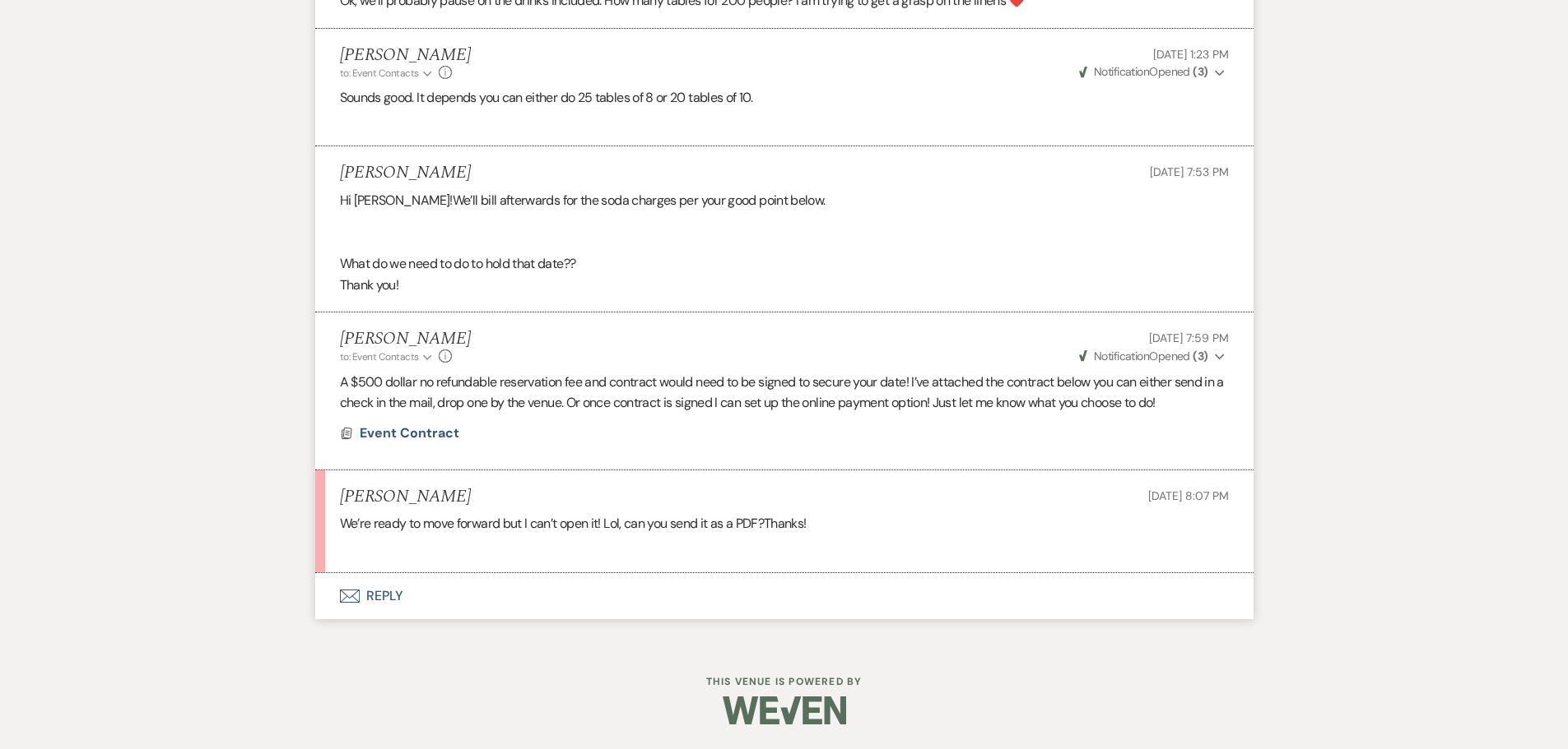
click at [402, 598] on button "Envelope Reply" at bounding box center [784, 596] width 938 height 46
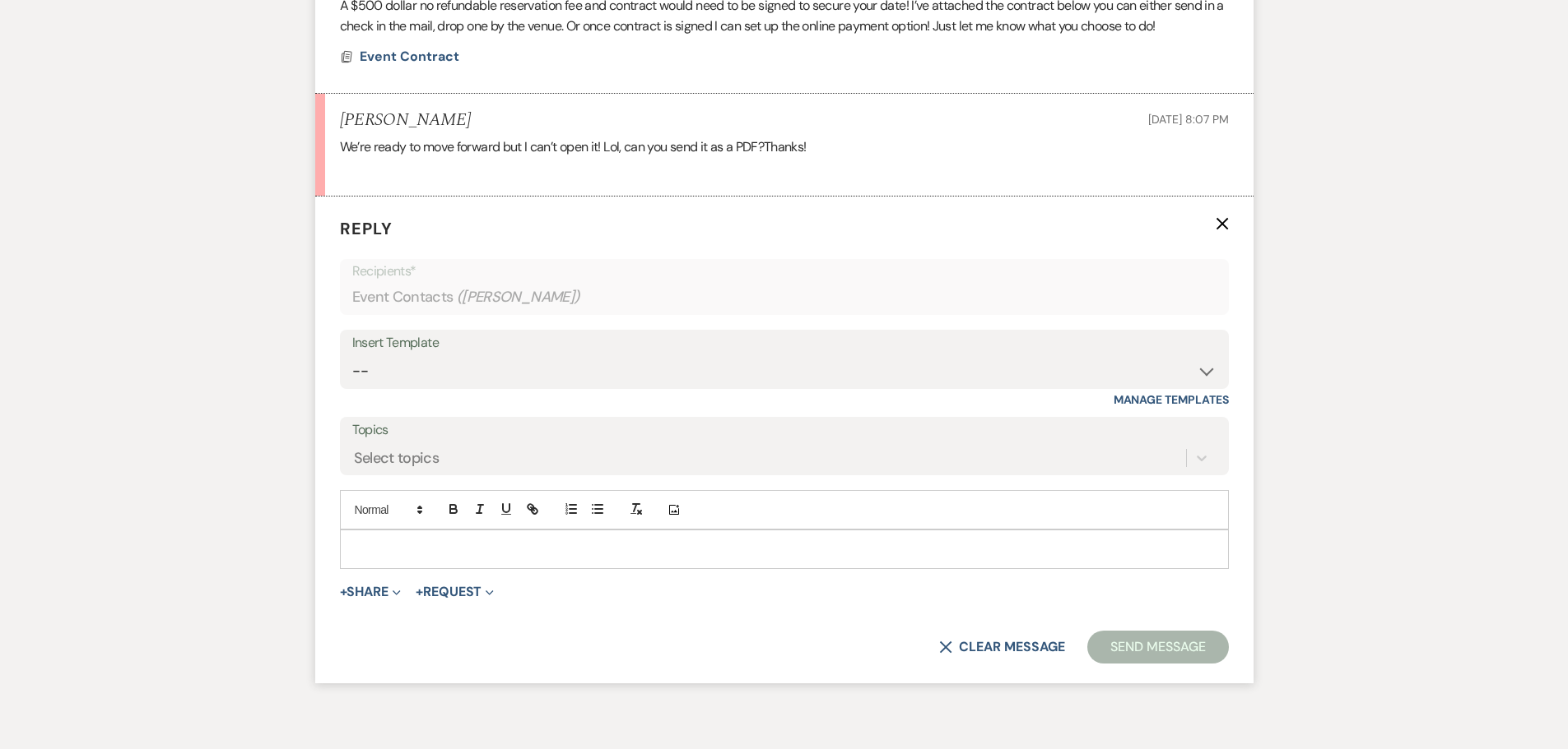
scroll to position [3333, 0]
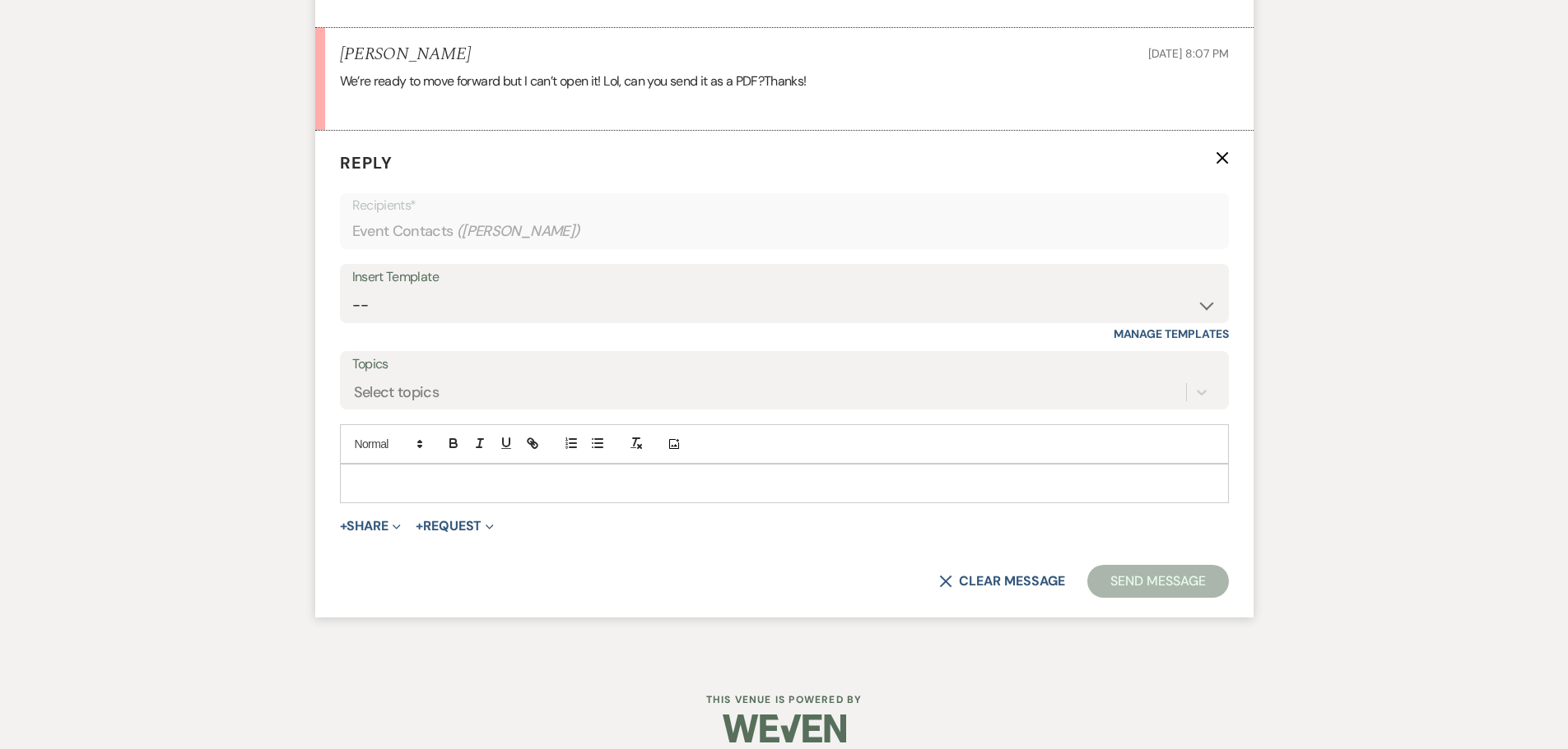
click at [405, 485] on p at bounding box center [784, 483] width 863 height 18
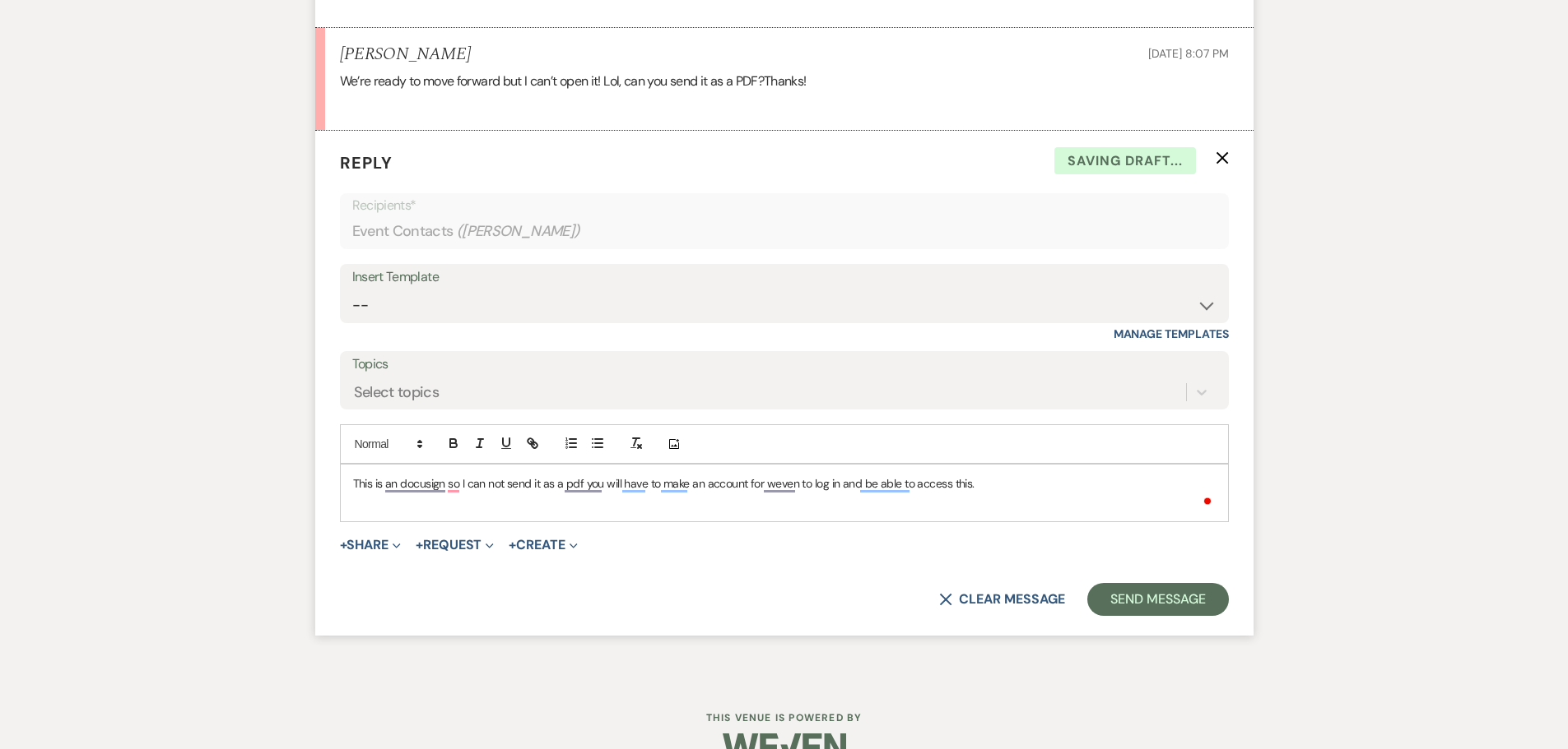
click at [405, 485] on p "This is an docusign so I can not send it as a pdf you will have to make an acco…" at bounding box center [784, 483] width 863 height 18
click at [446, 488] on p "This is an docusign so I can not send it as a pdf you will have to make an acco…" at bounding box center [784, 483] width 863 height 18
click at [583, 489] on p "This is an docusign, so I can not send it as a pdf you will have to make an acc…" at bounding box center [784, 483] width 863 height 18
click at [1142, 593] on button "Send Message" at bounding box center [1158, 600] width 141 height 33
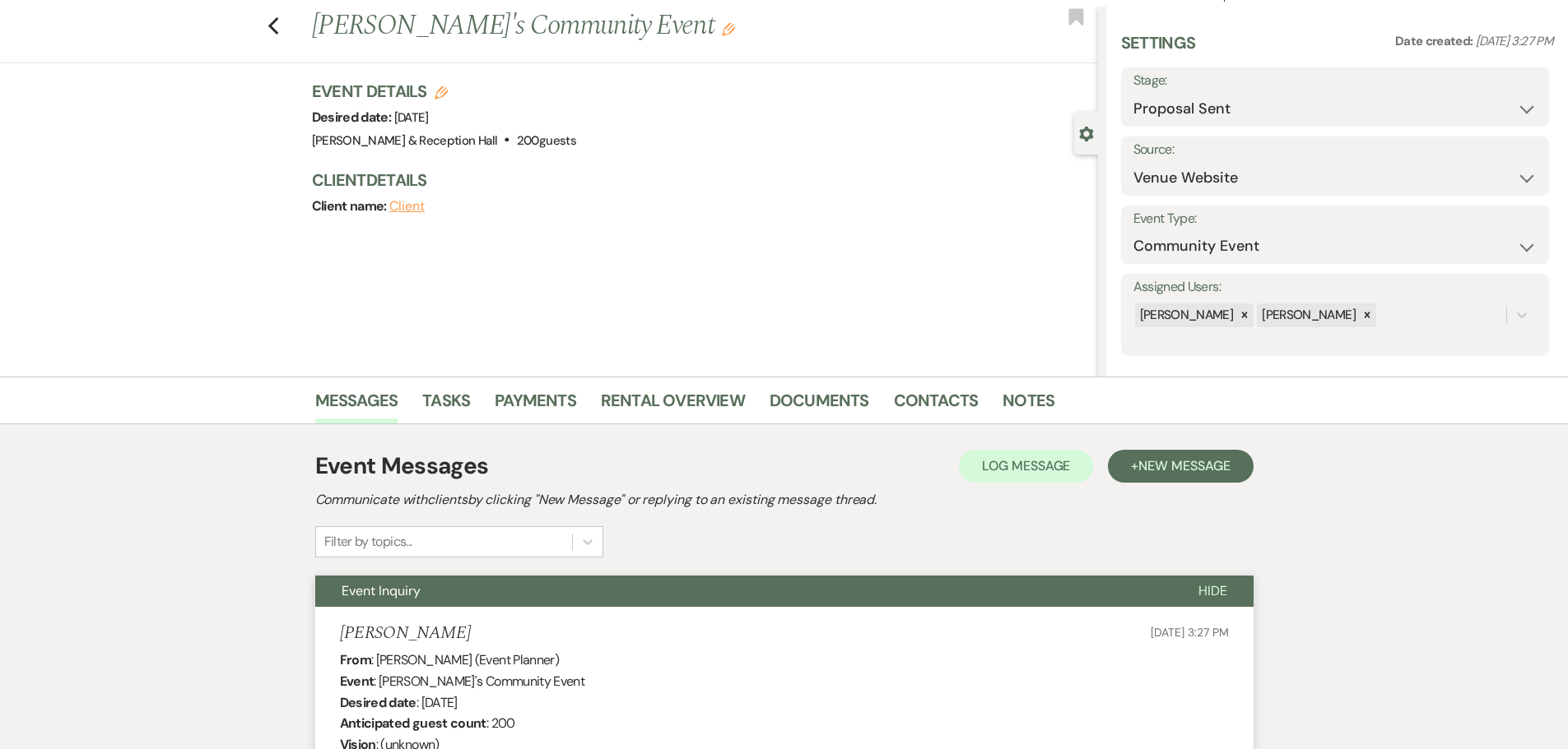
scroll to position [0, 0]
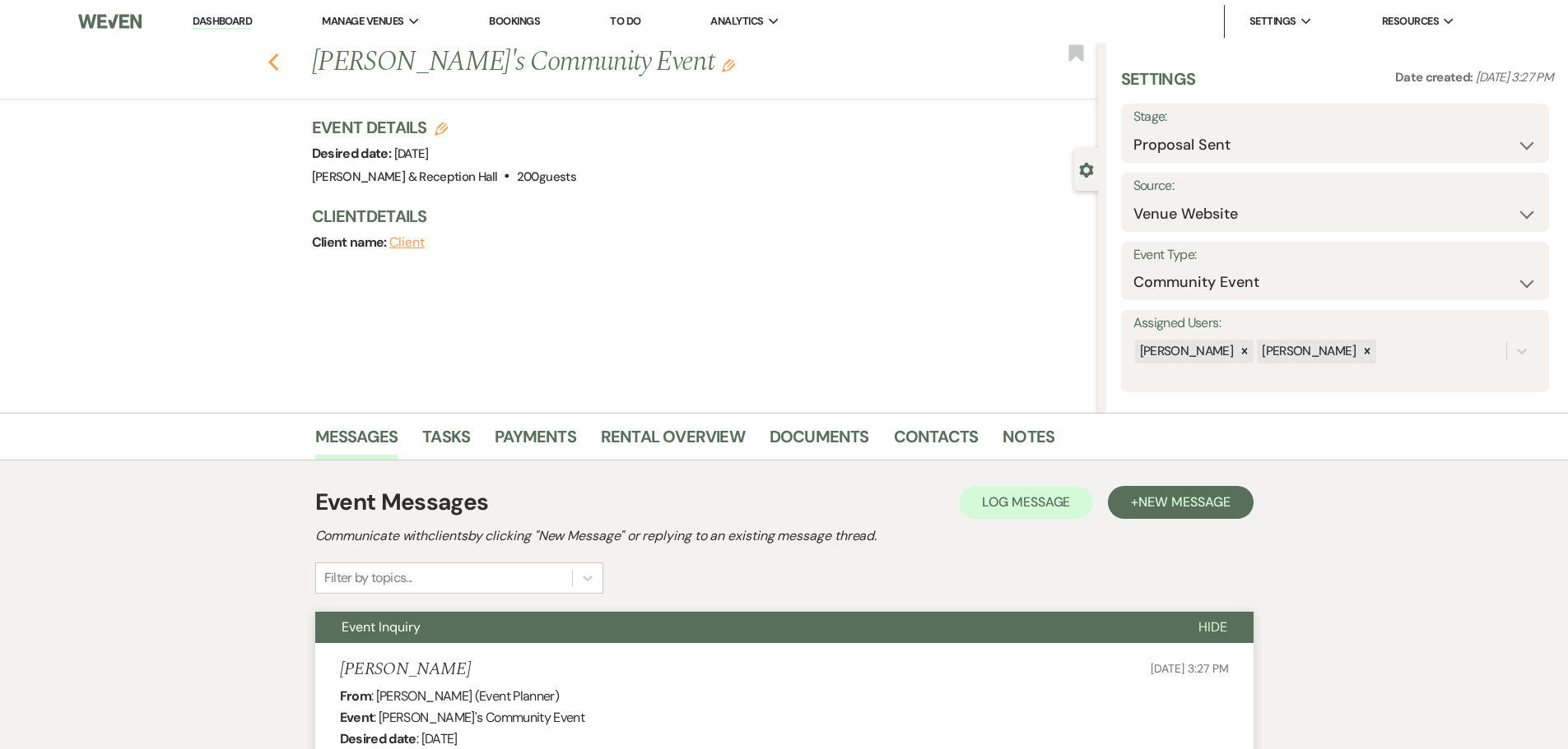
click at [280, 65] on icon "Previous" at bounding box center [273, 62] width 12 height 20
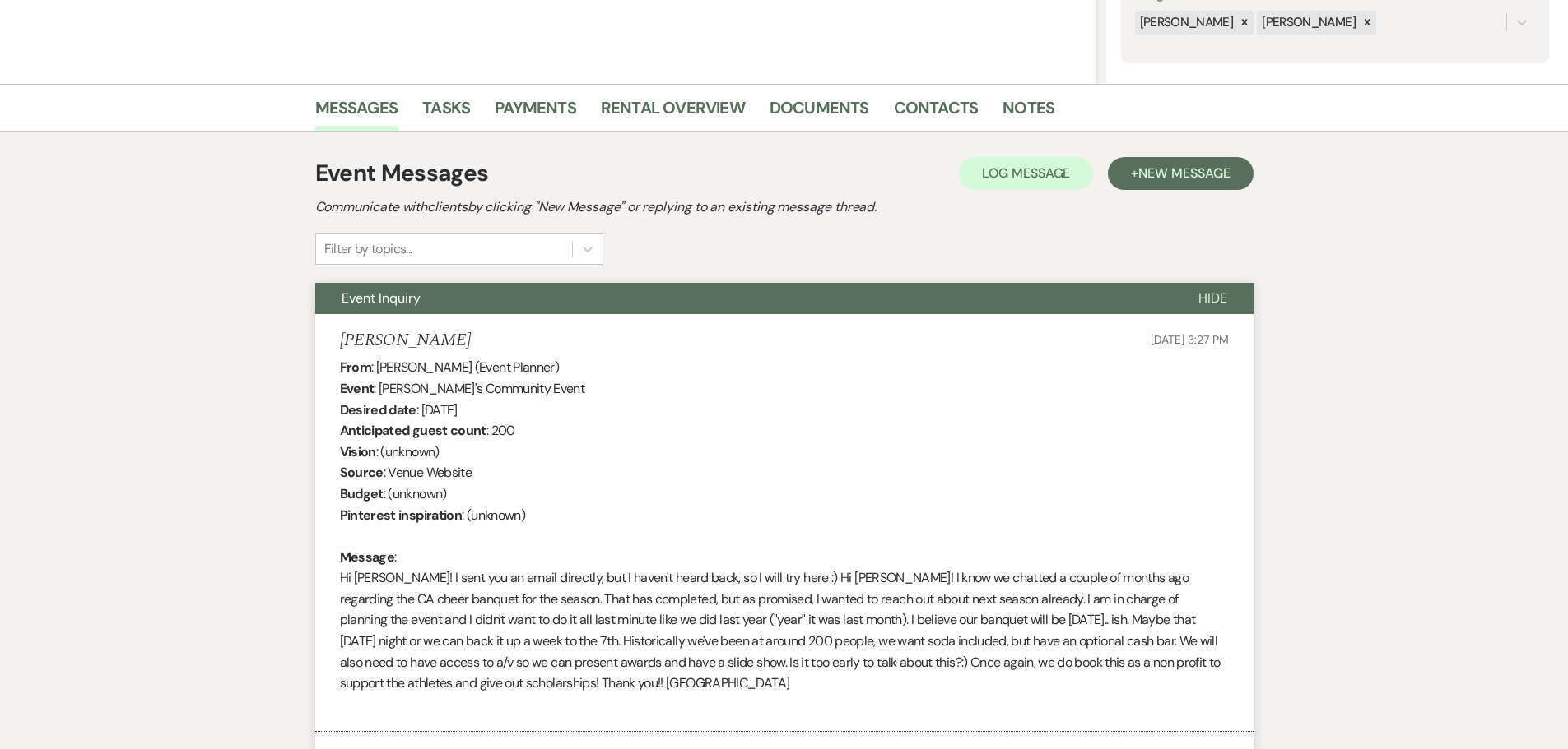
select select "6"
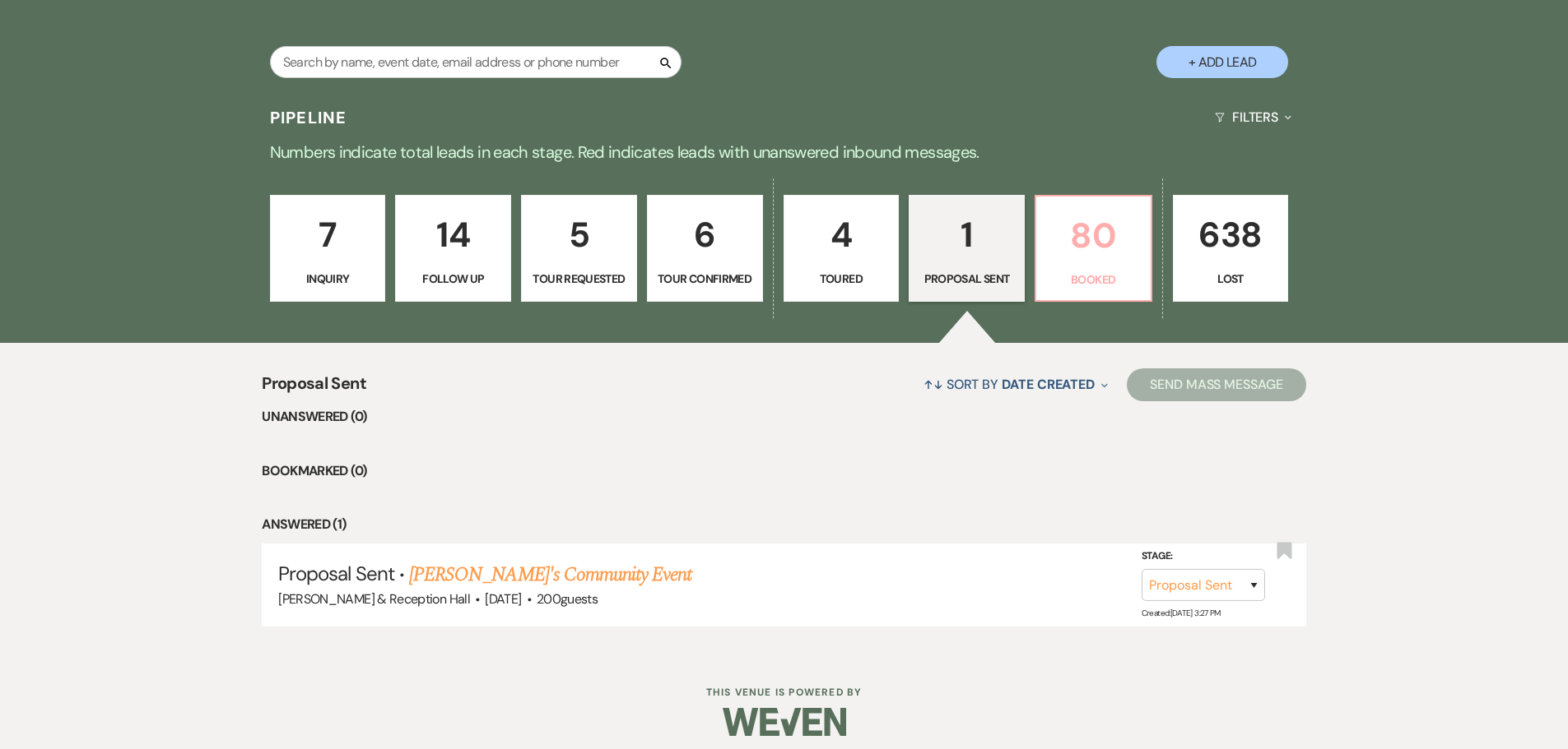
click at [1096, 252] on p "80" at bounding box center [1093, 236] width 94 height 55
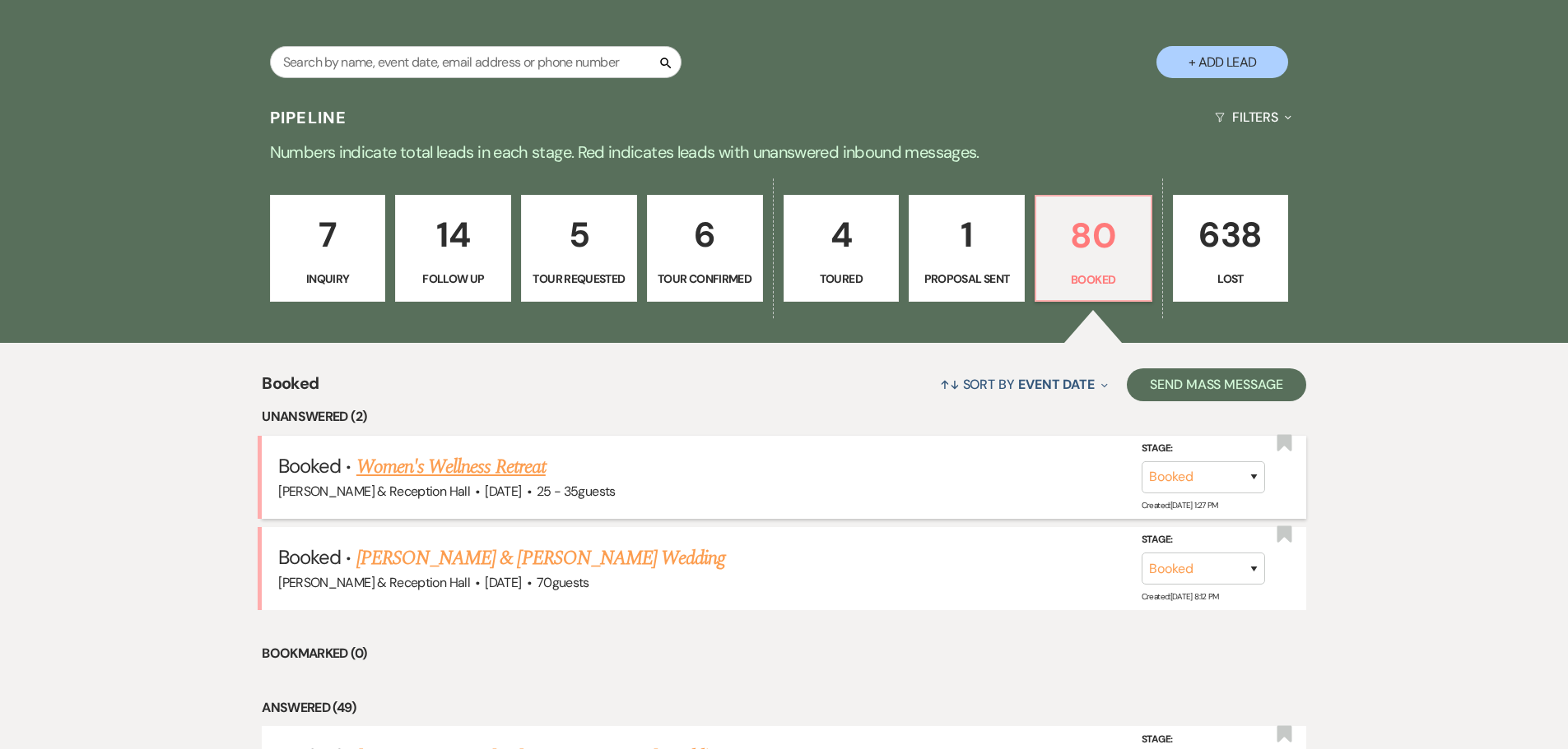
click at [486, 468] on link "Women's Wellness Retreat" at bounding box center [450, 466] width 189 height 30
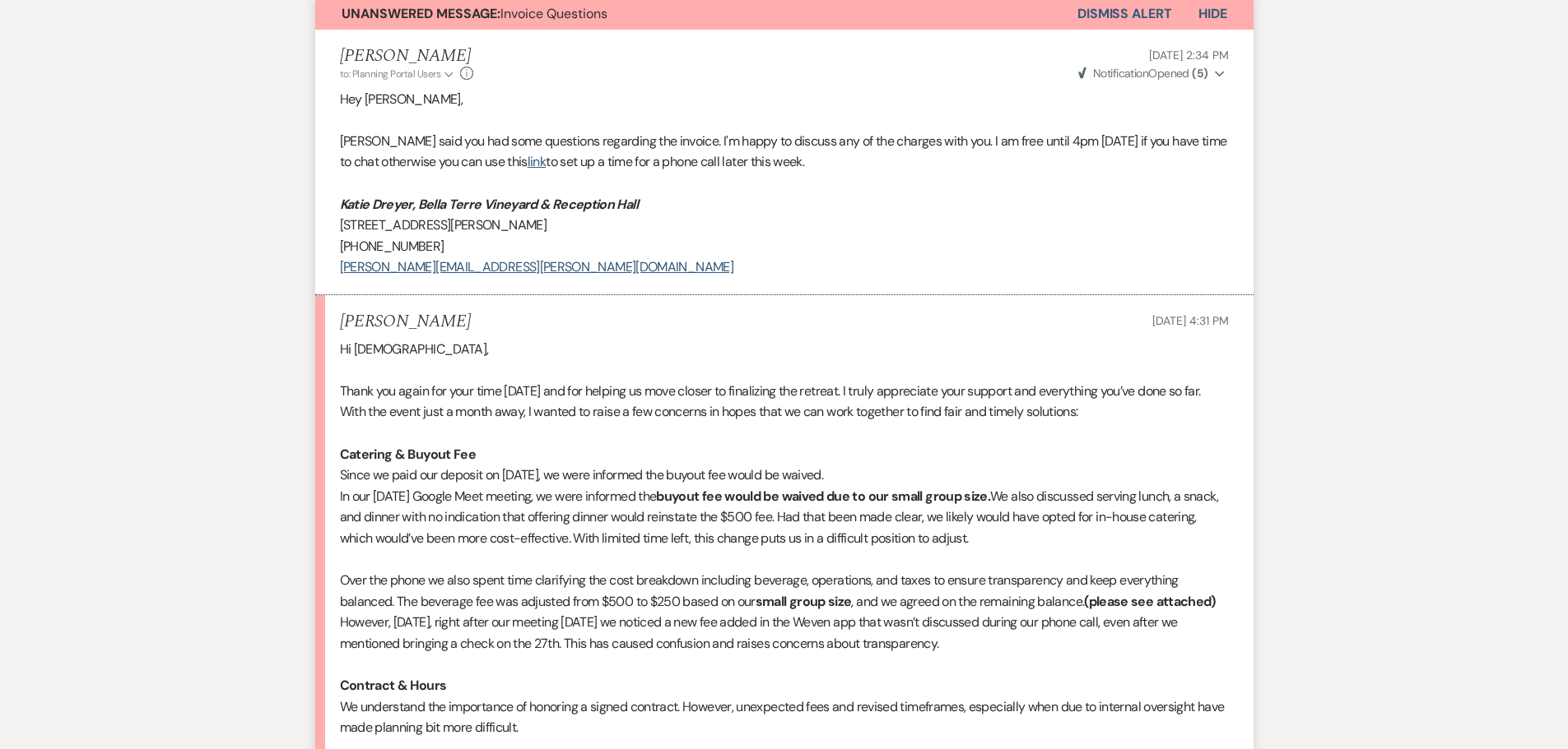
scroll to position [165, 0]
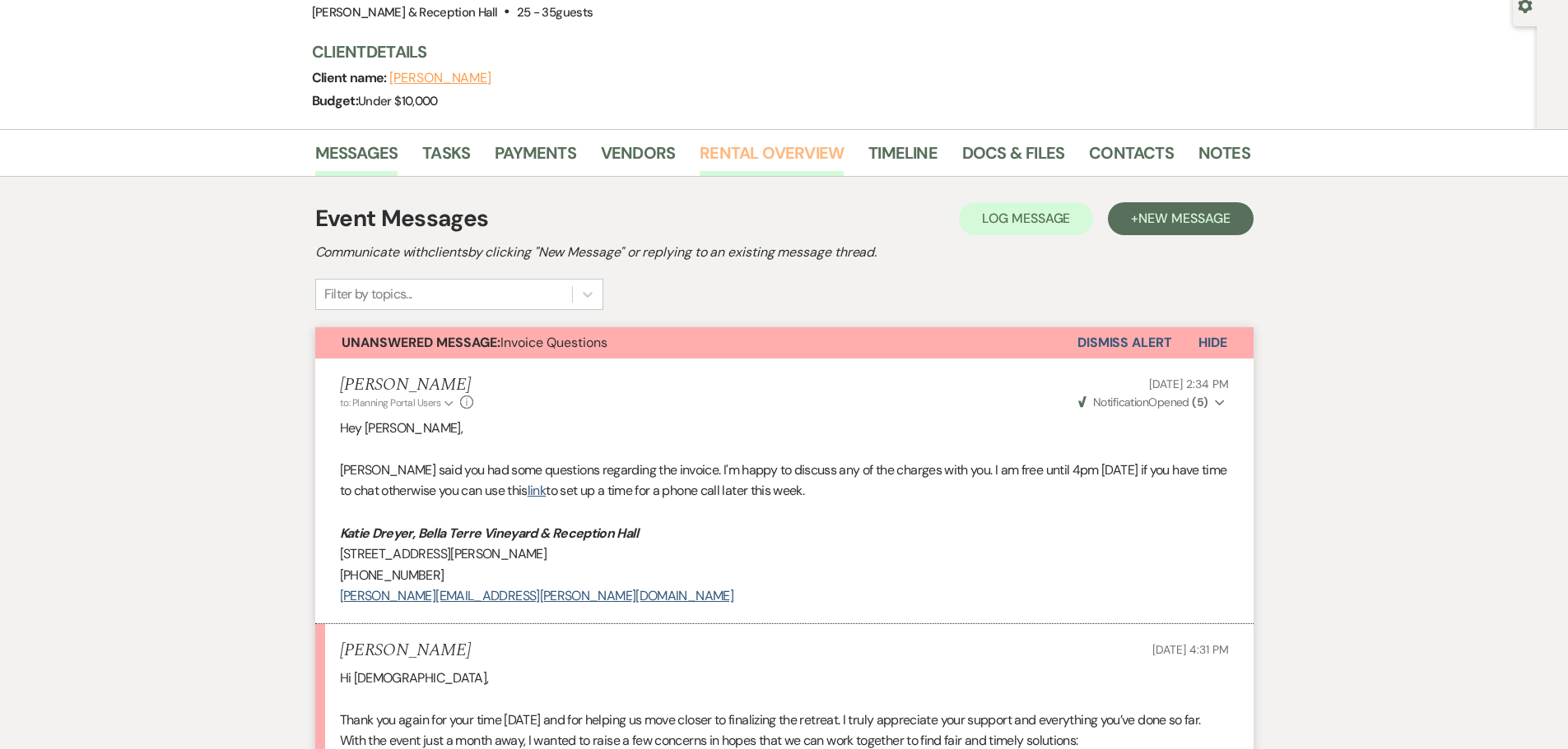
click at [720, 152] on link "Rental Overview" at bounding box center [771, 158] width 144 height 36
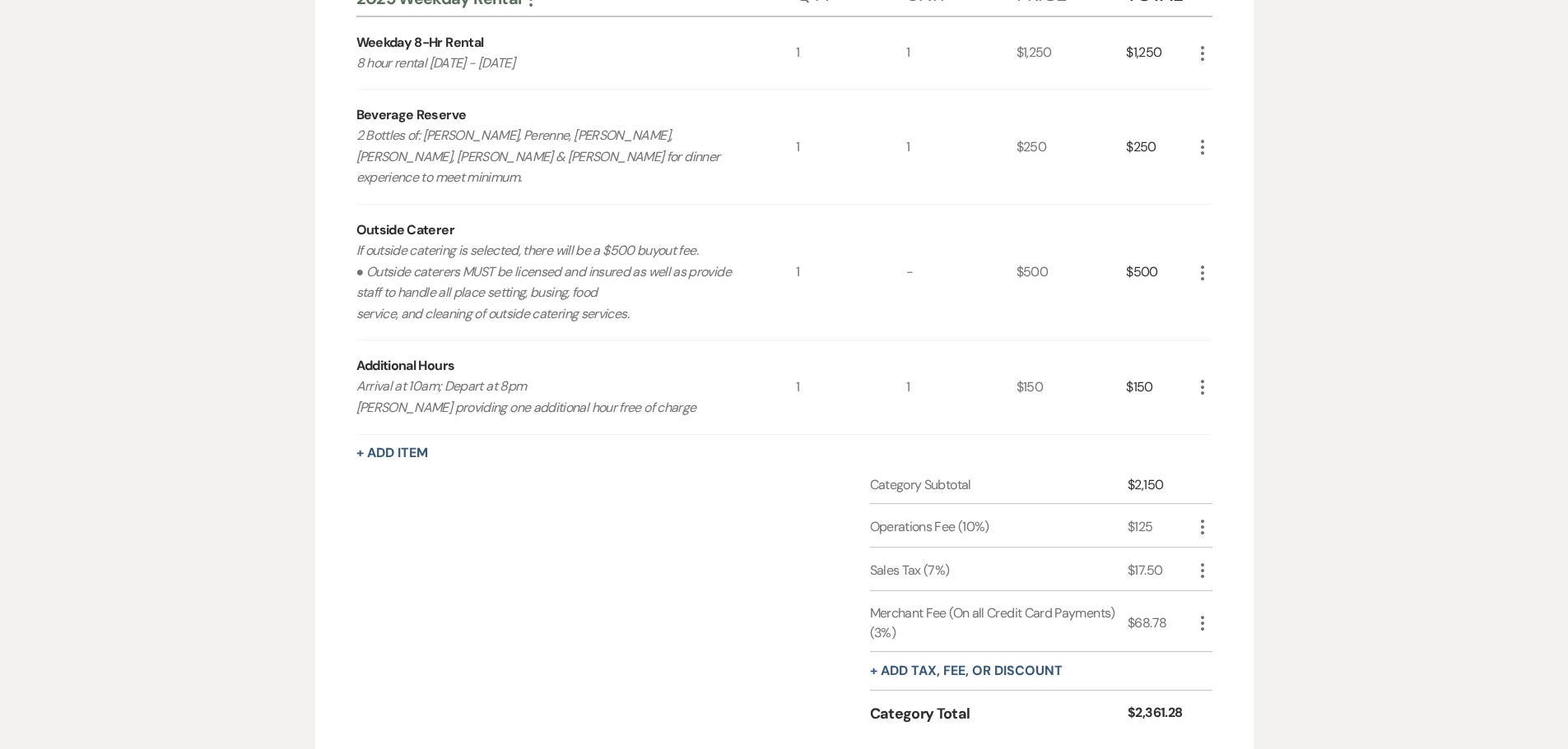
scroll to position [576, 0]
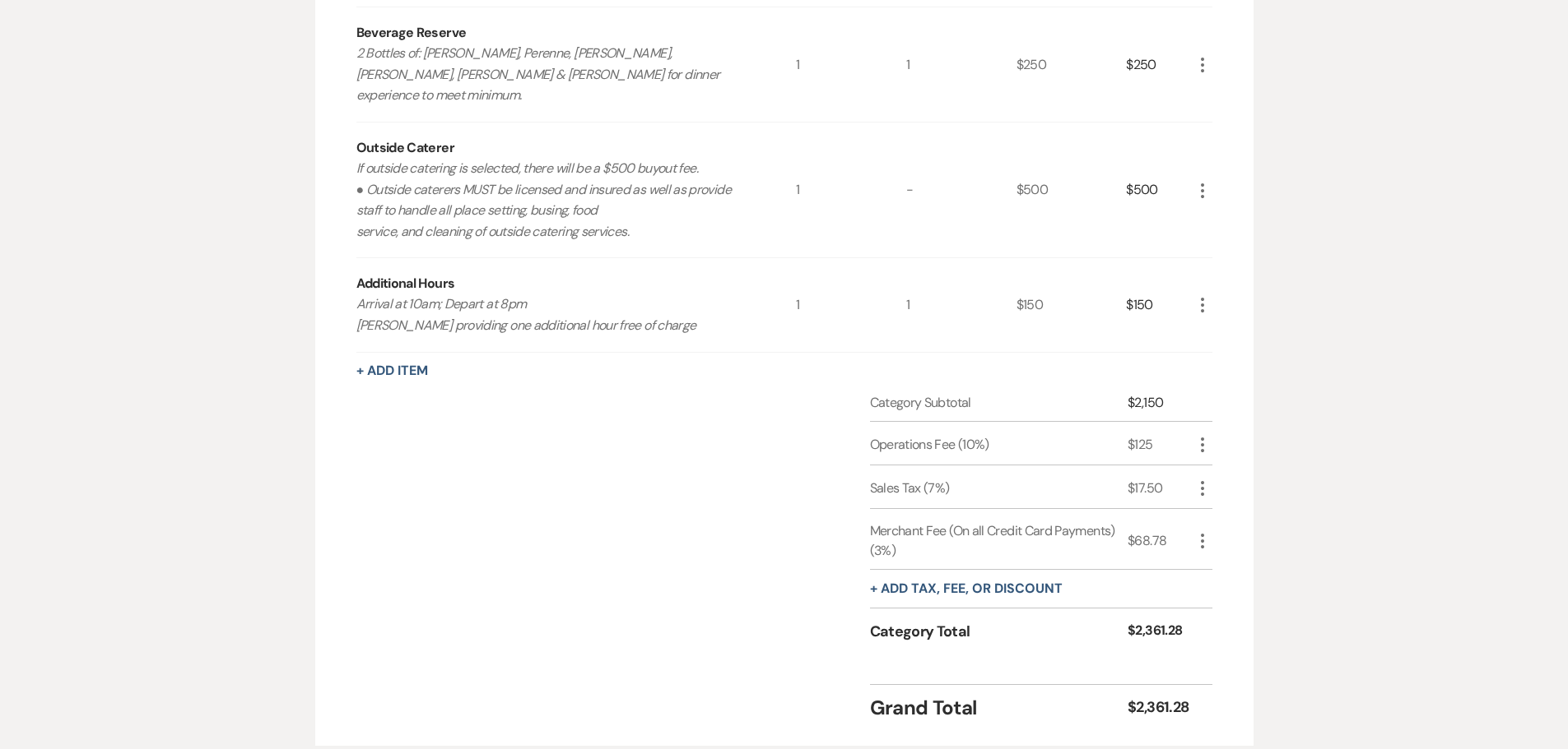
click at [962, 435] on div "Operations Fee (10%)" at bounding box center [999, 444] width 258 height 20
click at [947, 479] on div "Sales Tax (7%)" at bounding box center [999, 488] width 258 height 20
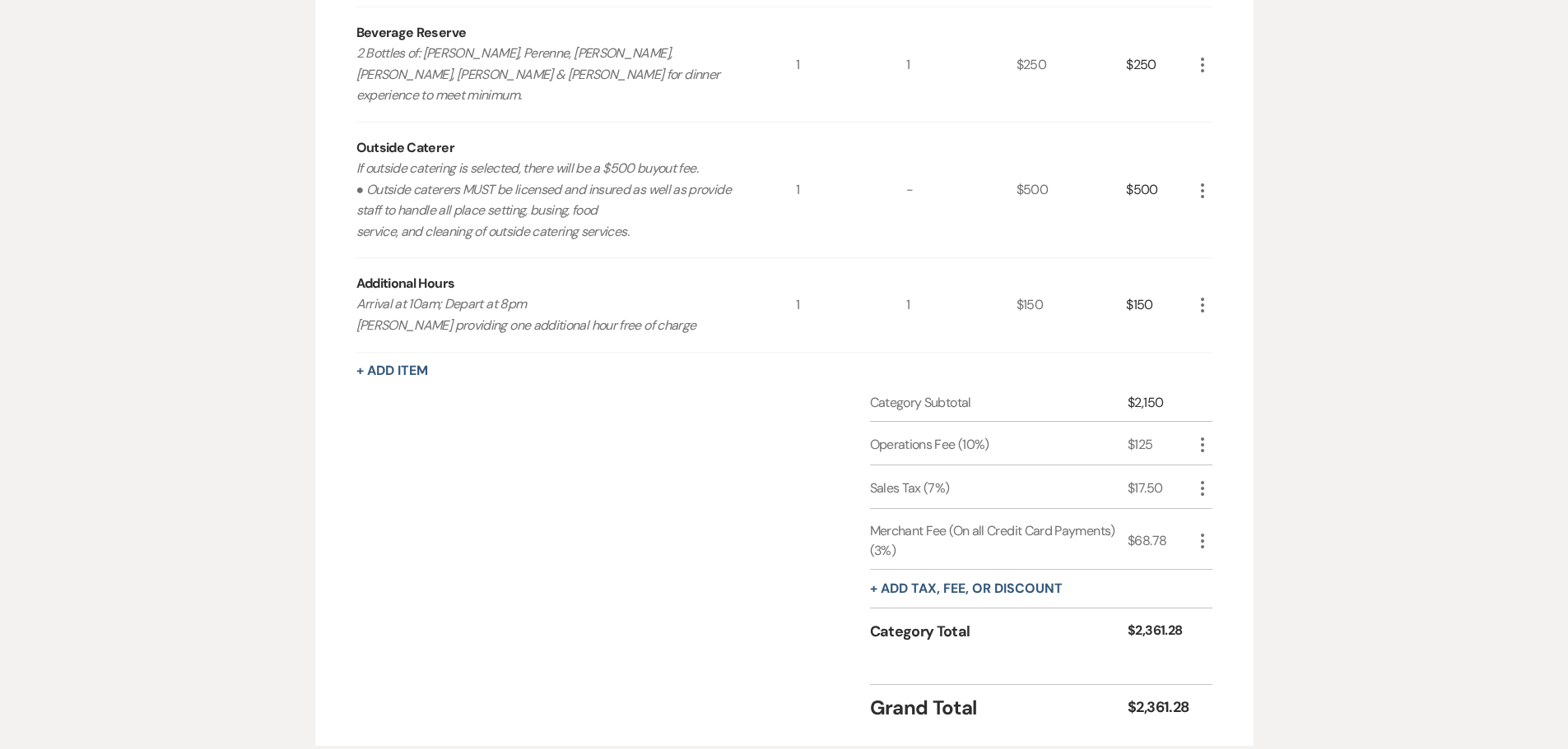
click at [947, 479] on div "Sales Tax (7%)" at bounding box center [999, 488] width 258 height 20
click at [923, 522] on div "Merchant Fee (On all Credit Card Payments) (3%)" at bounding box center [999, 541] width 258 height 39
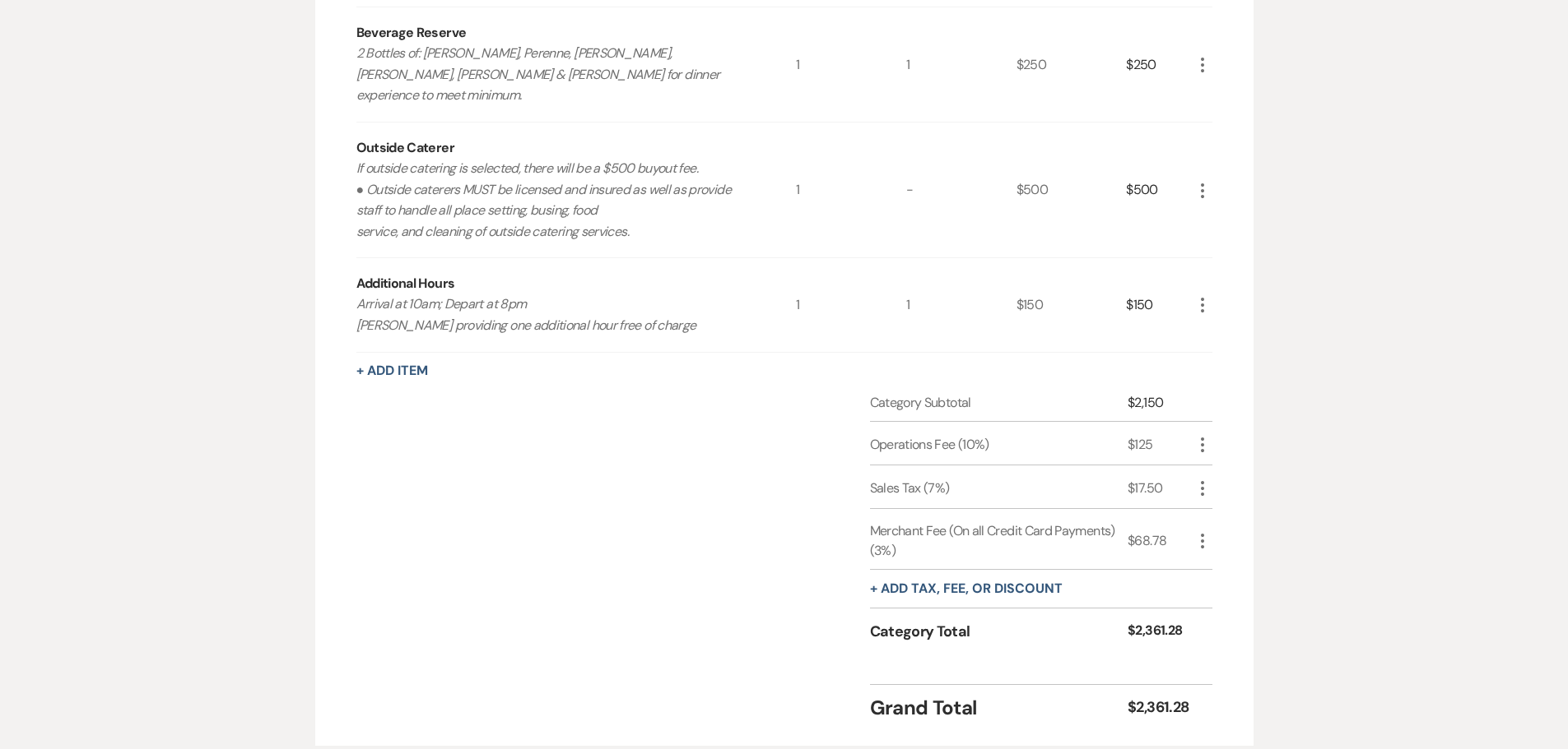
click at [1155, 531] on div "$68.78" at bounding box center [1159, 541] width 64 height 20
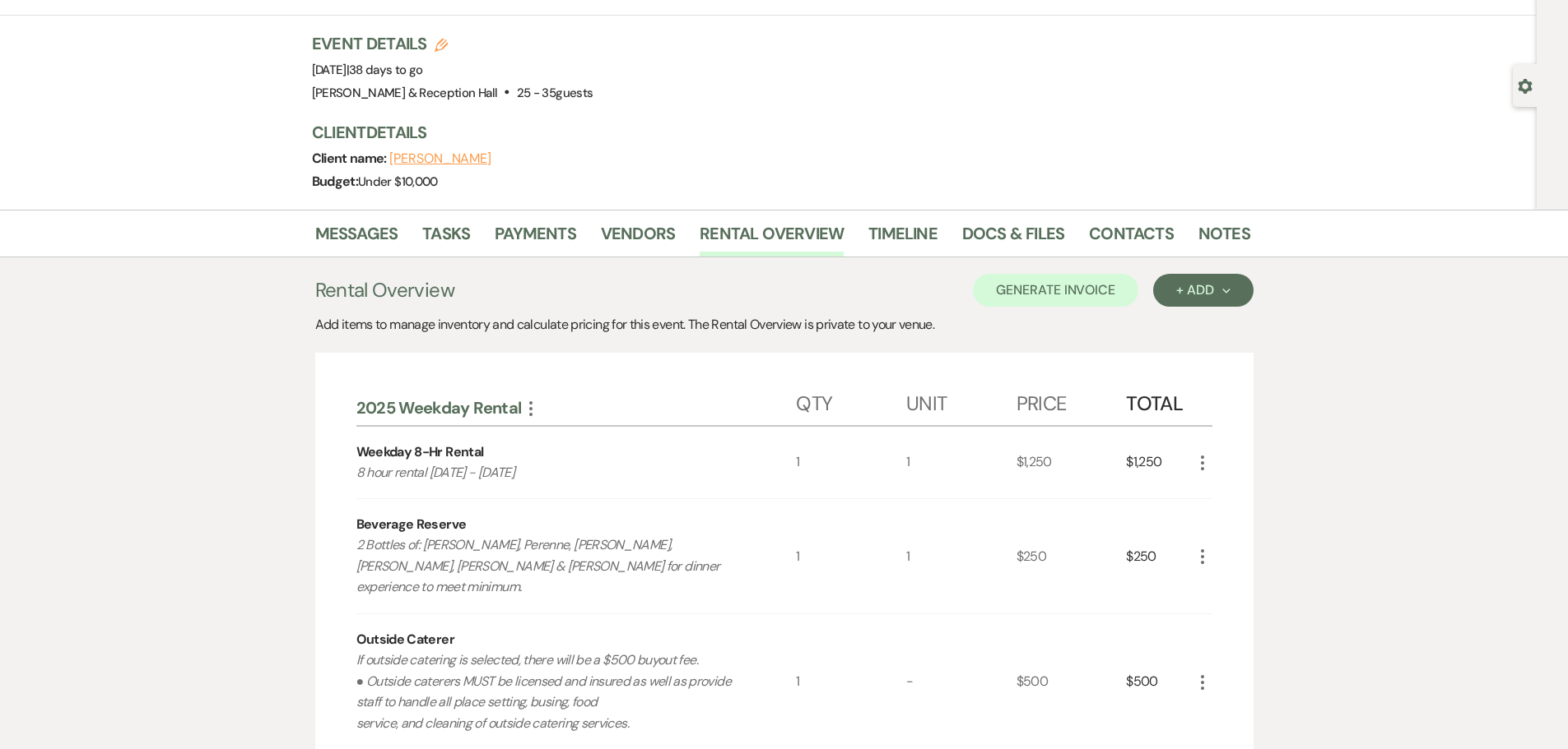
scroll to position [82, 0]
click at [345, 227] on link "Messages" at bounding box center [356, 240] width 83 height 36
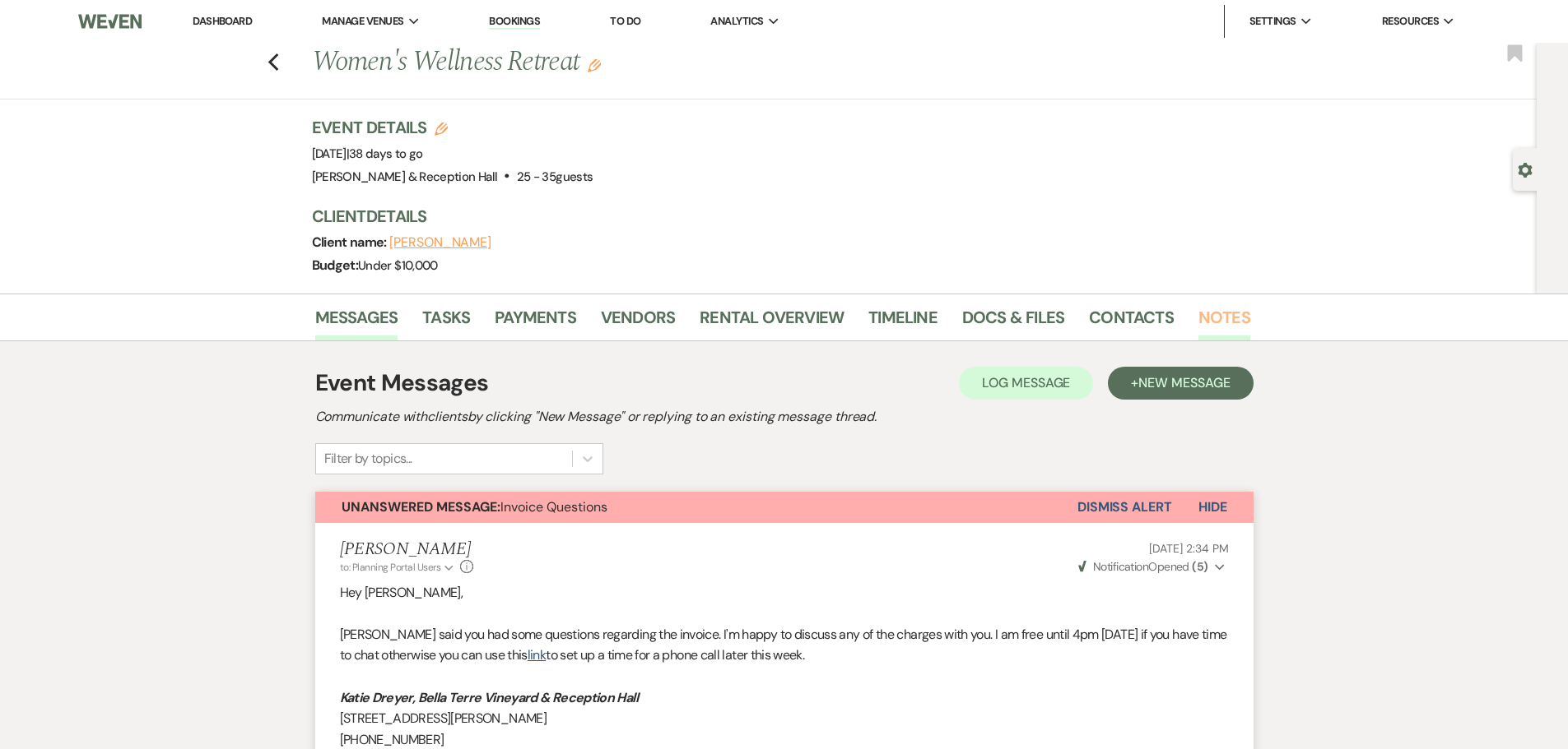
click at [1221, 308] on link "Notes" at bounding box center [1224, 323] width 51 height 36
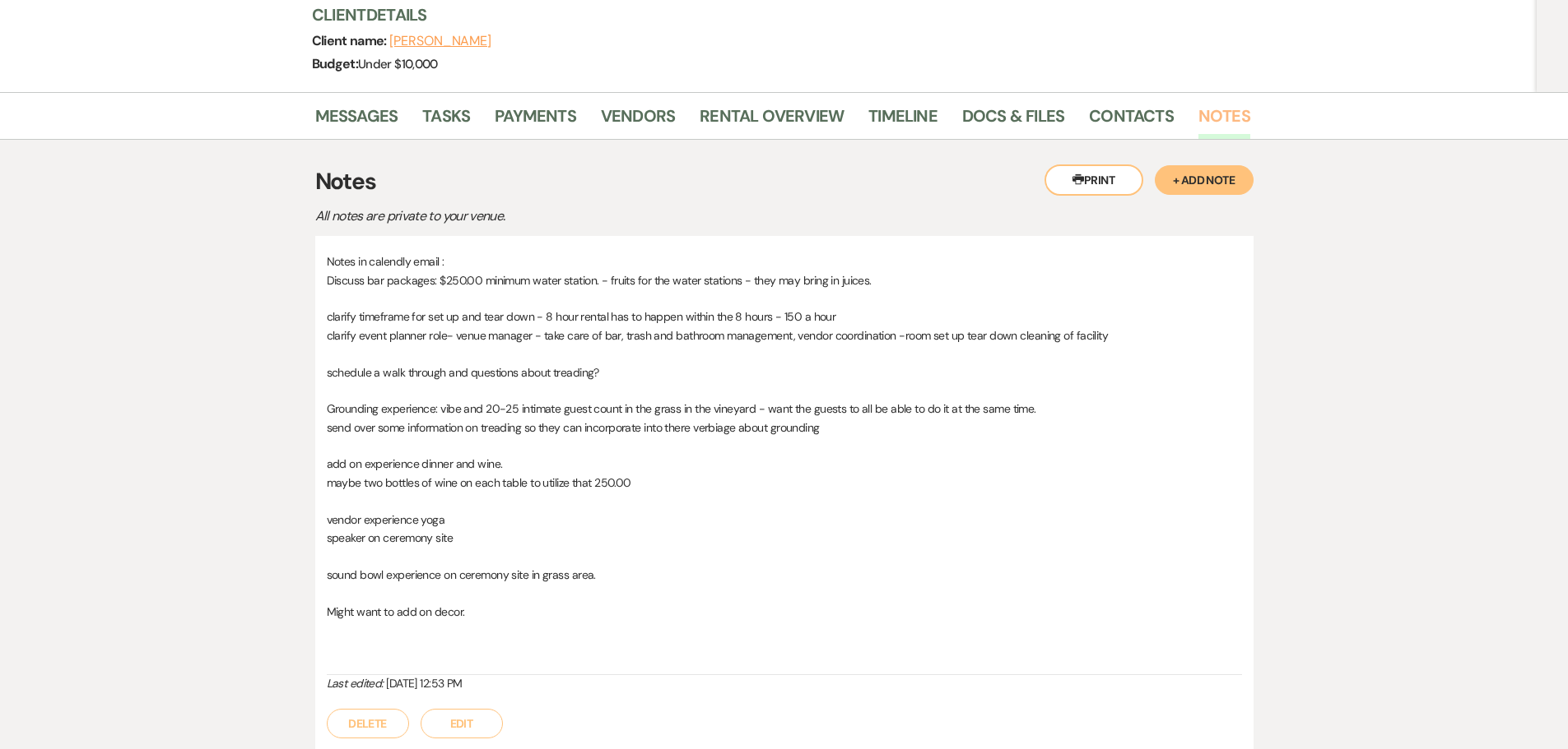
scroll to position [338, 0]
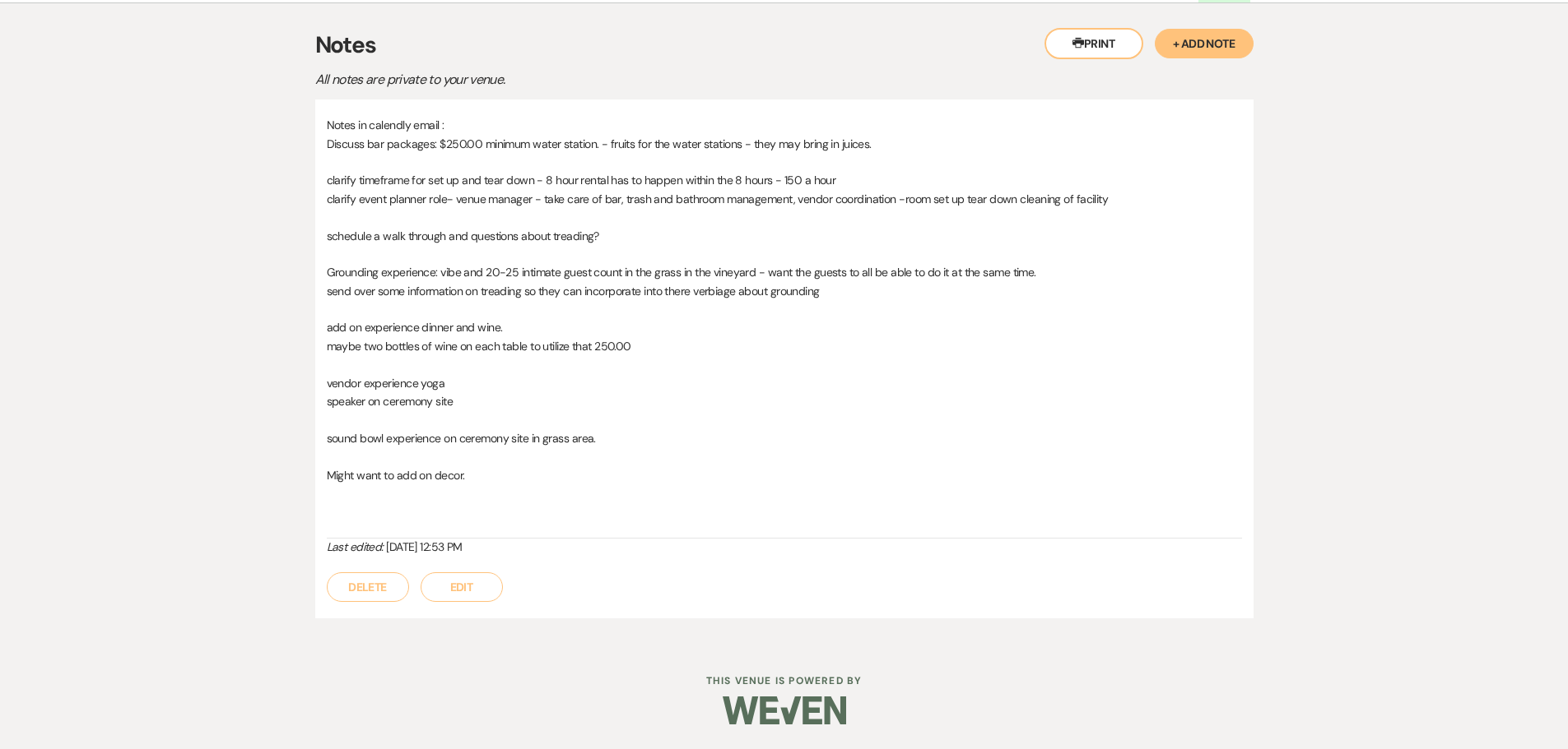
click at [413, 551] on div "Last edited: May 21, 2025, 12:53 PM" at bounding box center [784, 547] width 915 height 17
click at [327, 170] on p at bounding box center [784, 162] width 915 height 18
click at [332, 173] on p "clarify timeframe for set up and tear down - 8 hour rental has to happen within…" at bounding box center [784, 180] width 915 height 18
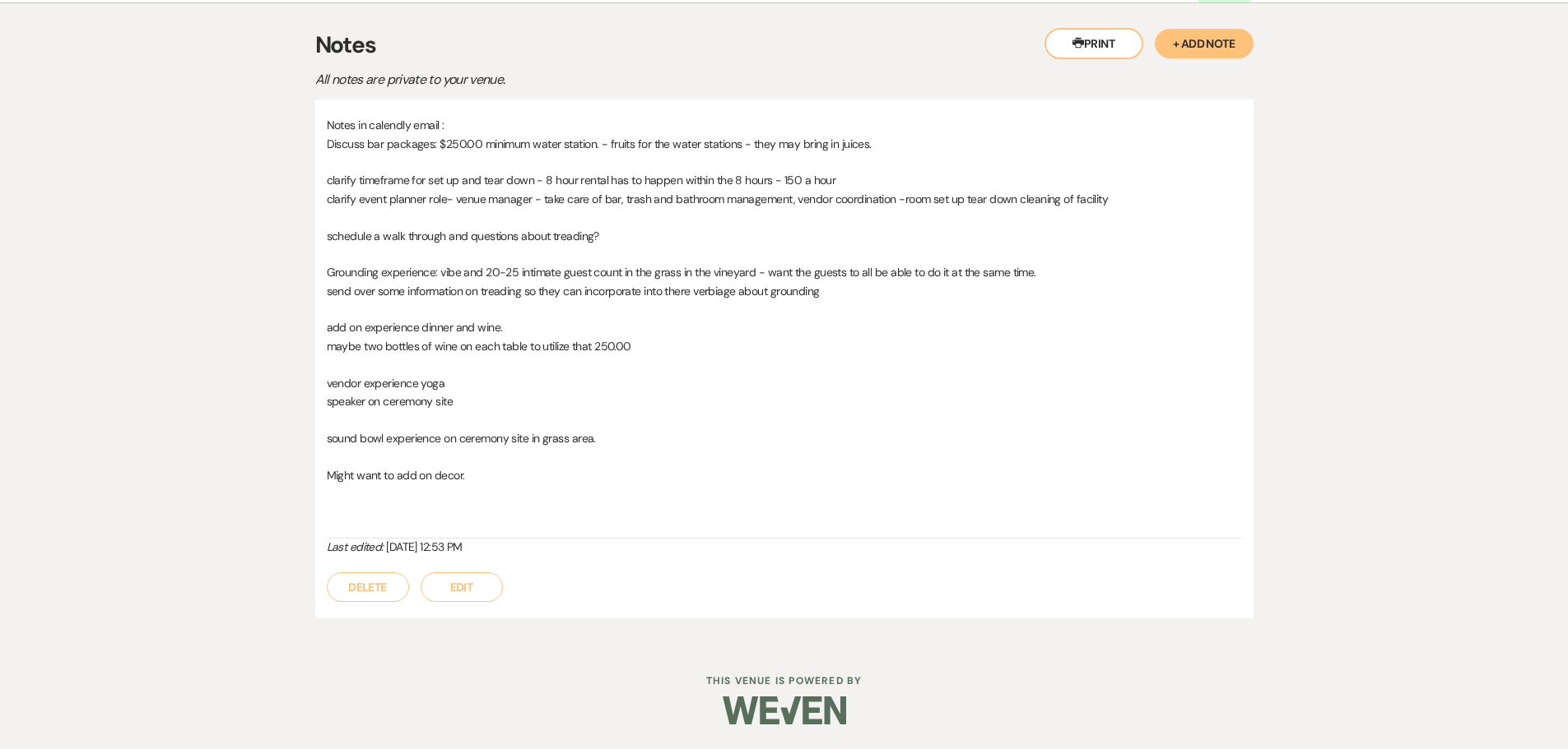
click at [336, 176] on p "clarify timeframe for set up and tear down - 8 hour rental has to happen within…" at bounding box center [784, 180] width 915 height 18
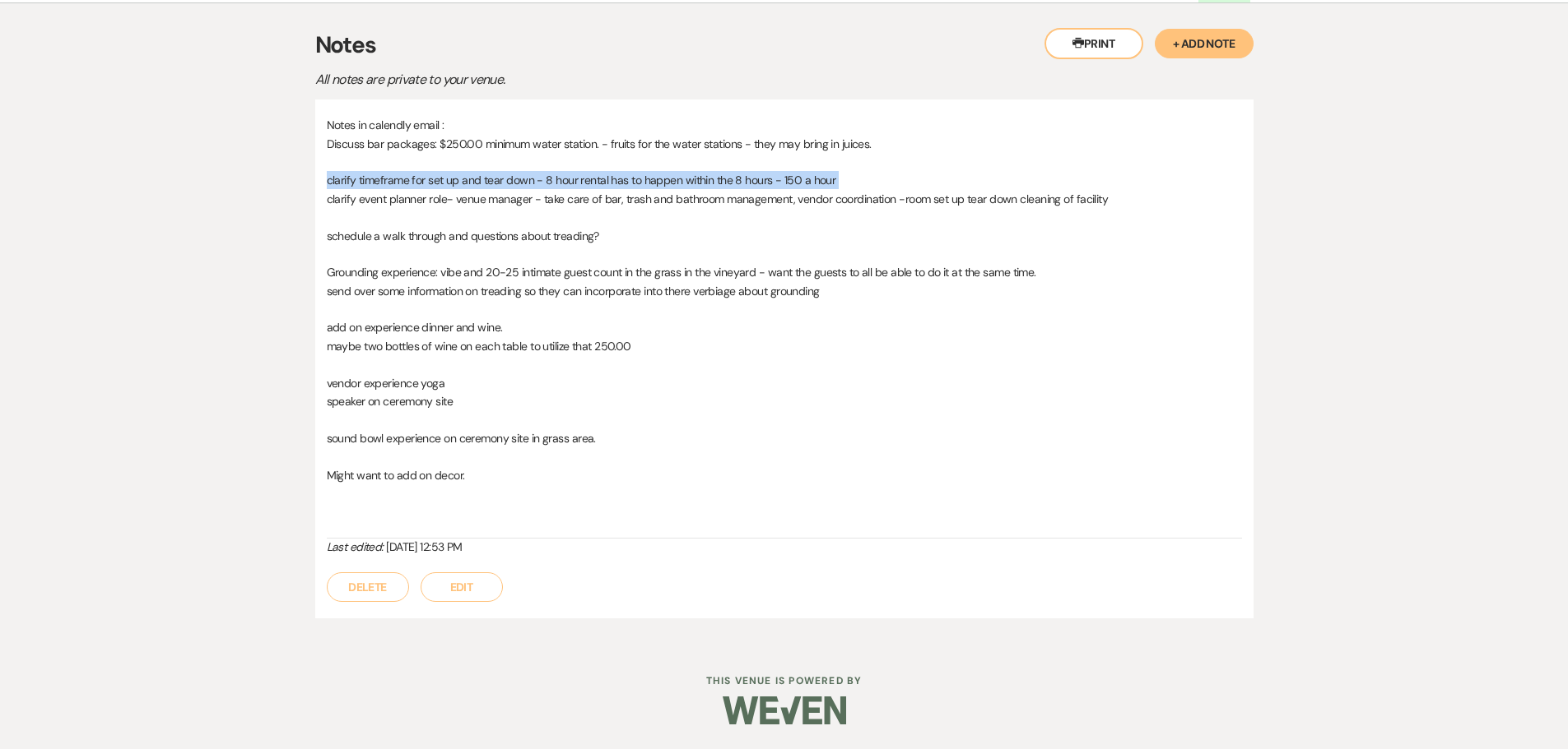
click at [484, 185] on p "clarify timeframe for set up and tear down - 8 hour rental has to happen within…" at bounding box center [784, 180] width 915 height 18
click at [483, 185] on p "clarify timeframe for set up and tear down - 8 hour rental has to happen within…" at bounding box center [784, 180] width 915 height 18
drag, startPoint x: 535, startPoint y: 186, endPoint x: 845, endPoint y: 179, distance: 310.1
click at [845, 179] on p "clarify timeframe for set up and tear down - 8 hour rental has to happen within…" at bounding box center [784, 180] width 915 height 18
click at [521, 173] on p "clarify timeframe for set up and tear down - 8 hour rental has to happen within…" at bounding box center [784, 180] width 915 height 18
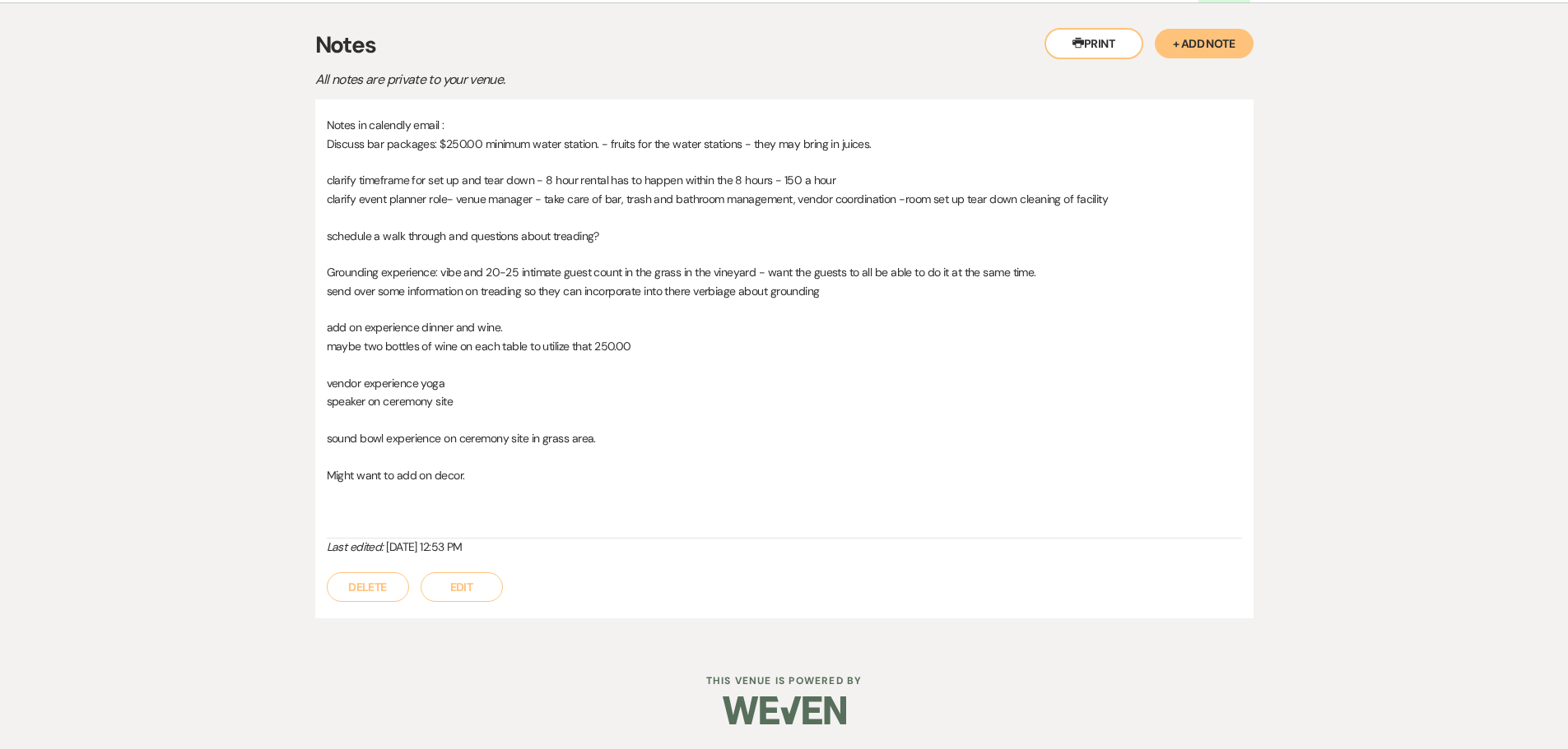
click at [531, 180] on p "clarify timeframe for set up and tear down - 8 hour rental has to happen within…" at bounding box center [784, 180] width 915 height 18
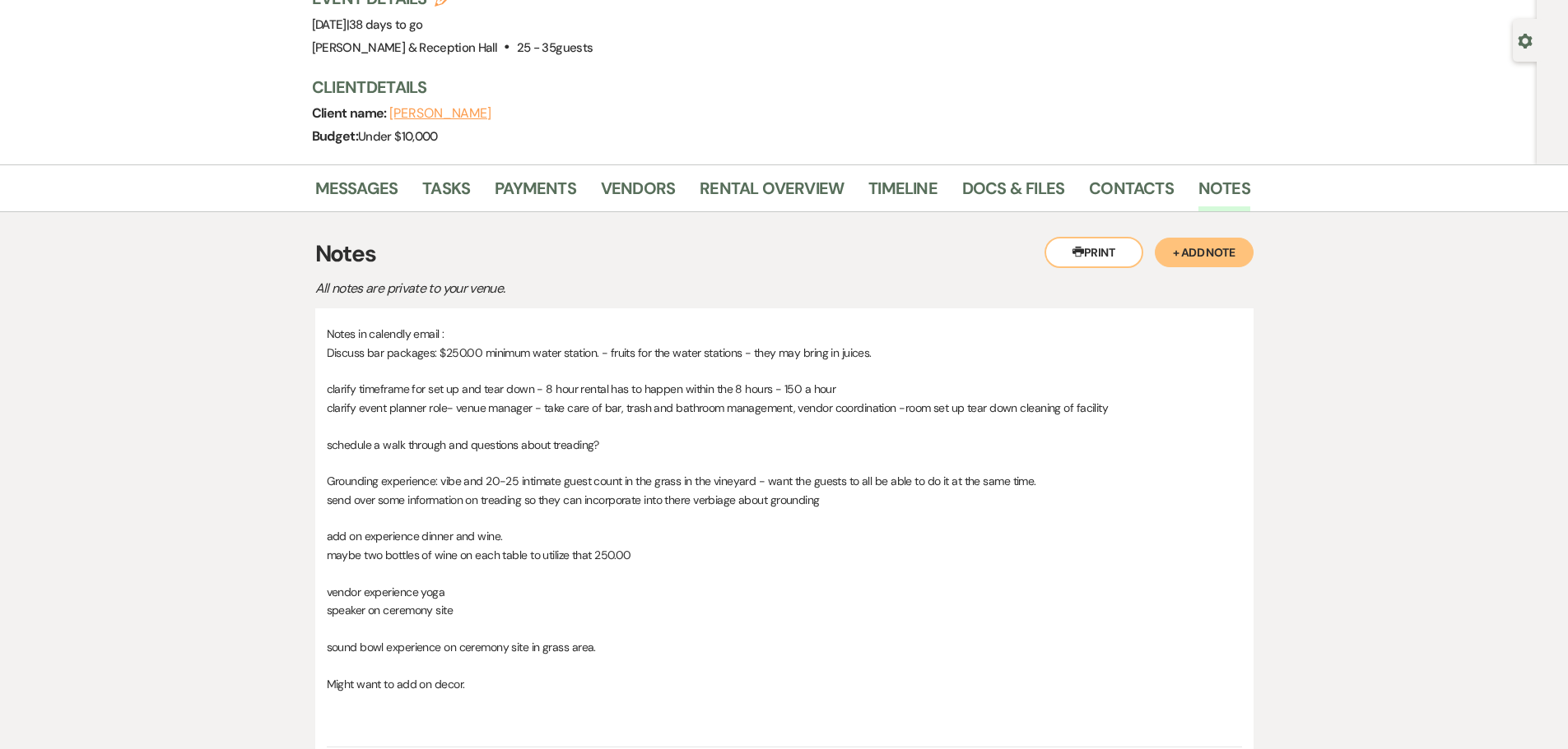
scroll to position [0, 0]
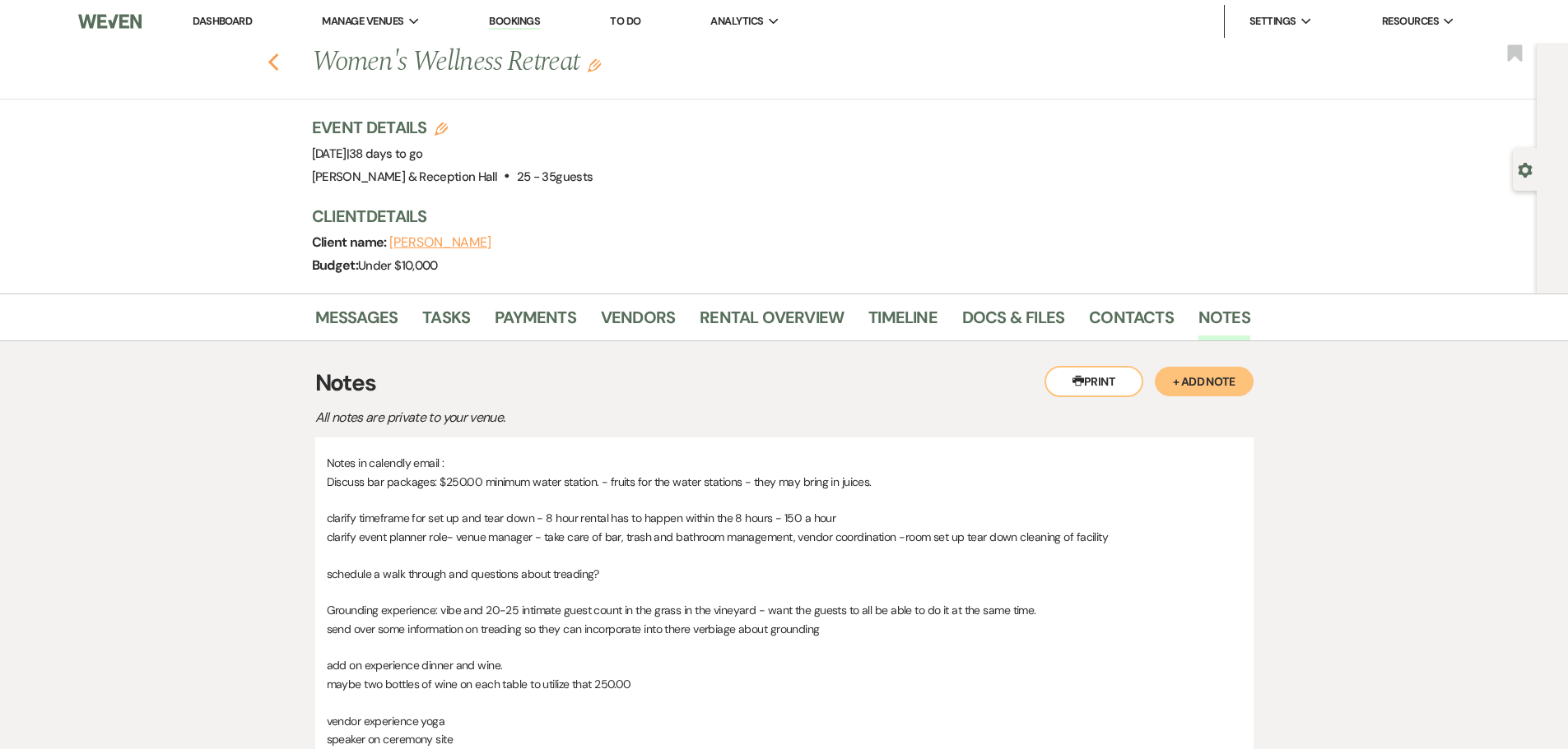
click at [280, 64] on icon "Previous" at bounding box center [273, 62] width 12 height 20
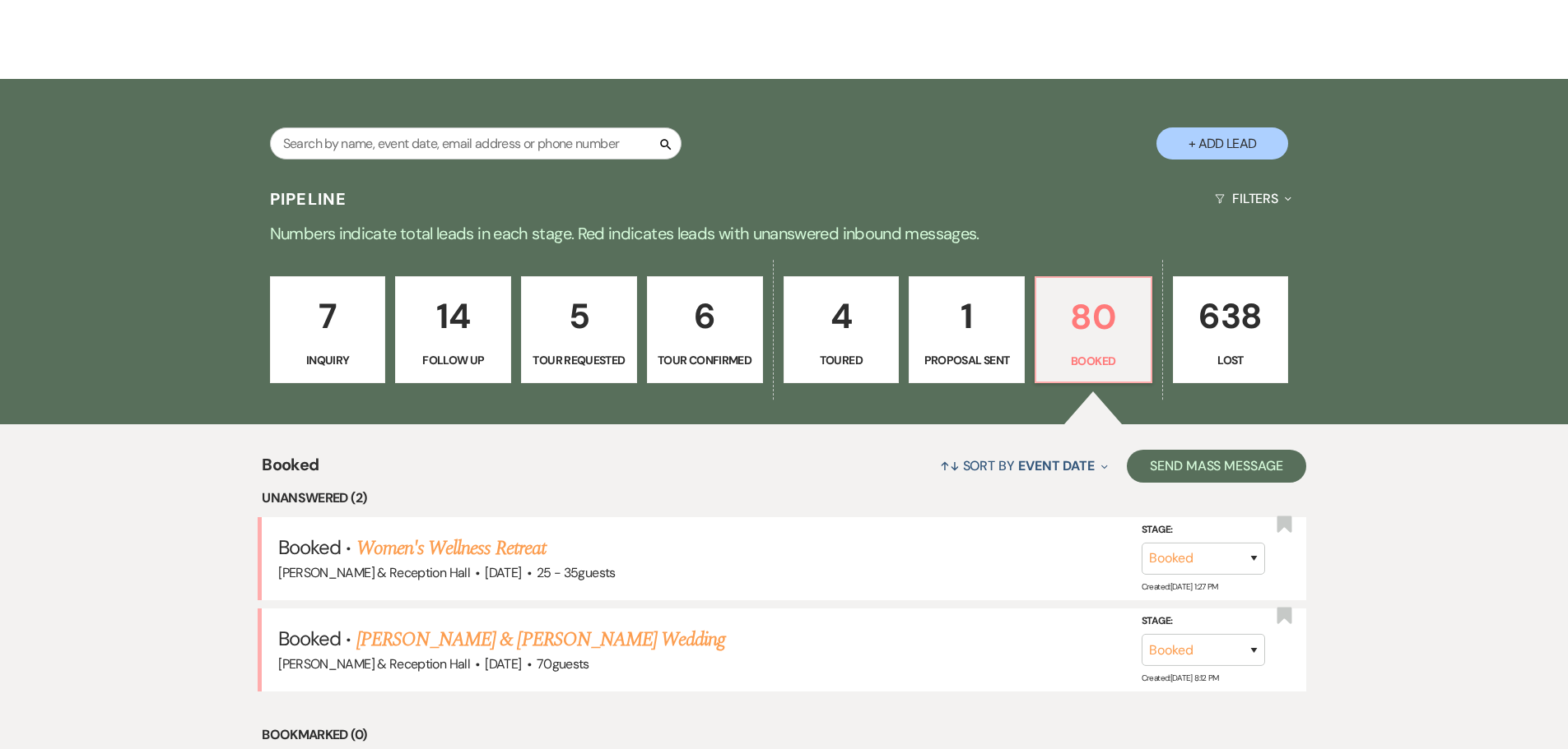
scroll to position [246, 0]
click at [379, 140] on input "text" at bounding box center [476, 145] width 411 height 32
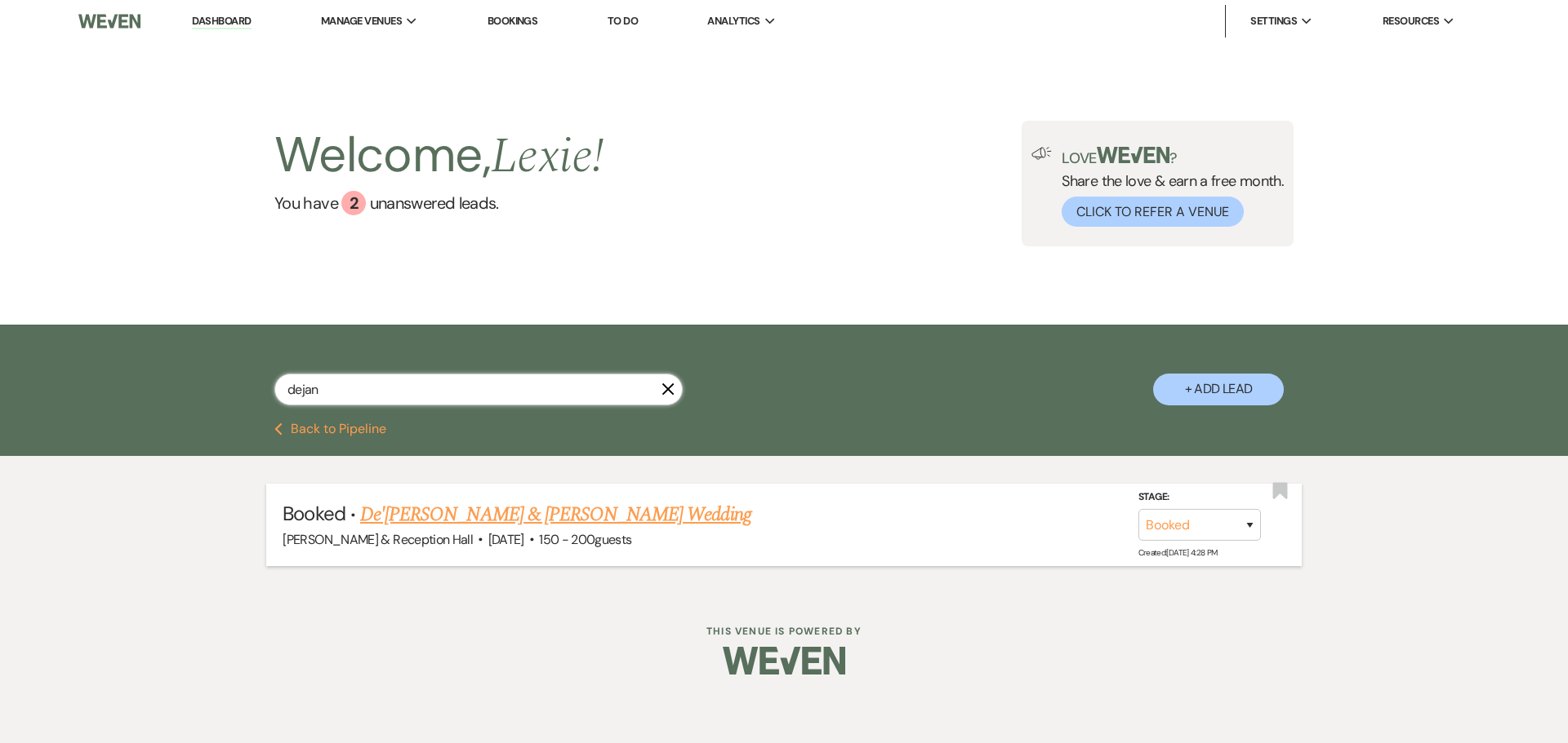
type input "dejan"
click at [501, 505] on link "De'[PERSON_NAME] & [PERSON_NAME] Wedding" at bounding box center [555, 515] width 391 height 29
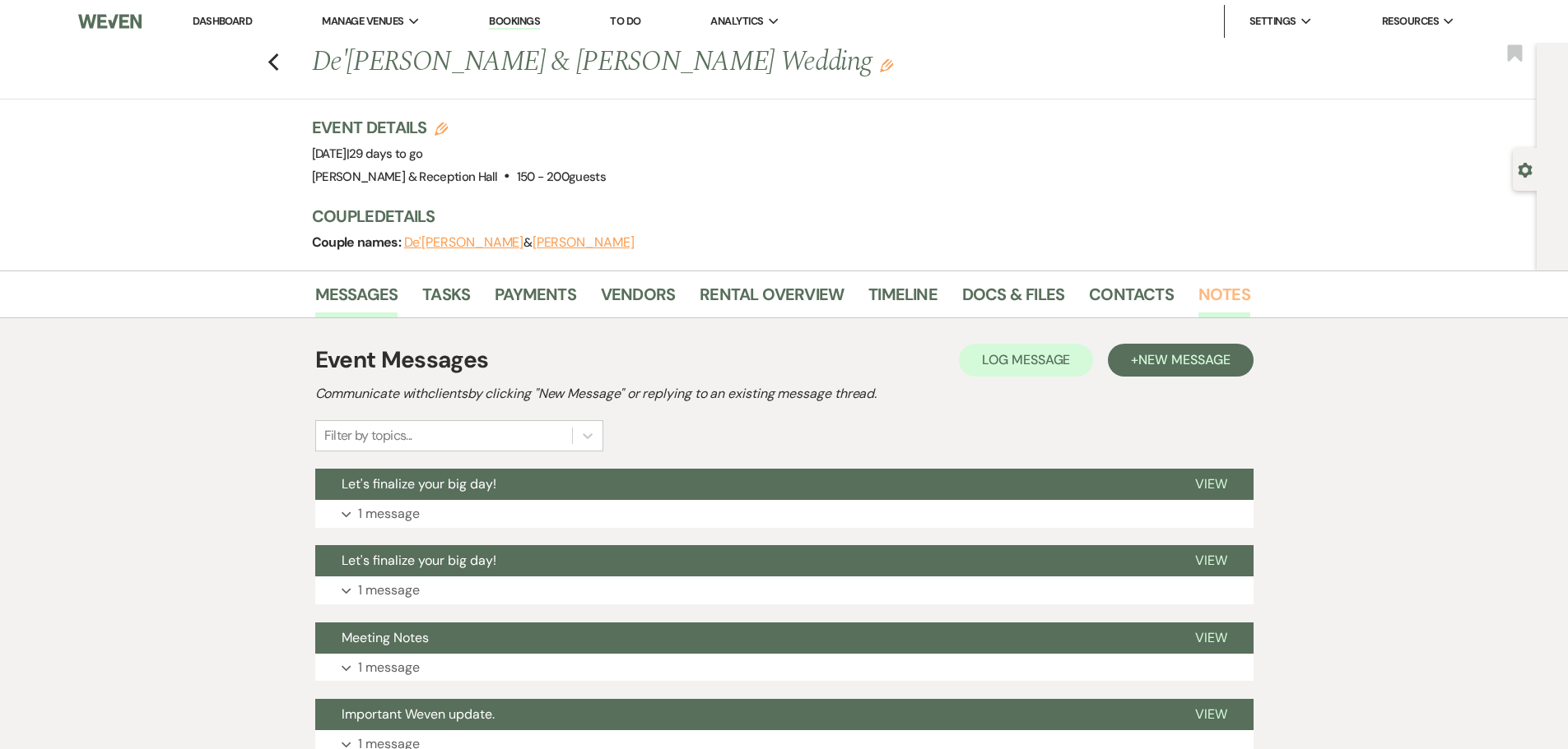
click at [1199, 299] on link "Notes" at bounding box center [1224, 300] width 51 height 36
click at [278, 53] on use "button" at bounding box center [272, 62] width 10 height 18
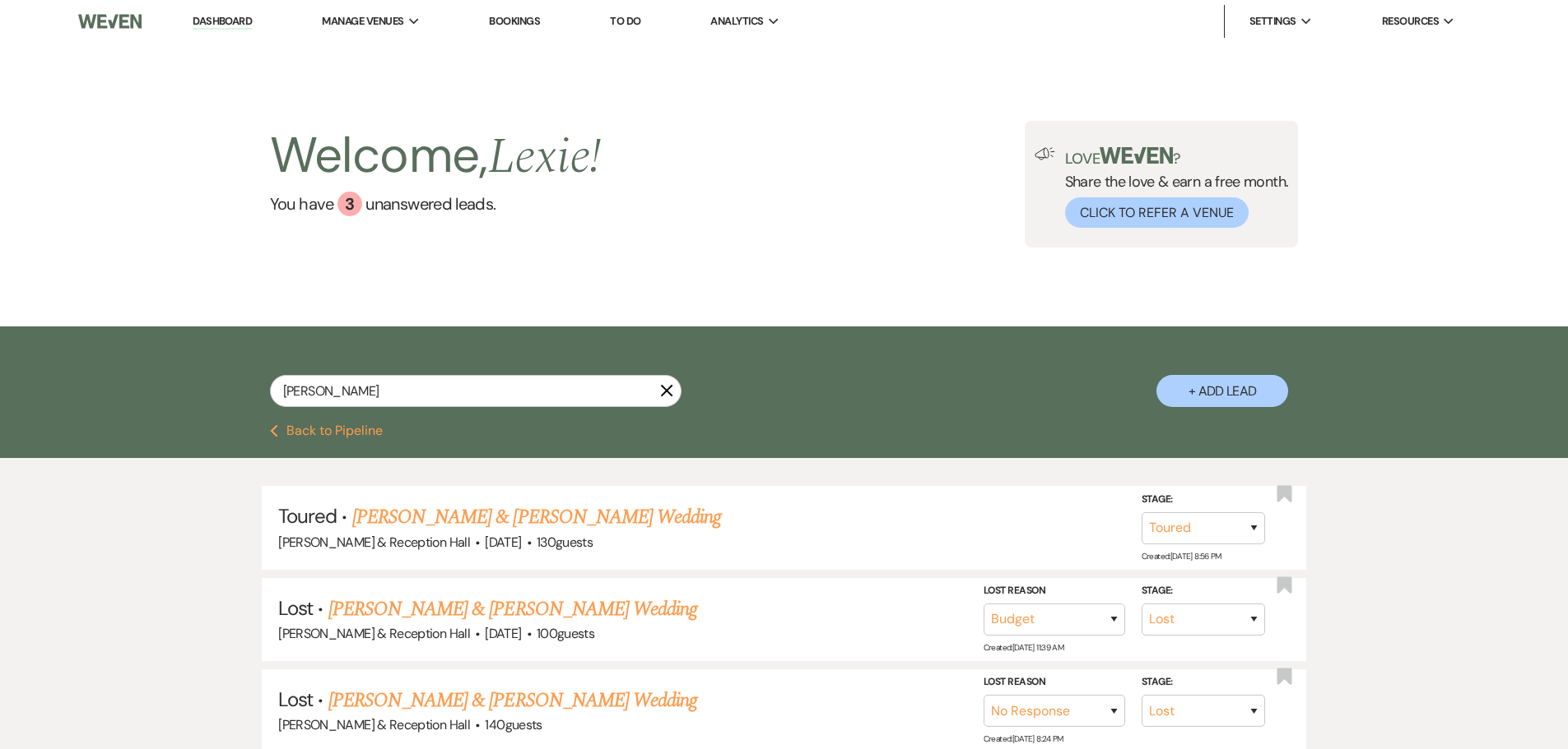
click at [307, 428] on button "Previous Back to Pipeline" at bounding box center [327, 431] width 112 height 13
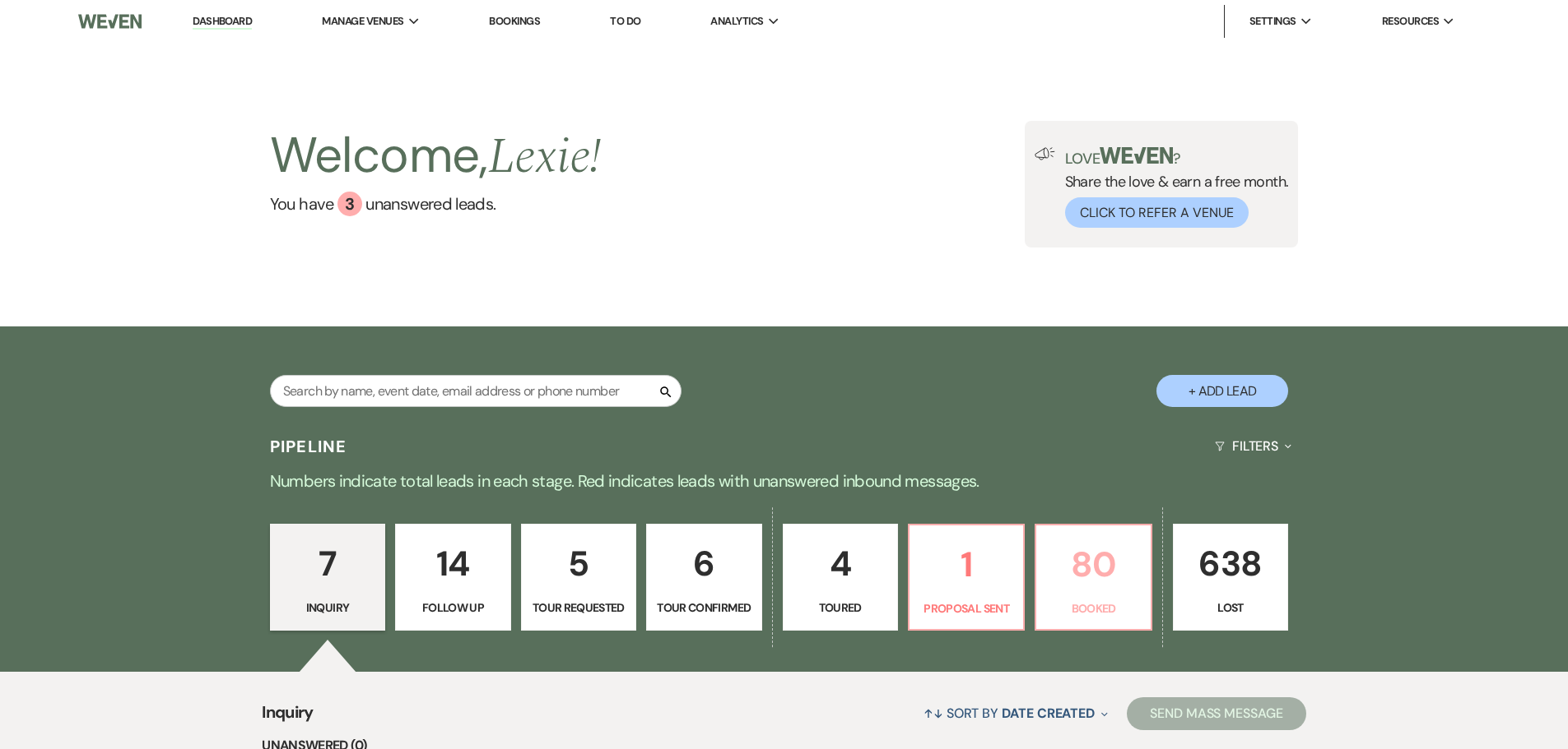
click at [1079, 567] on p "80" at bounding box center [1093, 564] width 94 height 55
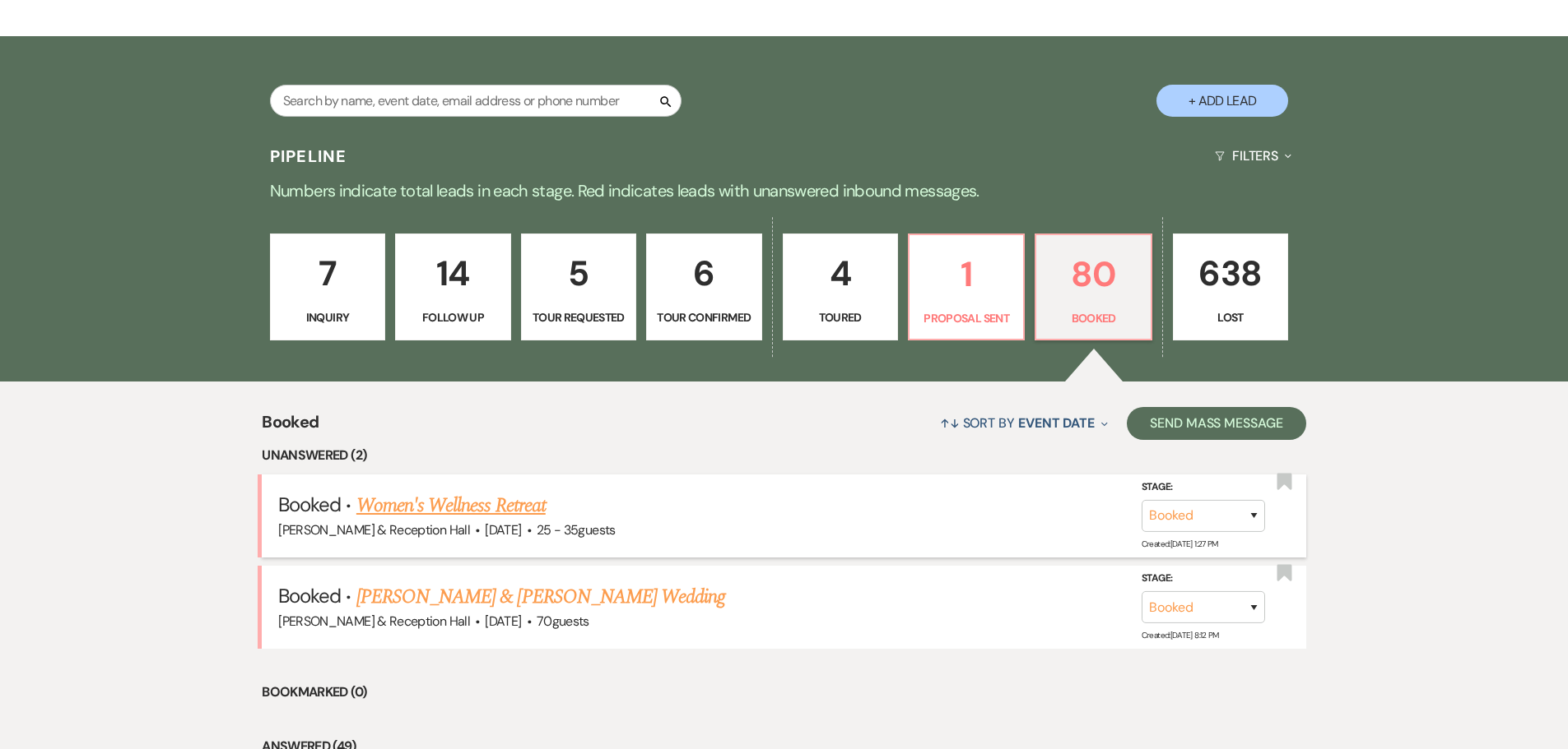
scroll to position [455, 0]
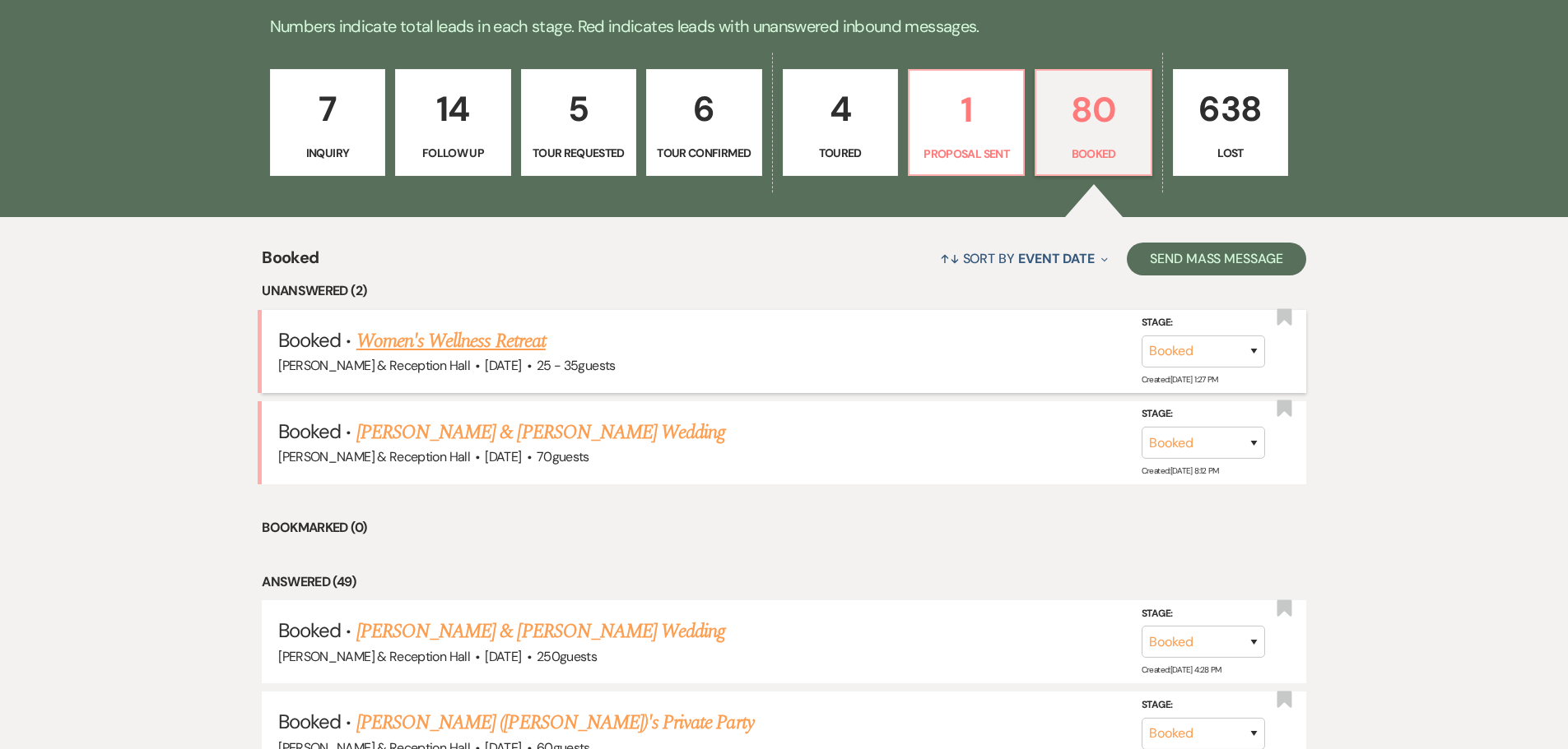
click at [508, 348] on link "Women's Wellness Retreat" at bounding box center [450, 341] width 189 height 30
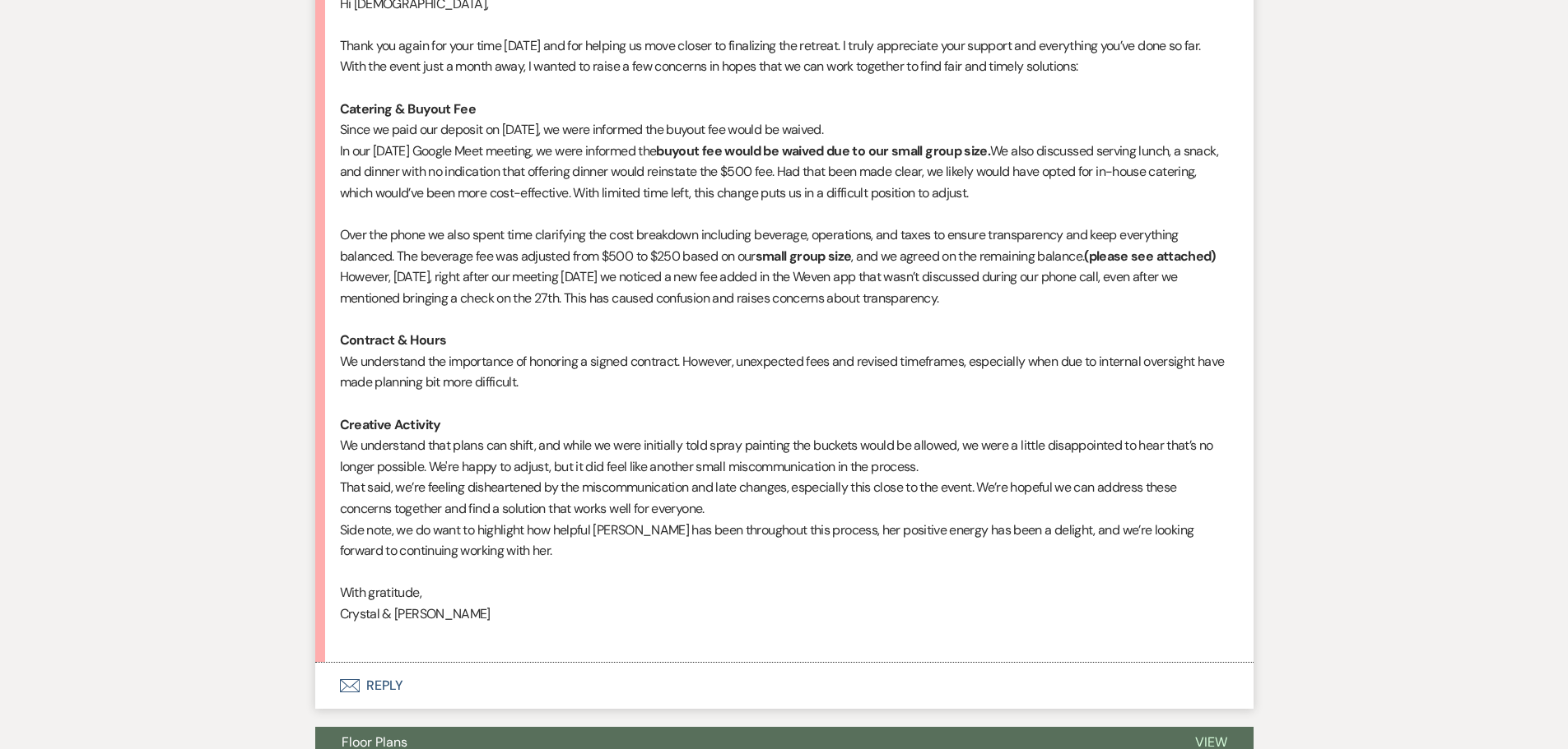
scroll to position [822, 0]
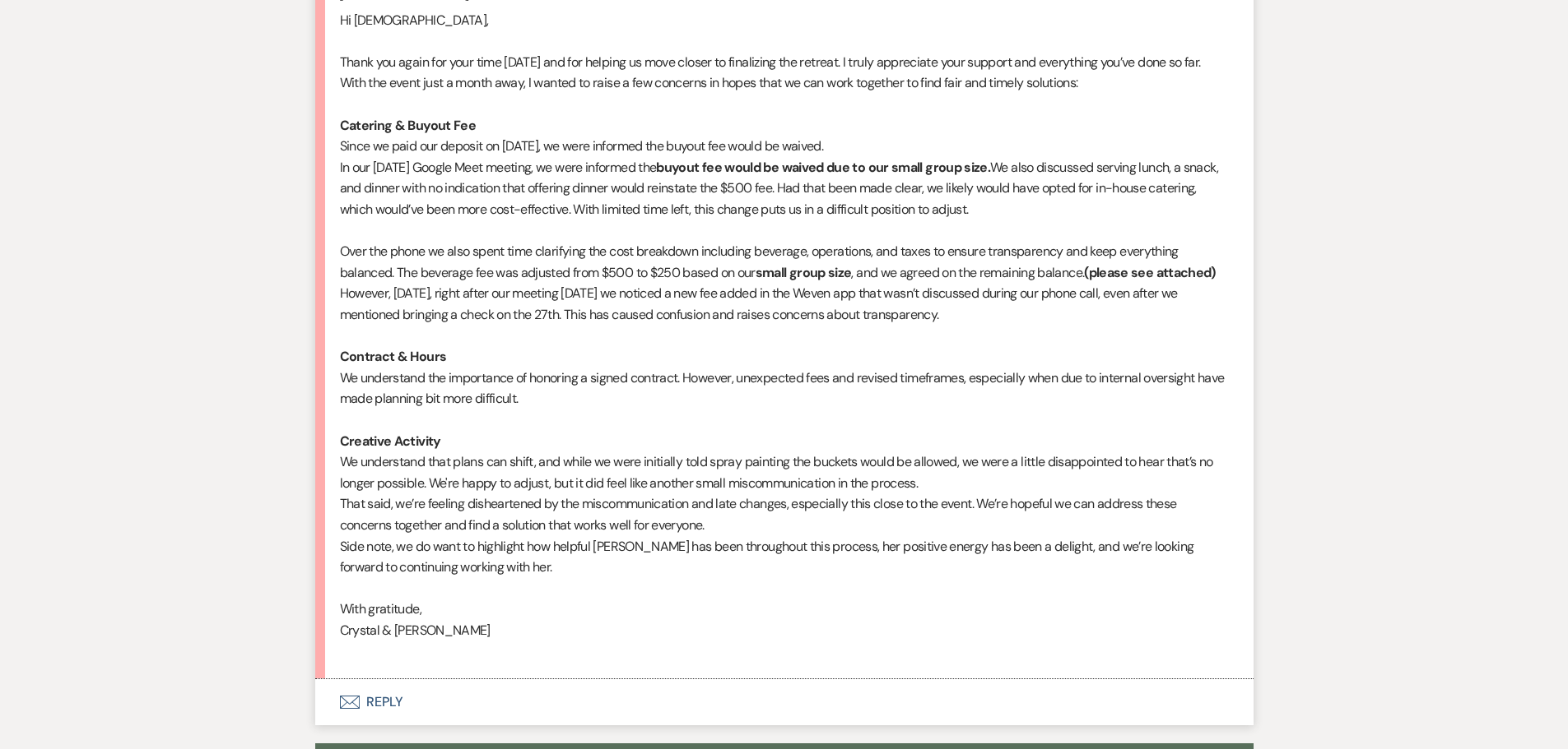
click at [494, 275] on p "Over the phone we also spent time clarifying the cost breakdown including bever…" at bounding box center [784, 262] width 889 height 42
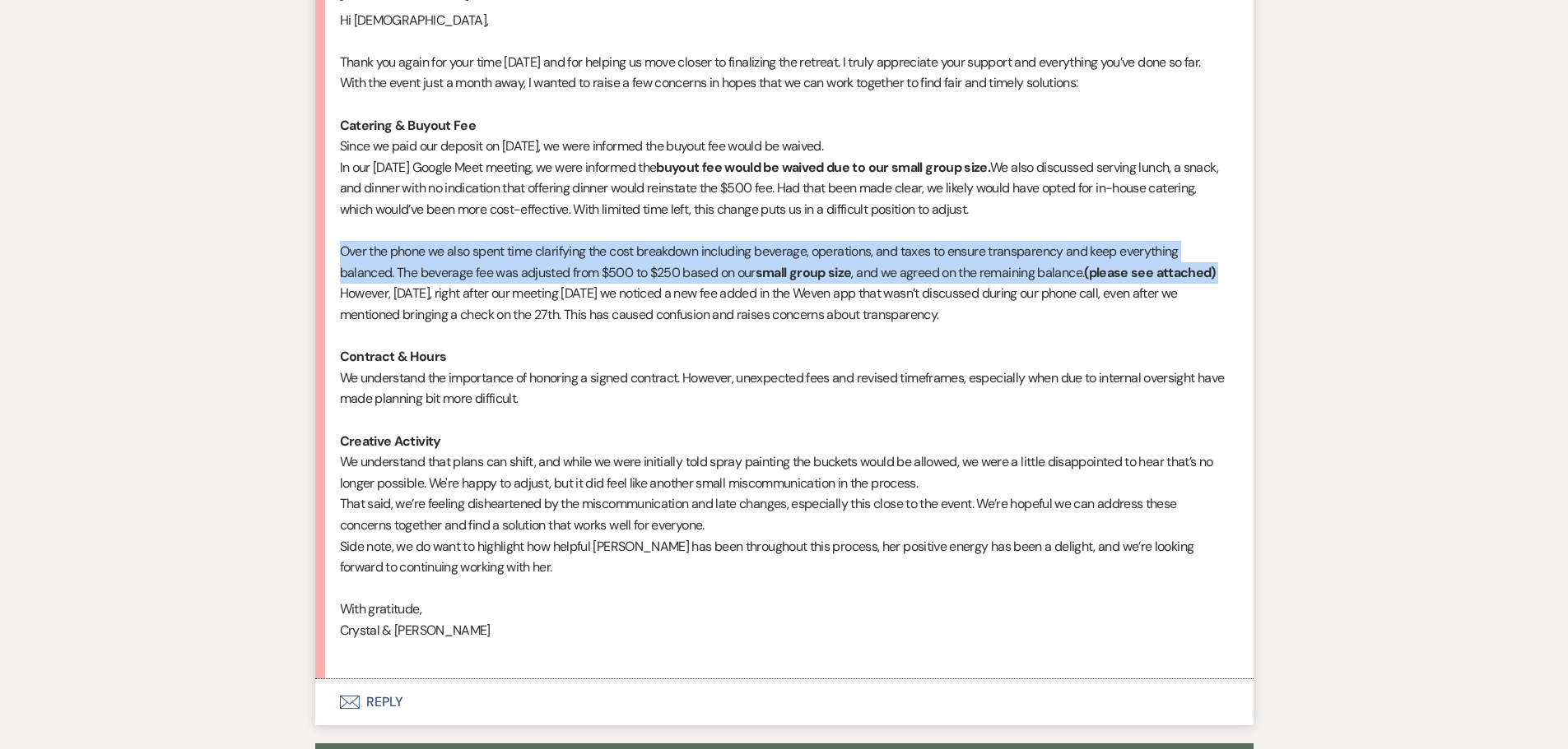
click at [494, 275] on p "Over the phone we also spent time clarifying the cost breakdown including bever…" at bounding box center [784, 262] width 889 height 42
click at [547, 261] on p "Over the phone we also spent time clarifying the cost breakdown including bever…" at bounding box center [784, 262] width 889 height 42
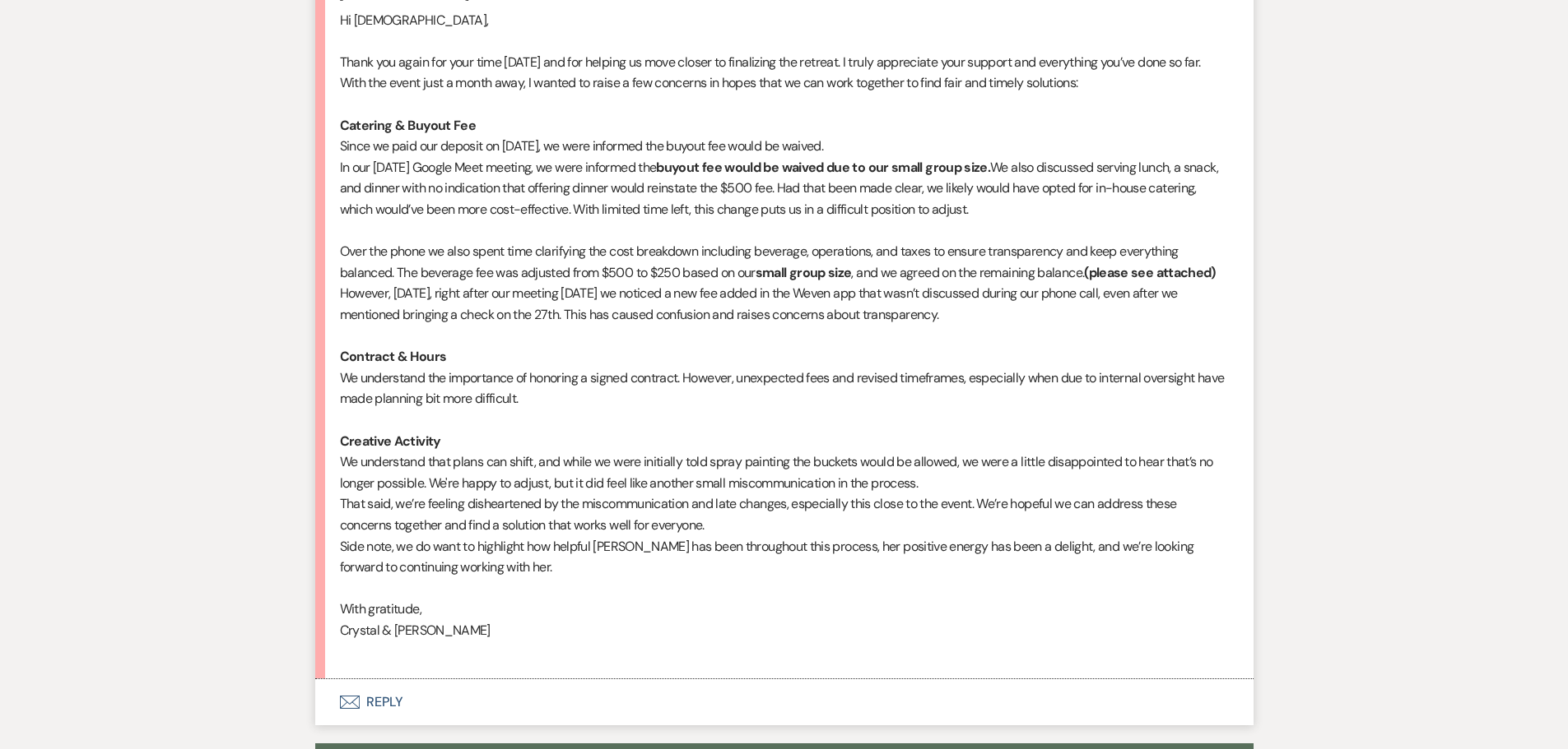
drag, startPoint x: 577, startPoint y: 262, endPoint x: 603, endPoint y: 271, distance: 27.5
click at [601, 270] on p "Over the phone we also spent time clarifying the cost breakdown including bever…" at bounding box center [784, 262] width 889 height 42
click at [625, 284] on p "However, [DATE], right after our meeting [DATE] we noticed a new fee added in t…" at bounding box center [784, 304] width 889 height 42
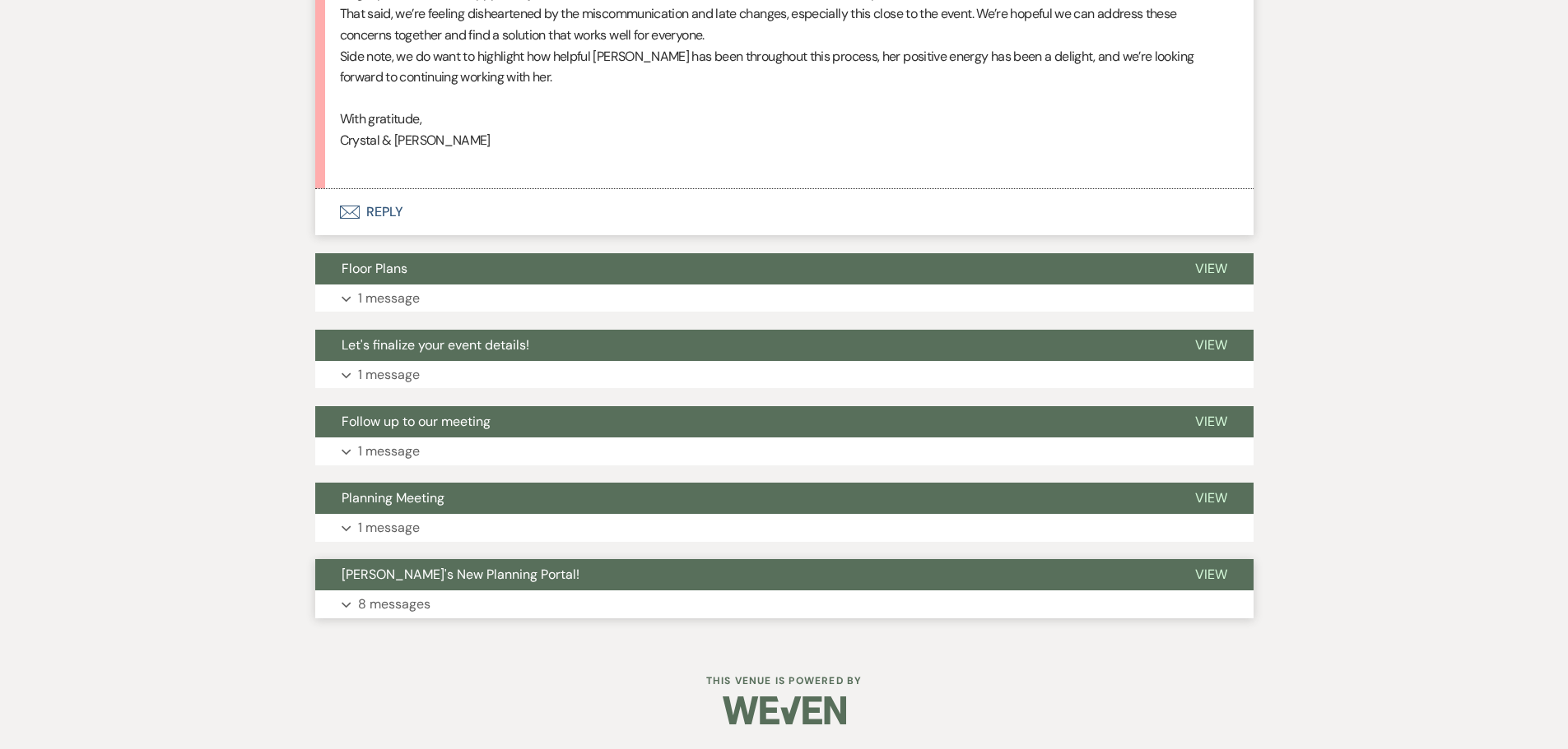
click at [406, 605] on p "8 messages" at bounding box center [394, 604] width 72 height 21
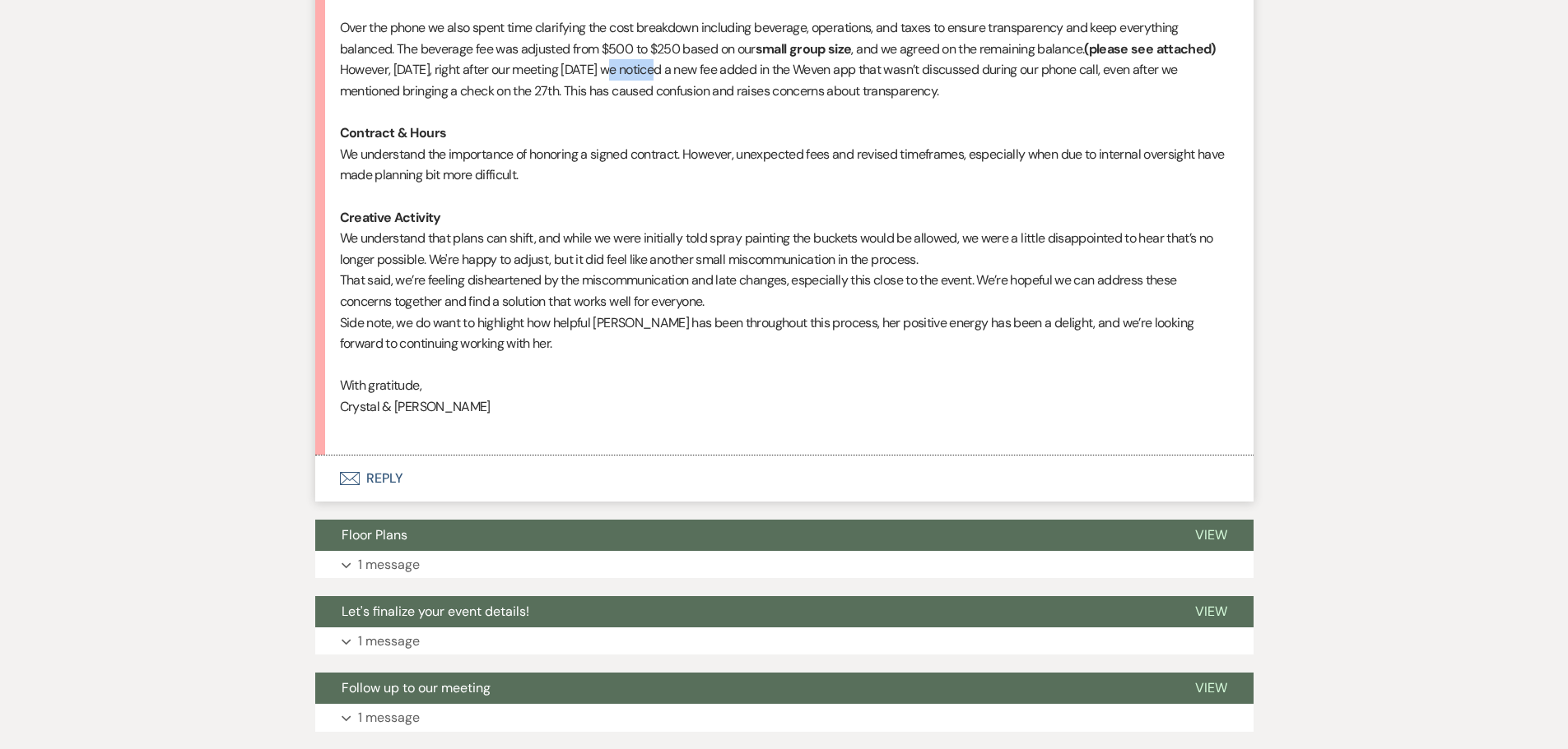
scroll to position [635, 0]
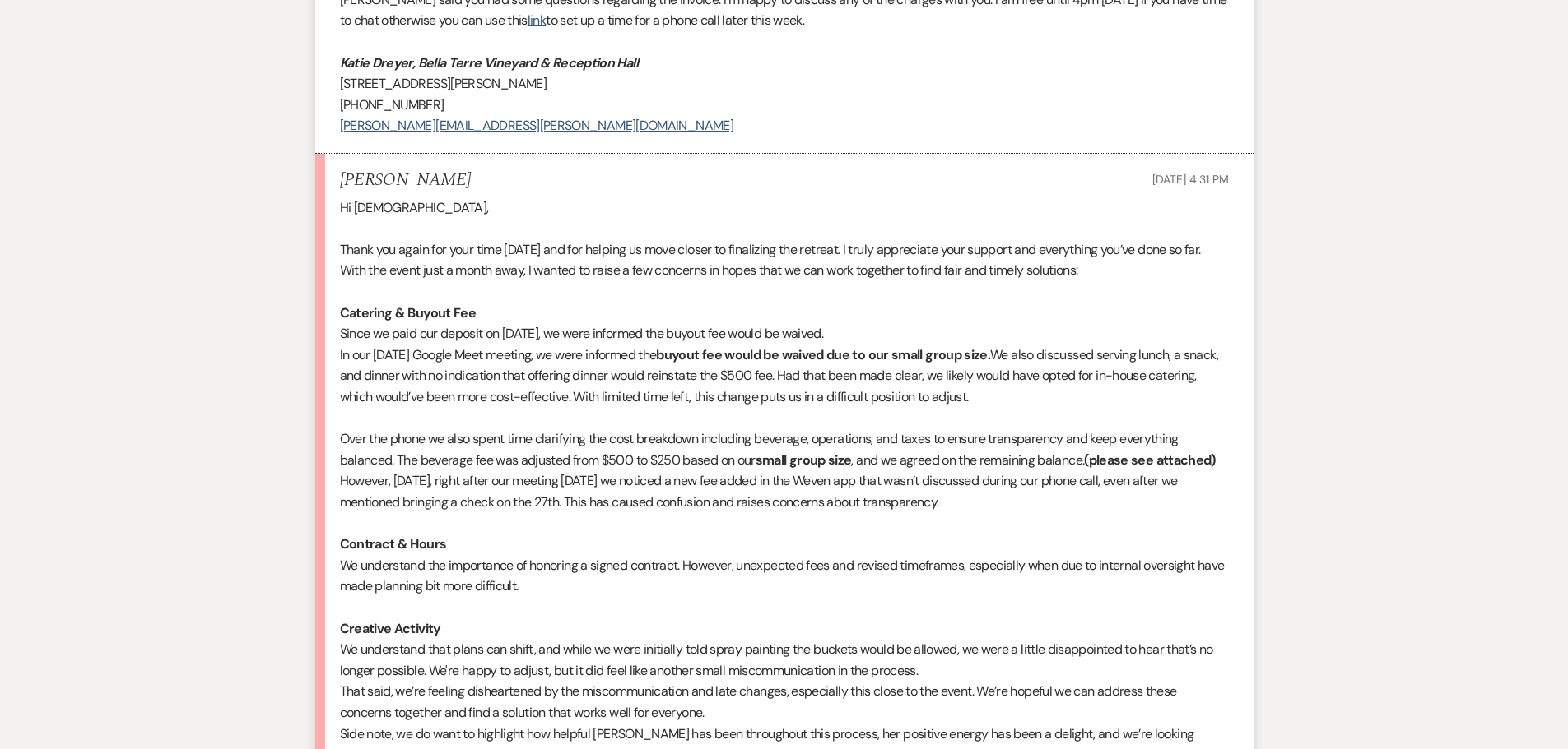
click at [416, 453] on p "Over the phone we also spent time clarifying the cost breakdown including bever…" at bounding box center [784, 449] width 889 height 42
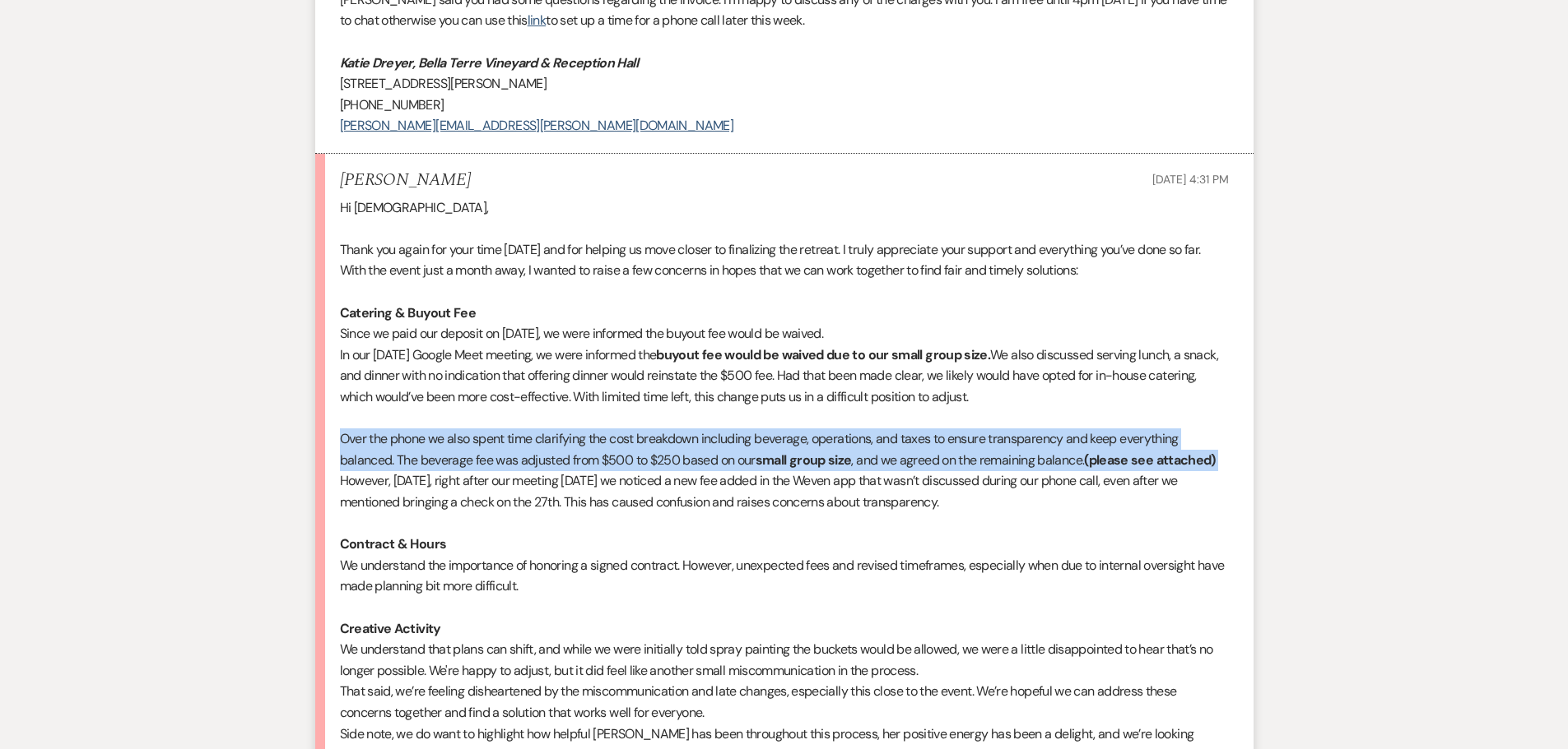
click at [416, 453] on p "Over the phone we also spent time clarifying the cost breakdown including bever…" at bounding box center [784, 449] width 889 height 42
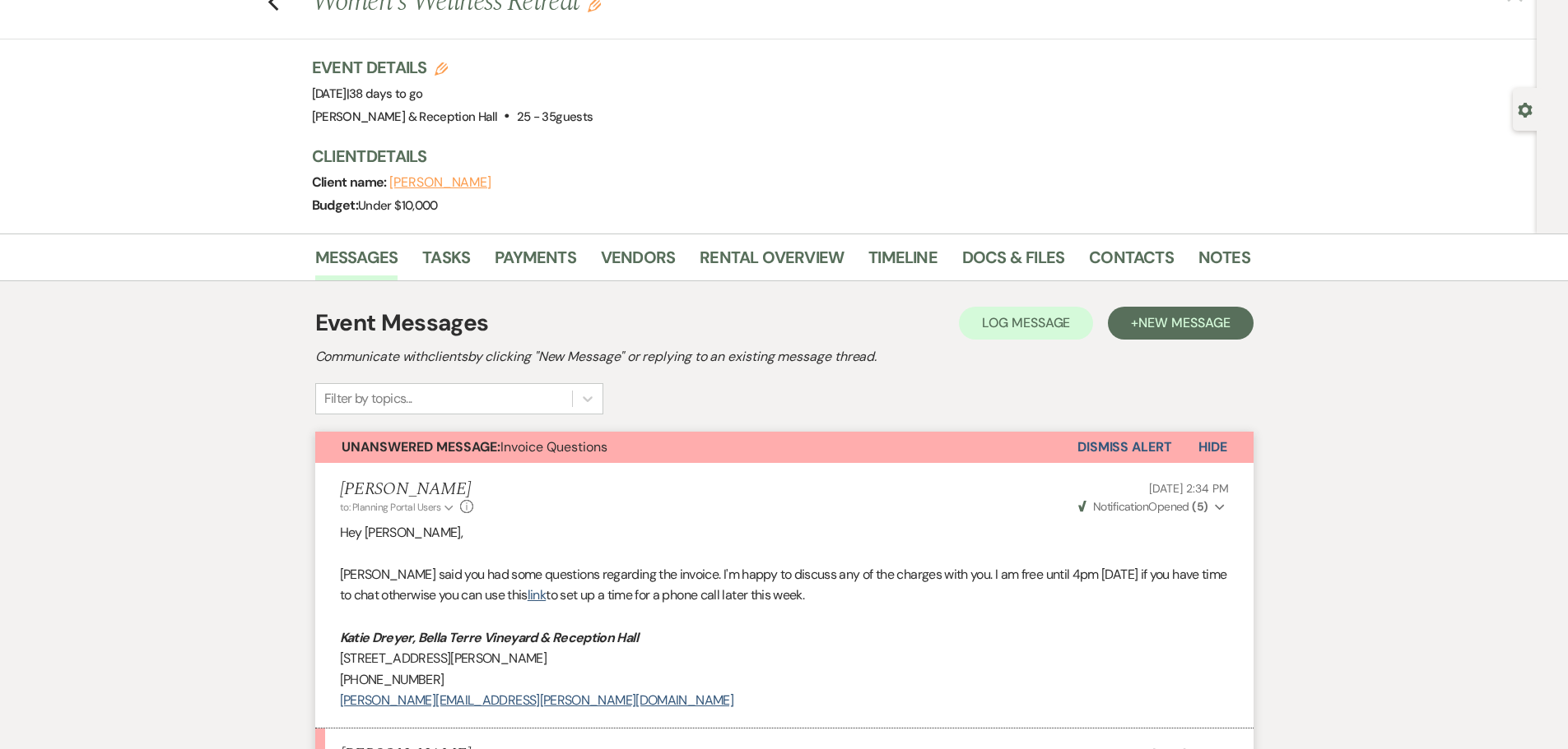
scroll to position [59, 0]
click at [1127, 263] on link "Contacts" at bounding box center [1131, 264] width 85 height 36
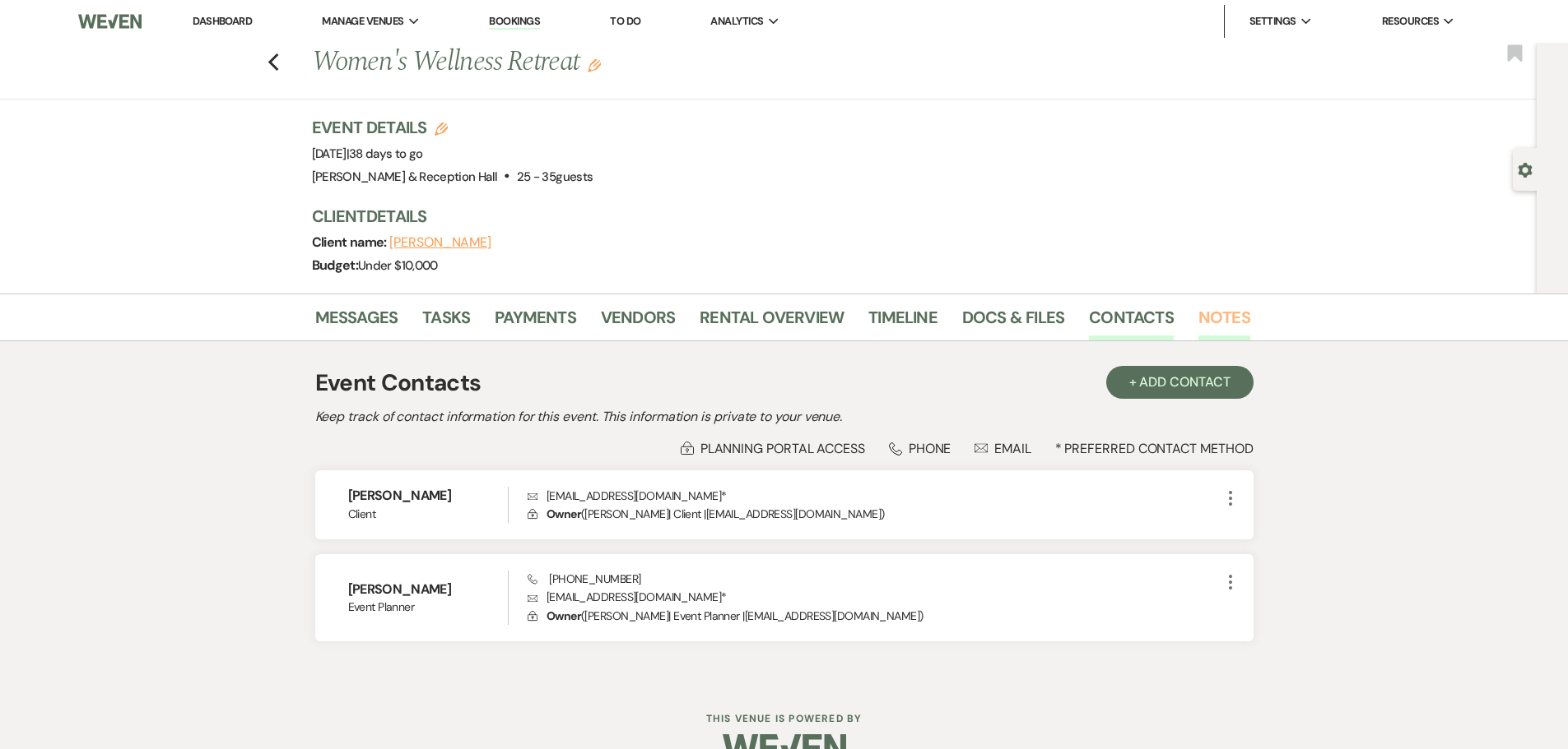
click at [1227, 312] on link "Notes" at bounding box center [1224, 323] width 51 height 36
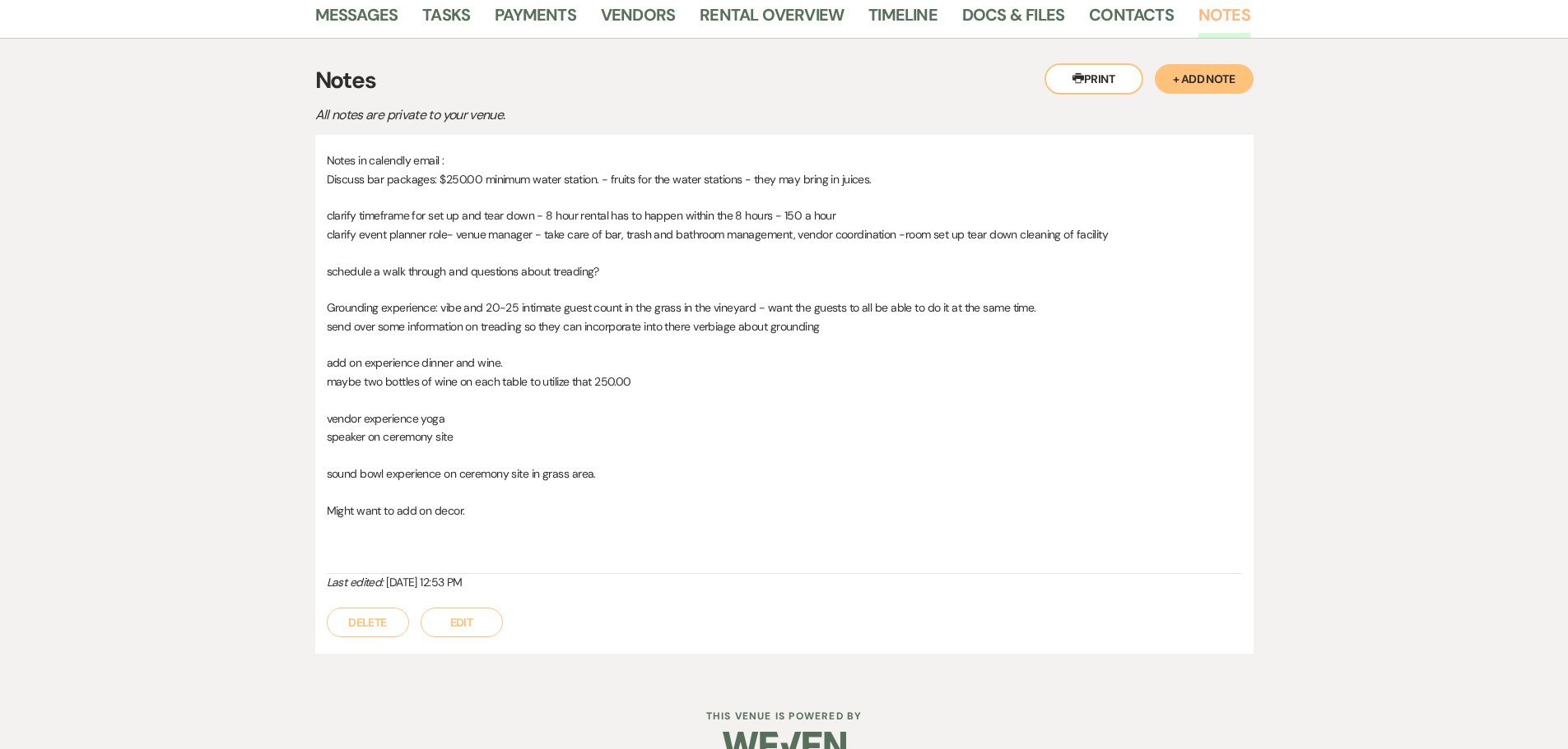
scroll to position [338, 0]
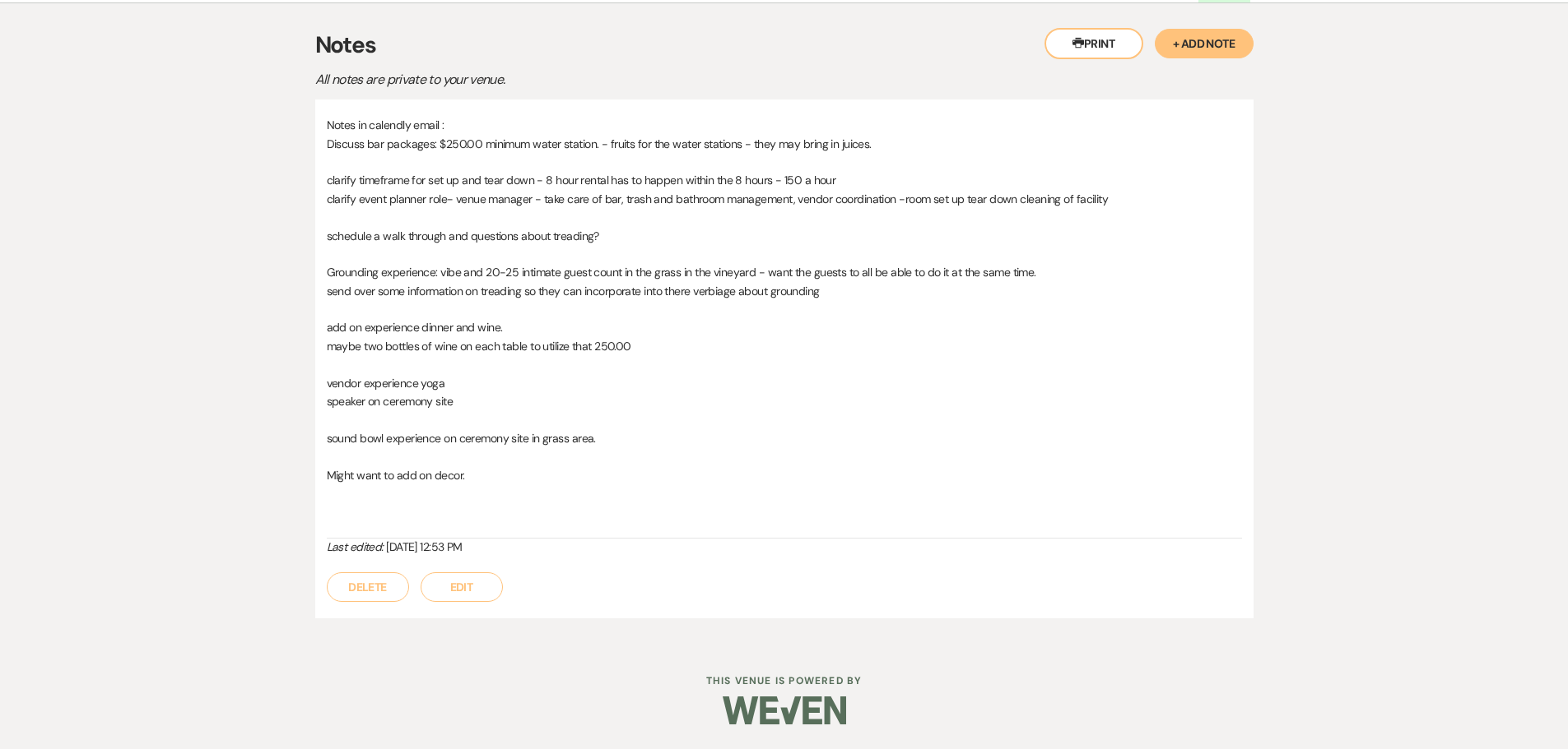
click at [325, 178] on div "Notes in calendly email : Discuss bar packages: $250.00 minimum water station. …" at bounding box center [784, 359] width 938 height 519
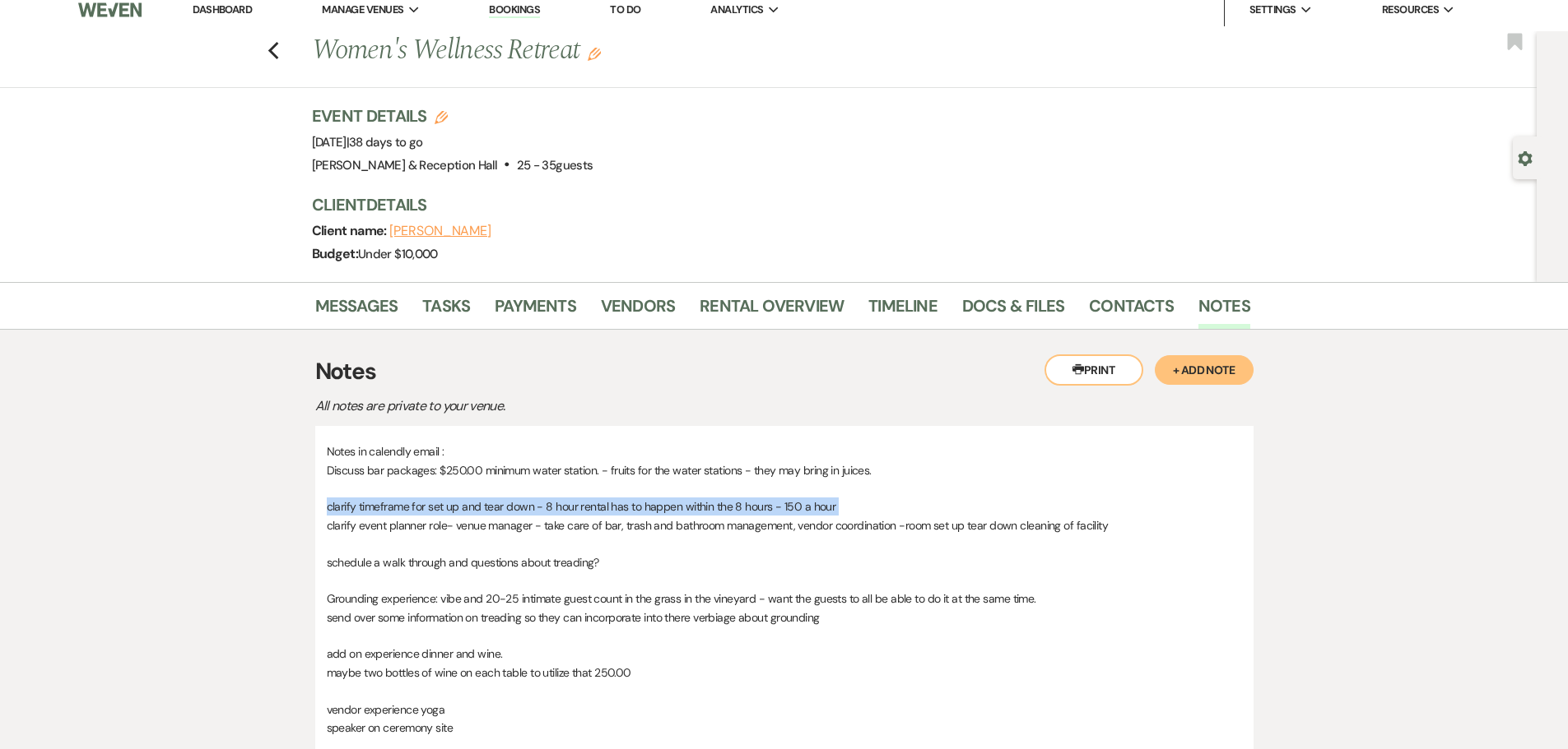
scroll to position [0, 0]
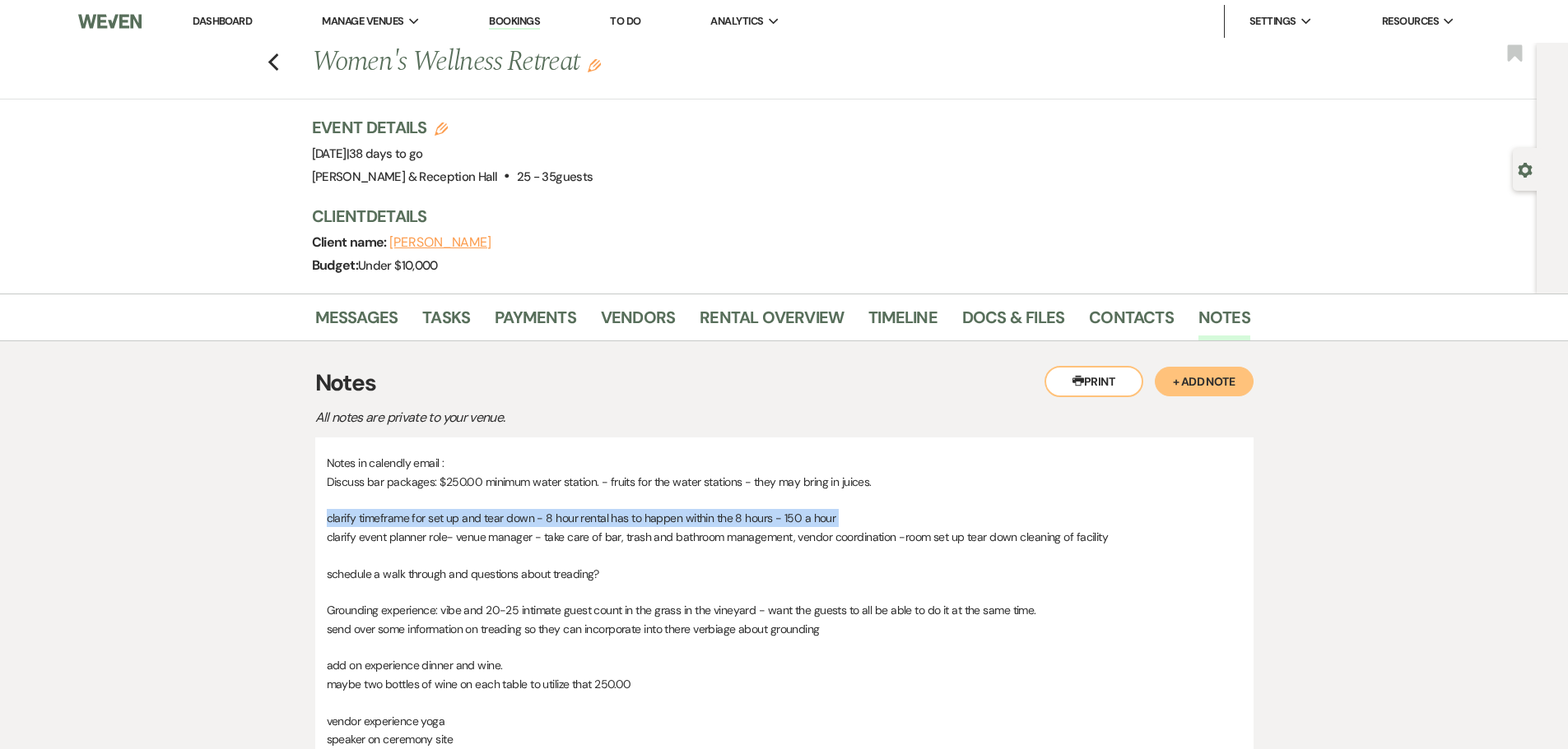
click at [235, 24] on link "Dashboard" at bounding box center [222, 21] width 59 height 14
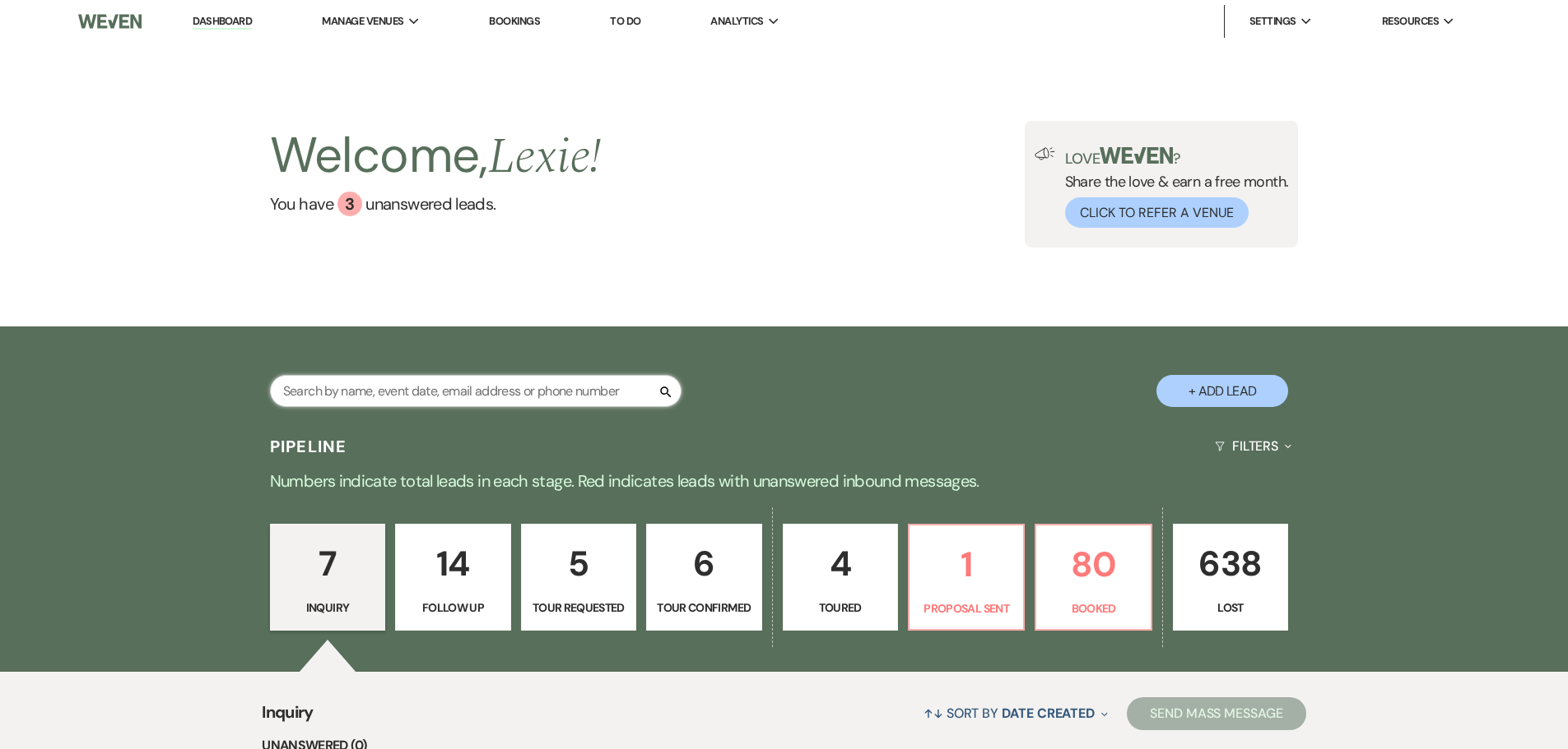
click at [408, 396] on input "text" at bounding box center [476, 391] width 411 height 32
type input "[PERSON_NAME]"
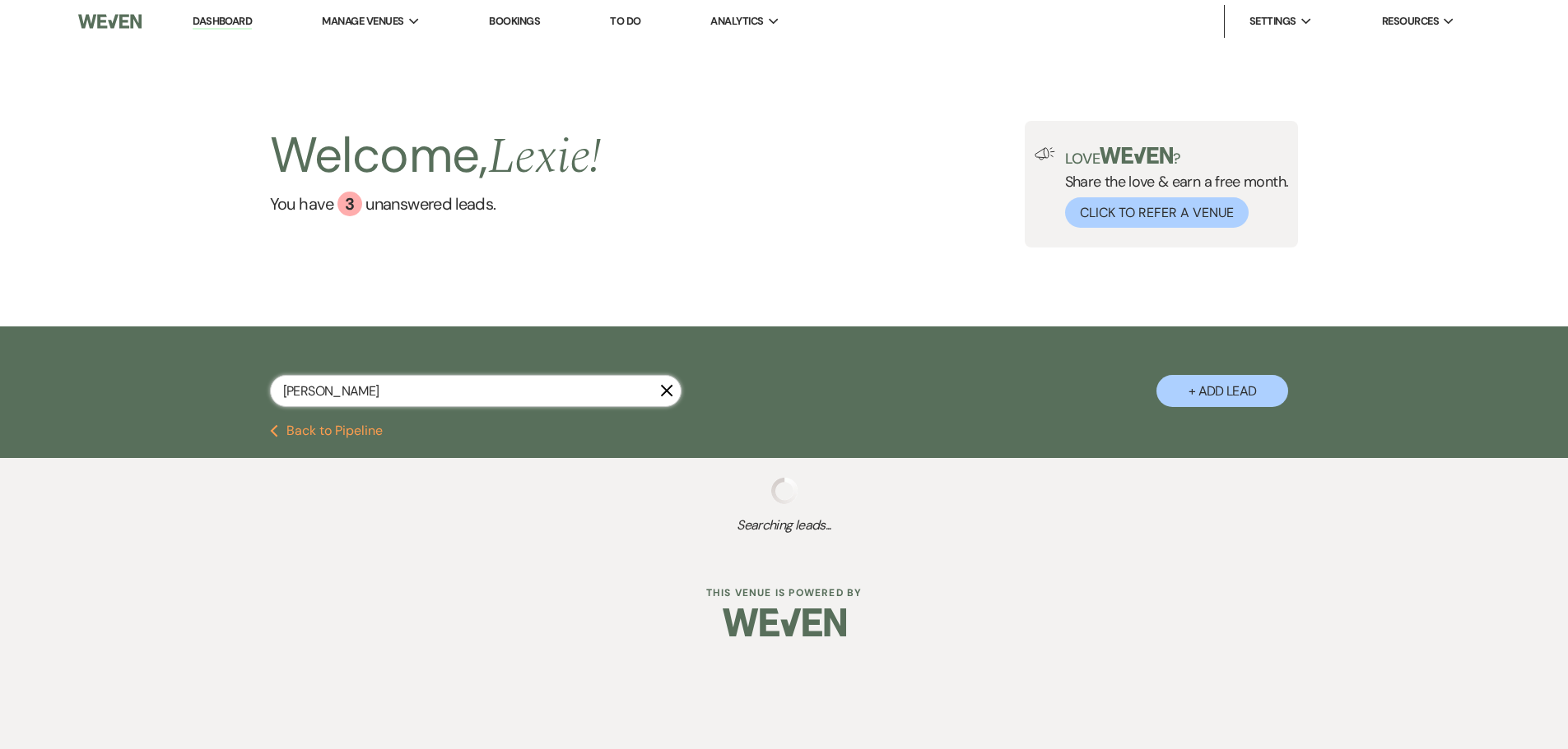
select select "9"
select select "2"
select select "8"
select select "5"
select select "8"
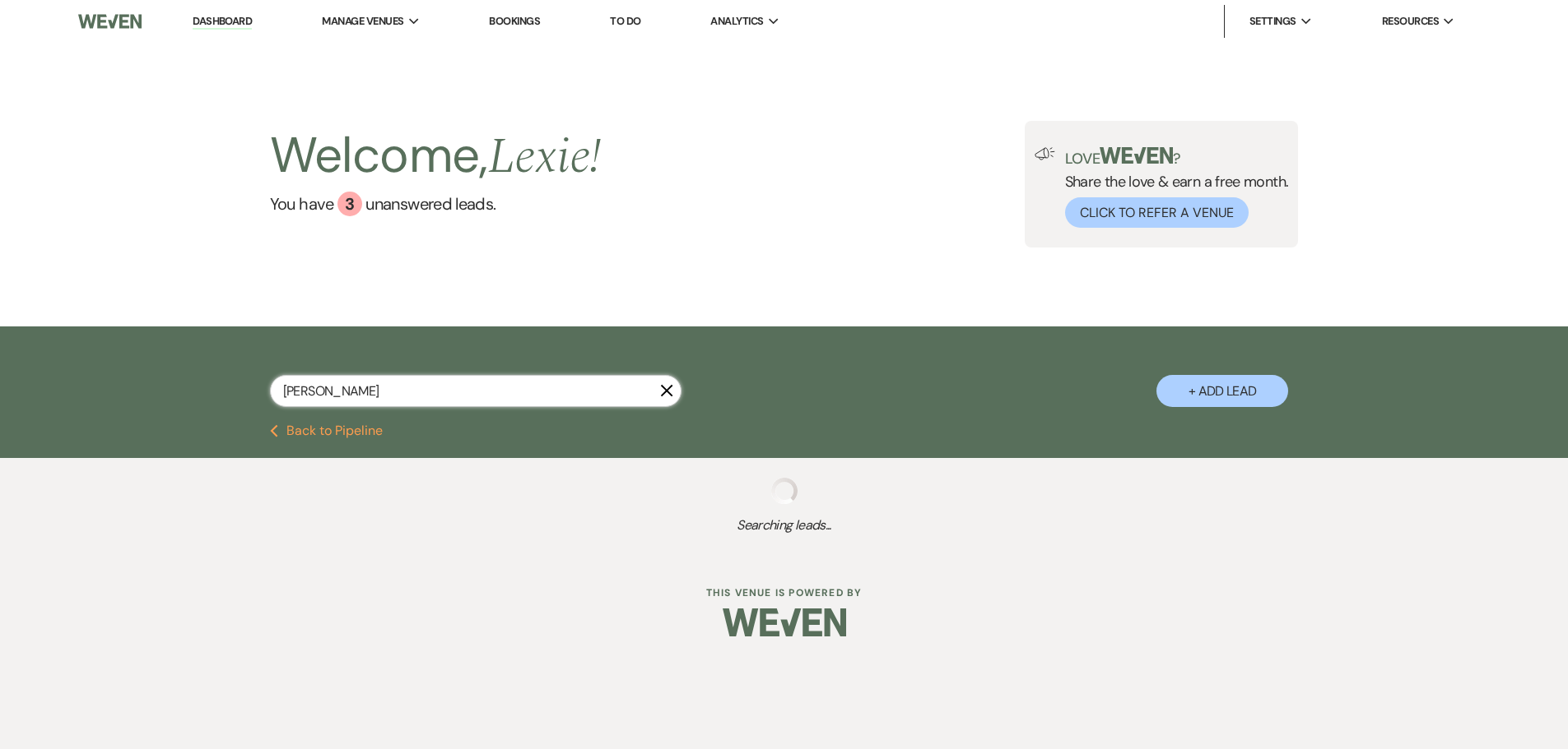
select select "5"
select select "8"
select select "5"
select select "8"
select select "6"
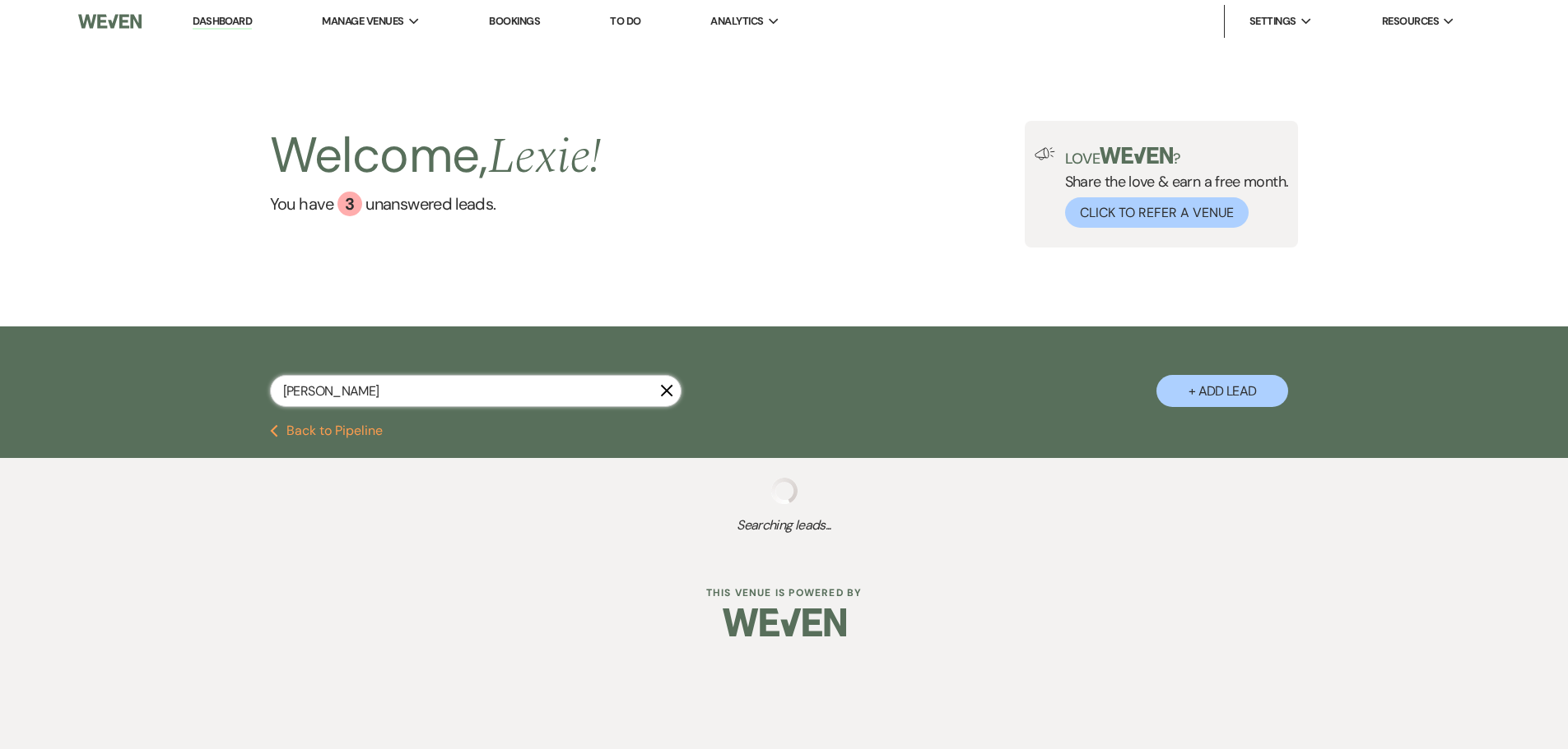
select select "8"
select select "5"
select select "8"
select select "5"
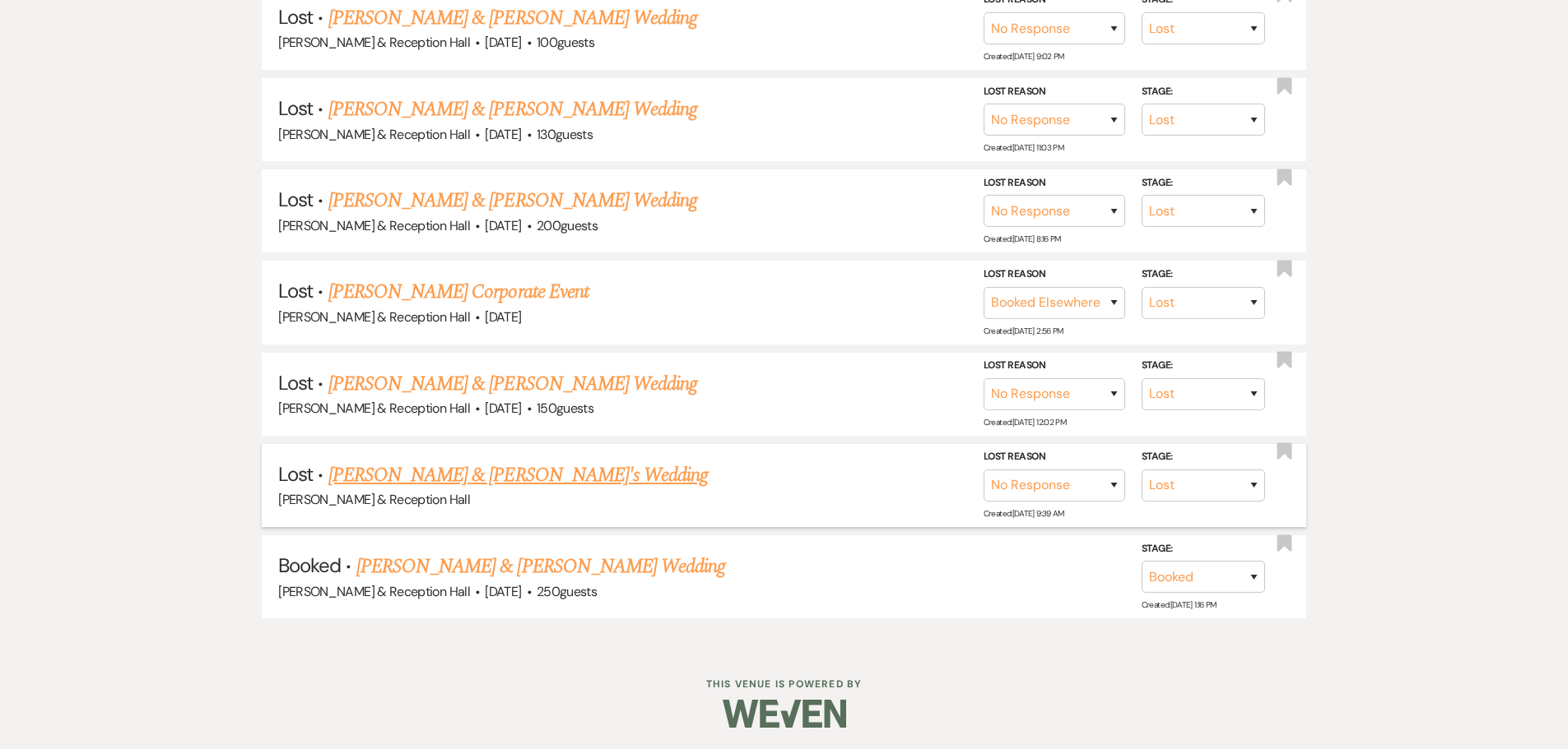
scroll to position [686, 0]
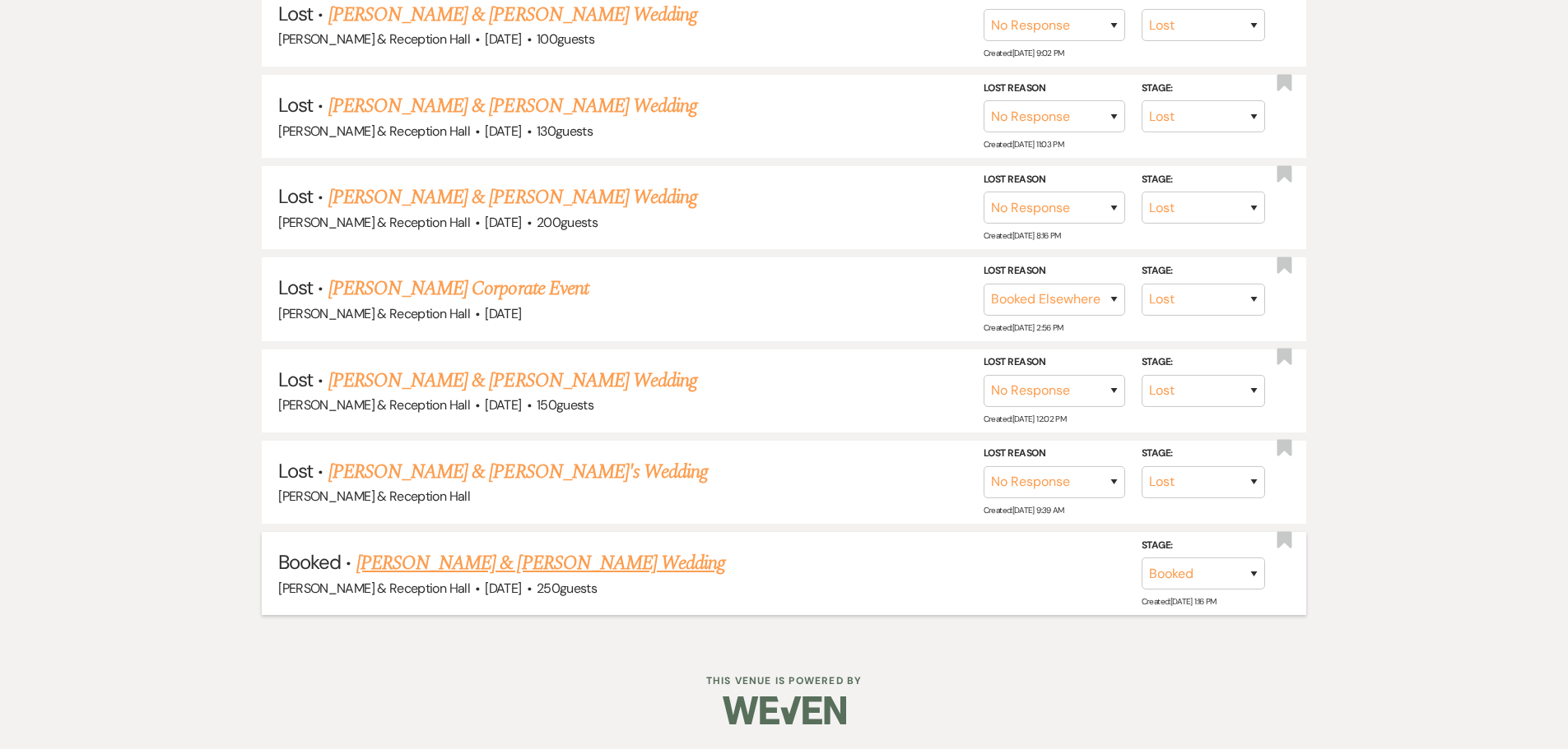
click at [526, 567] on link "[PERSON_NAME] & [PERSON_NAME] Wedding" at bounding box center [540, 563] width 368 height 30
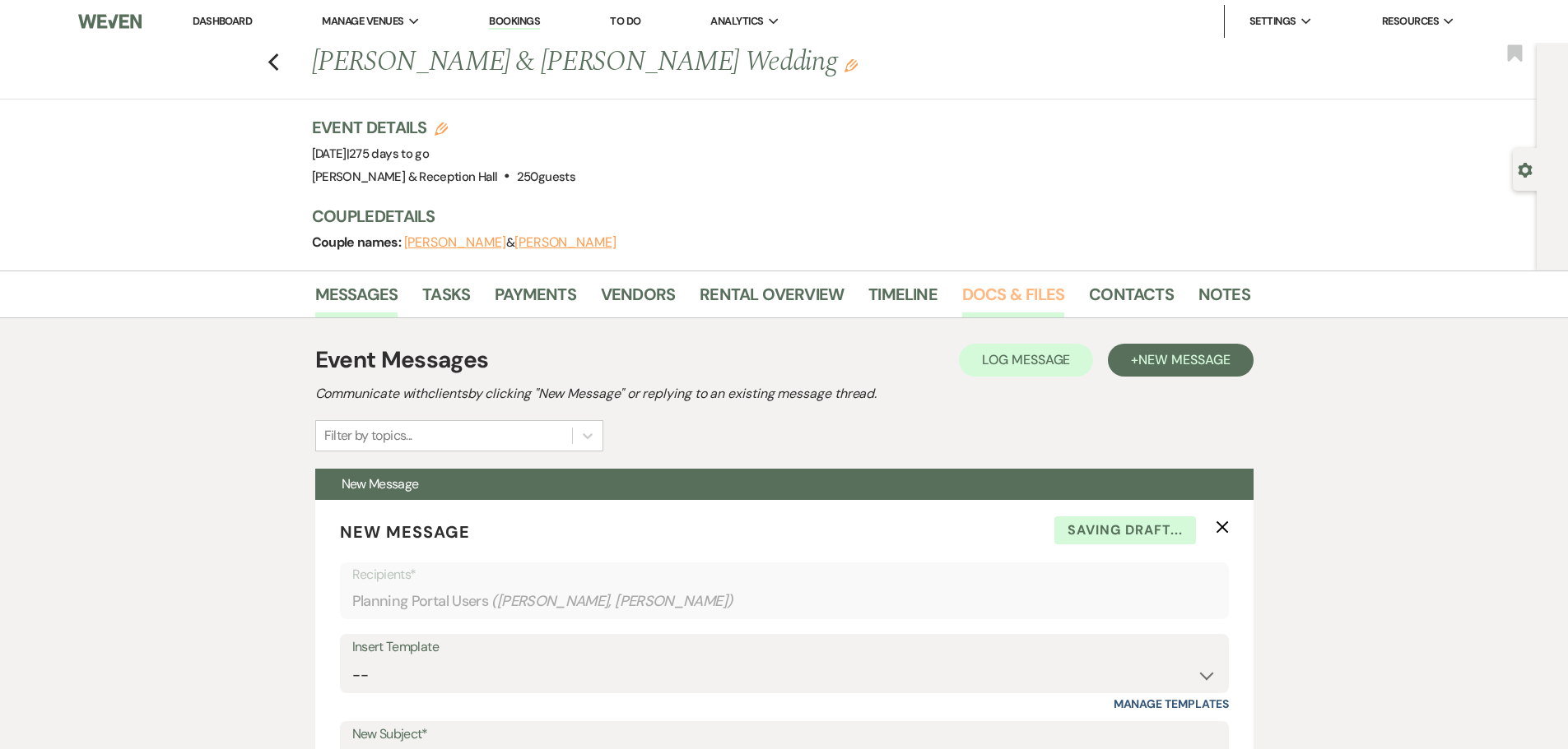
click at [1002, 293] on link "Docs & Files" at bounding box center [1012, 300] width 102 height 36
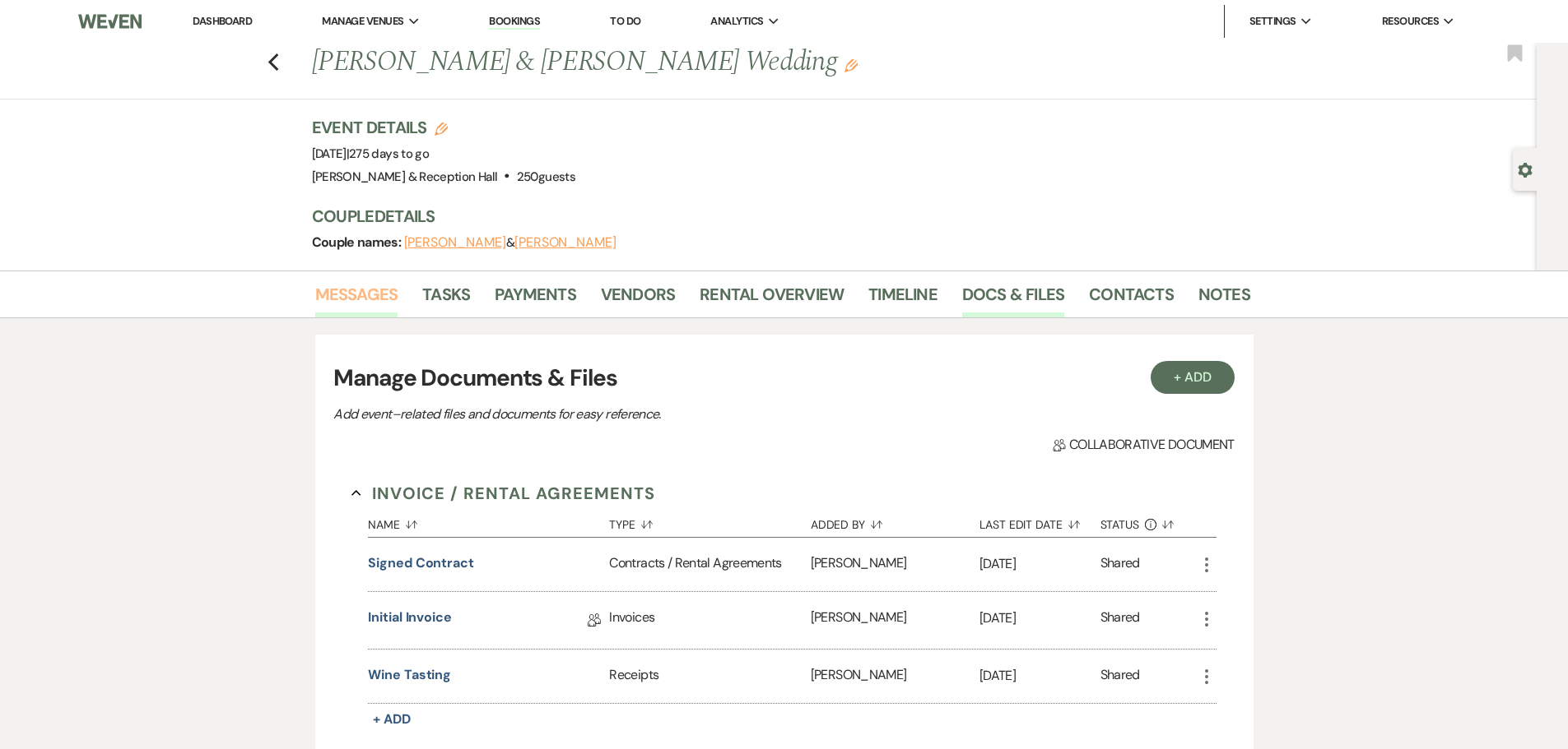
click at [366, 300] on link "Messages" at bounding box center [356, 300] width 83 height 36
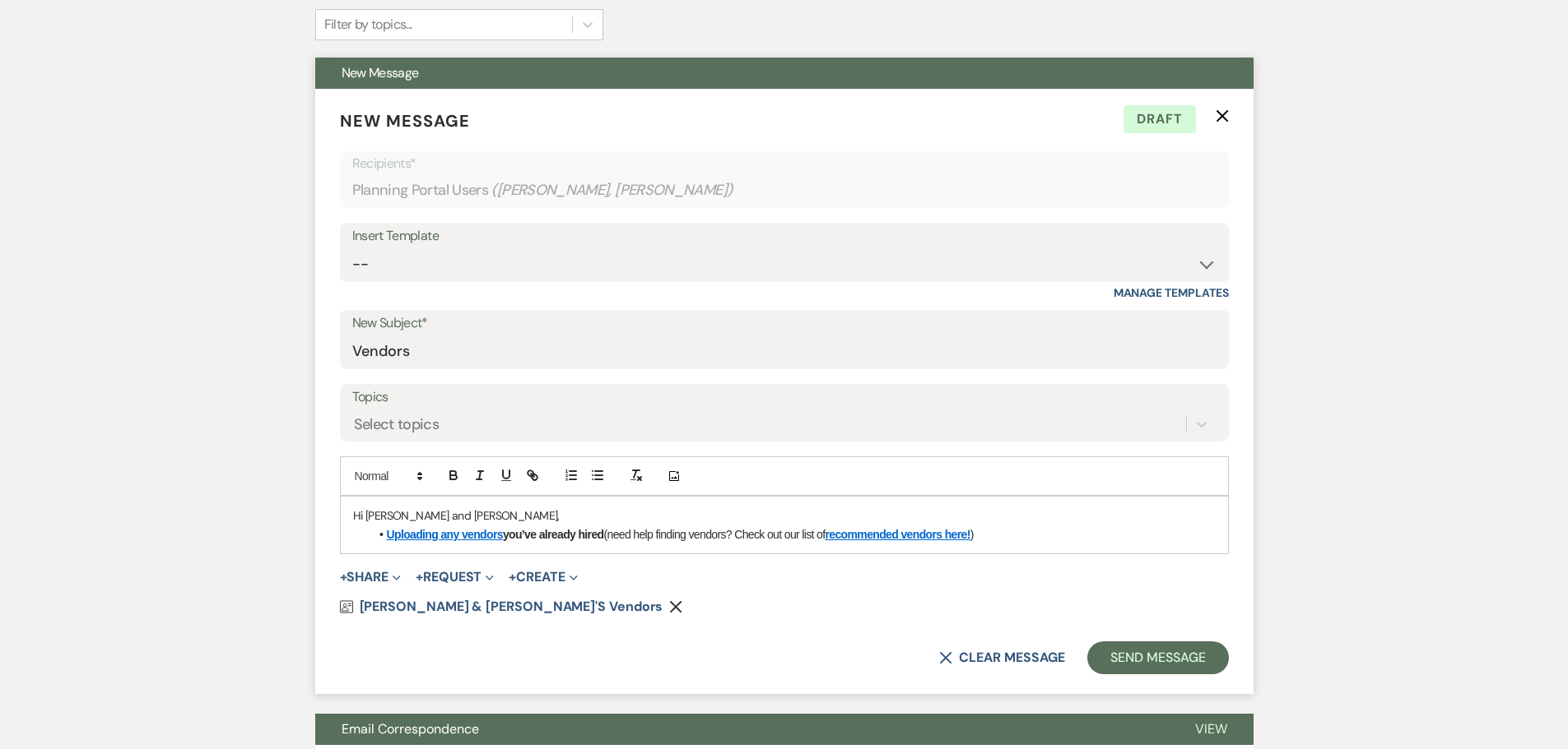
click at [1218, 123] on icon "X" at bounding box center [1222, 116] width 13 height 13
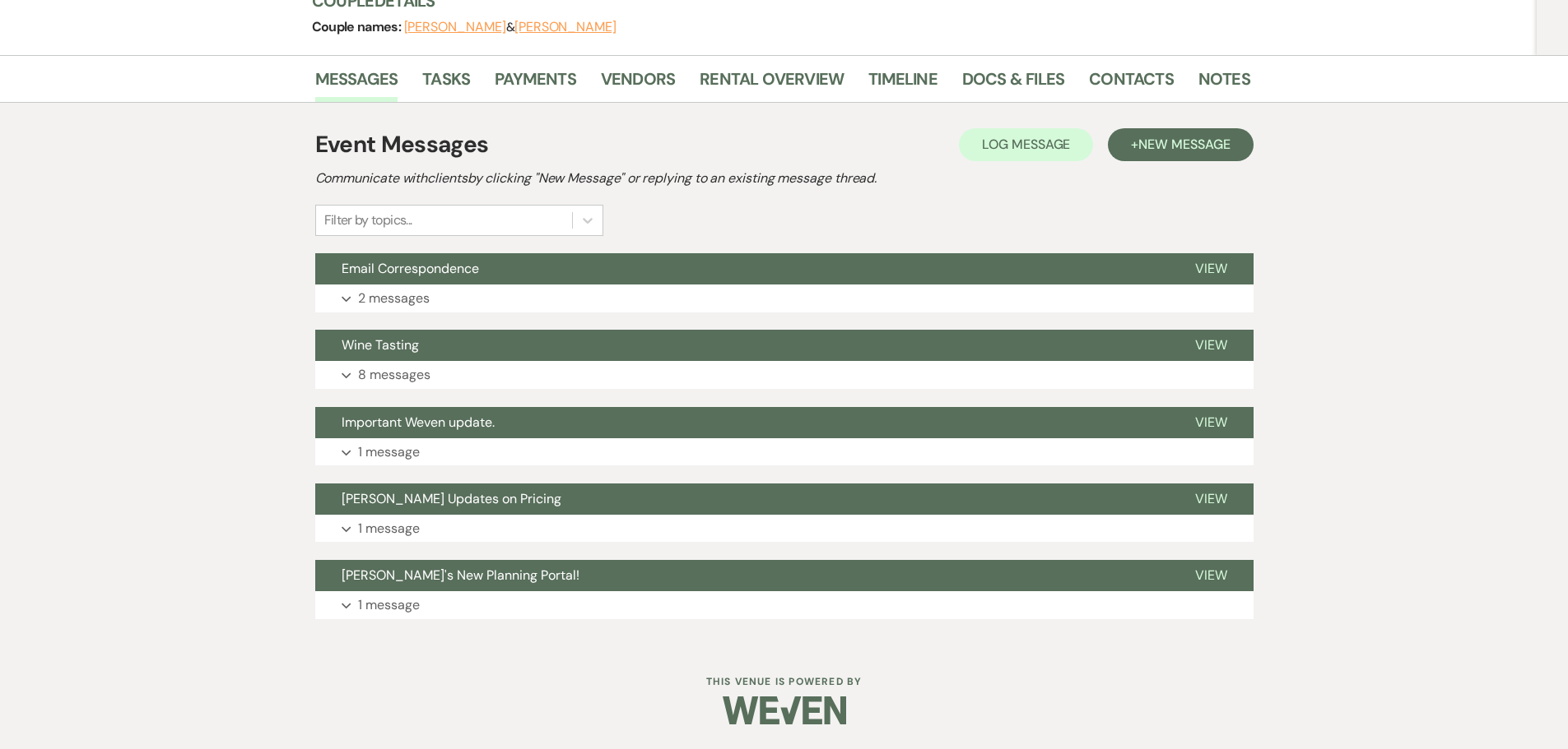
scroll to position [215, 0]
click at [420, 297] on p "2 messages" at bounding box center [393, 299] width 71 height 21
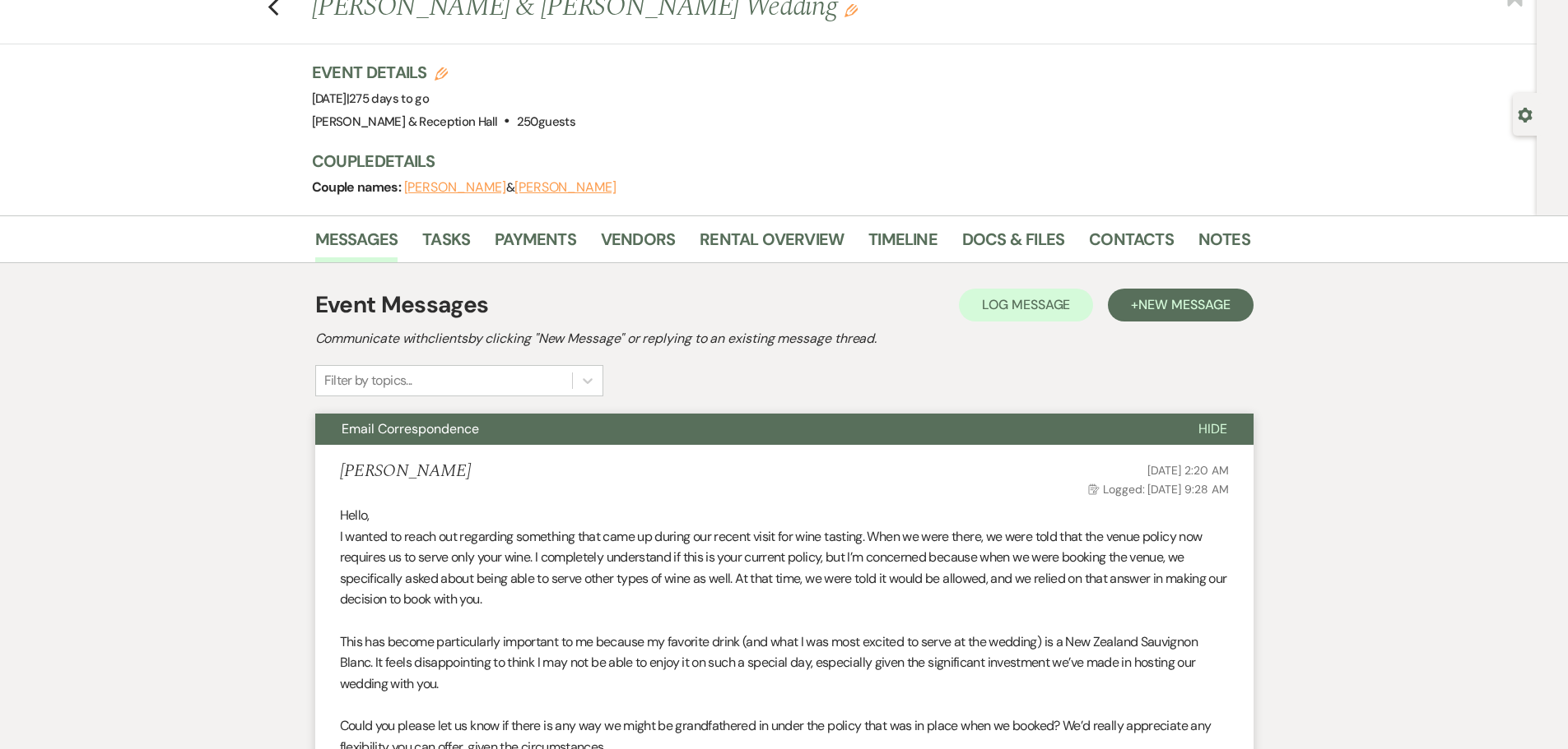
scroll to position [0, 0]
